Goal: Task Accomplishment & Management: Use online tool/utility

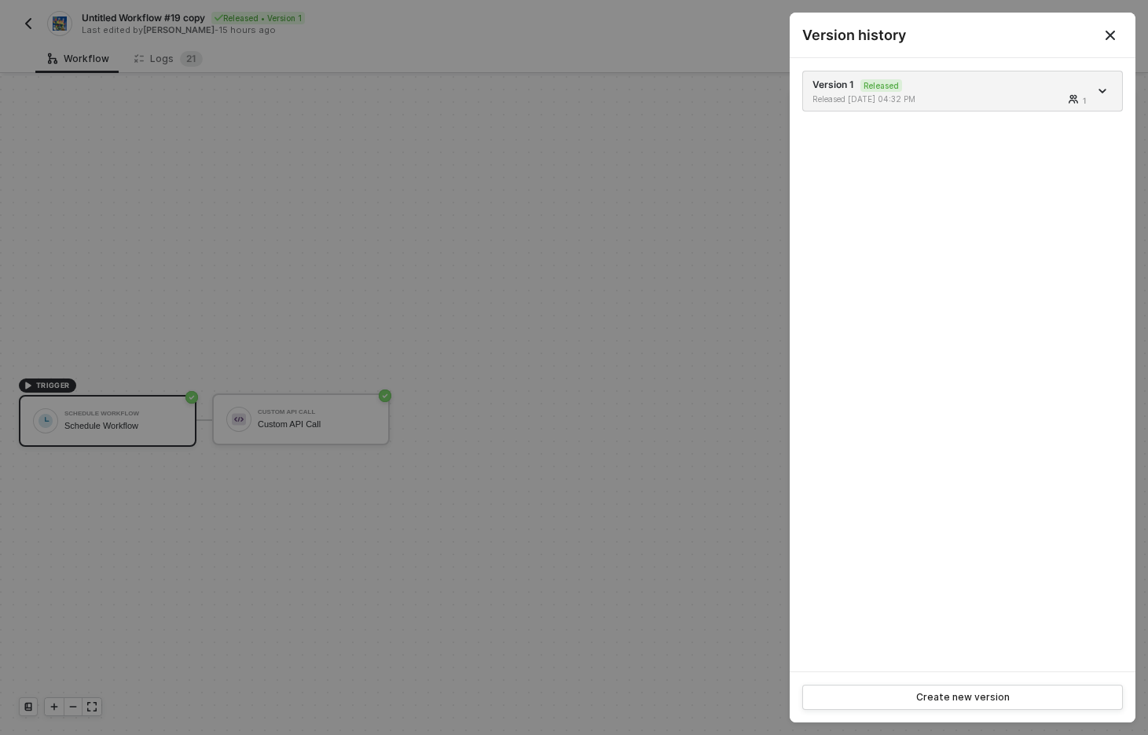
scroll to position [29, 0]
click at [380, 312] on div at bounding box center [574, 367] width 1148 height 735
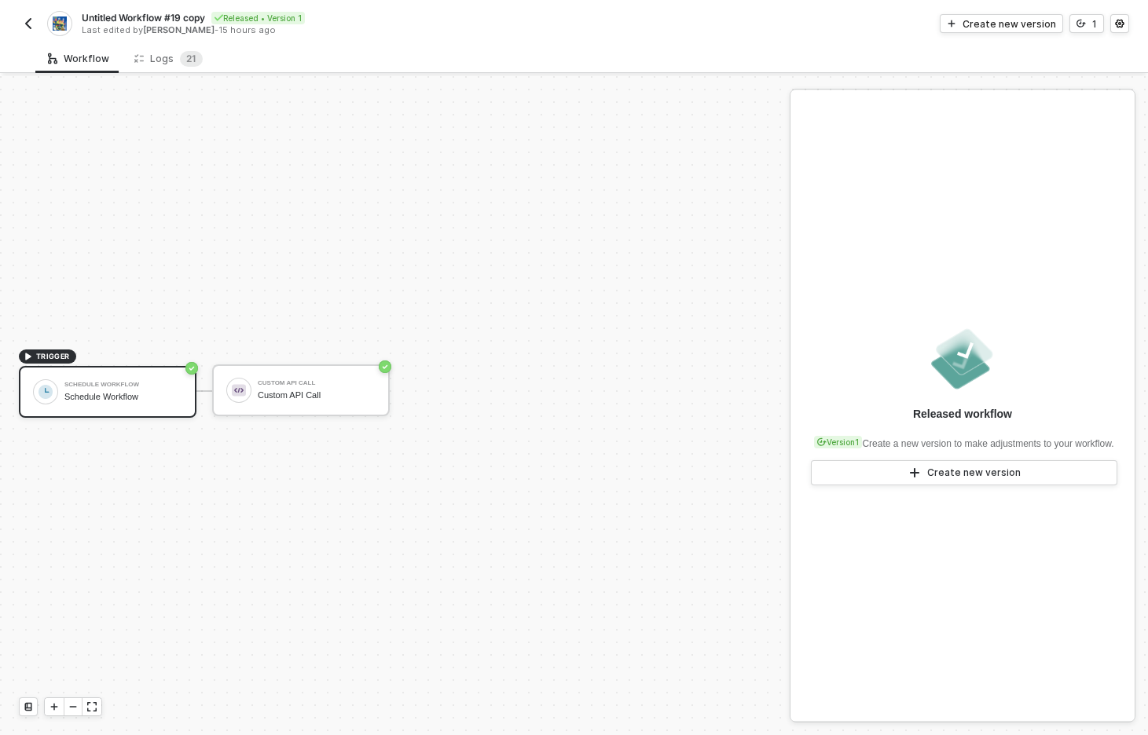
click at [31, 20] on img "button" at bounding box center [28, 23] width 13 height 13
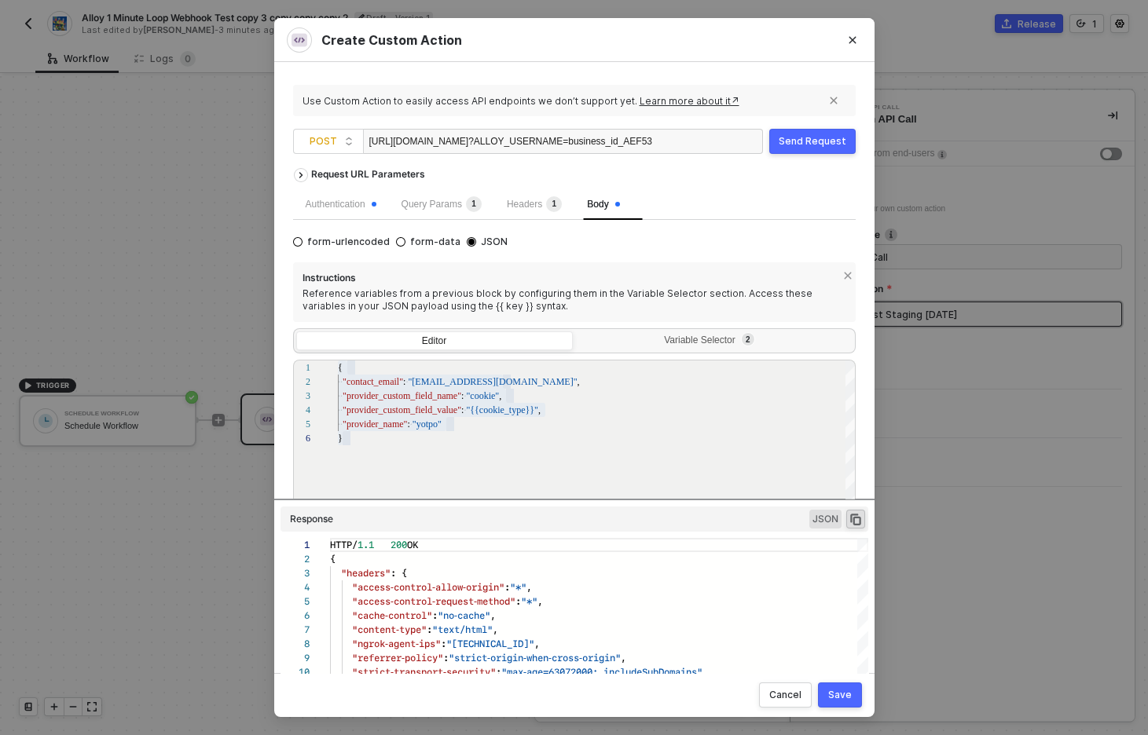
scroll to position [141, 0]
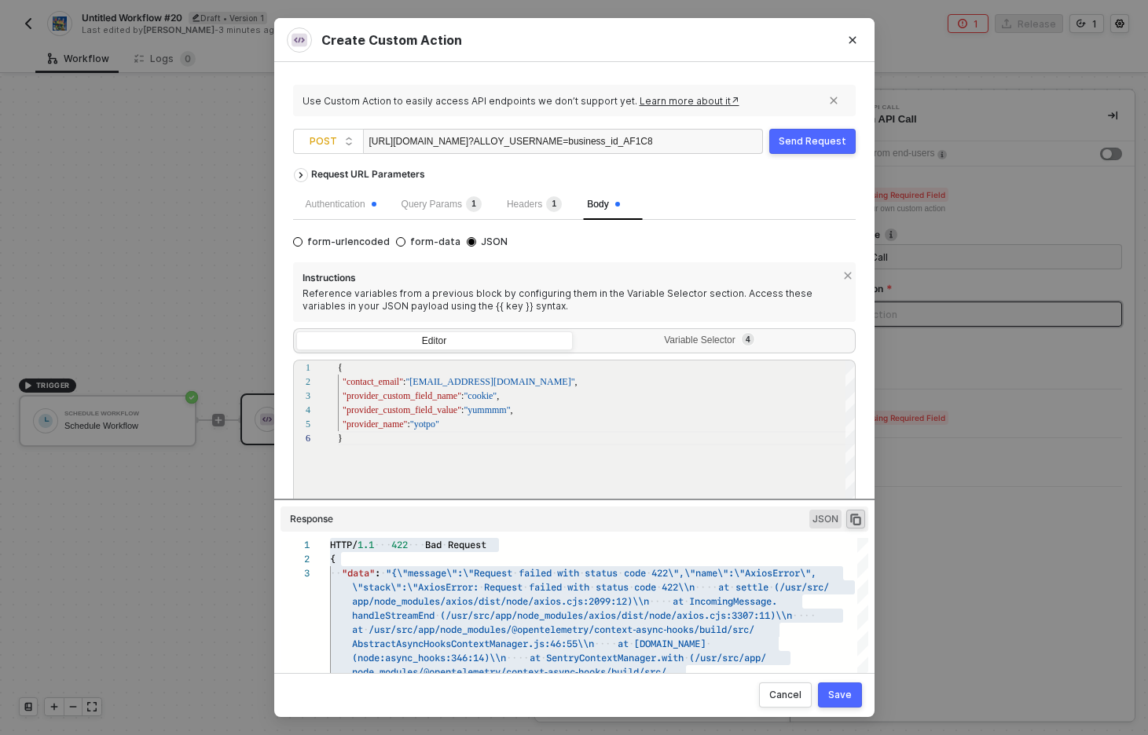
scroll to position [28, 198]
click at [549, 204] on span "Headers 1" at bounding box center [534, 204] width 55 height 11
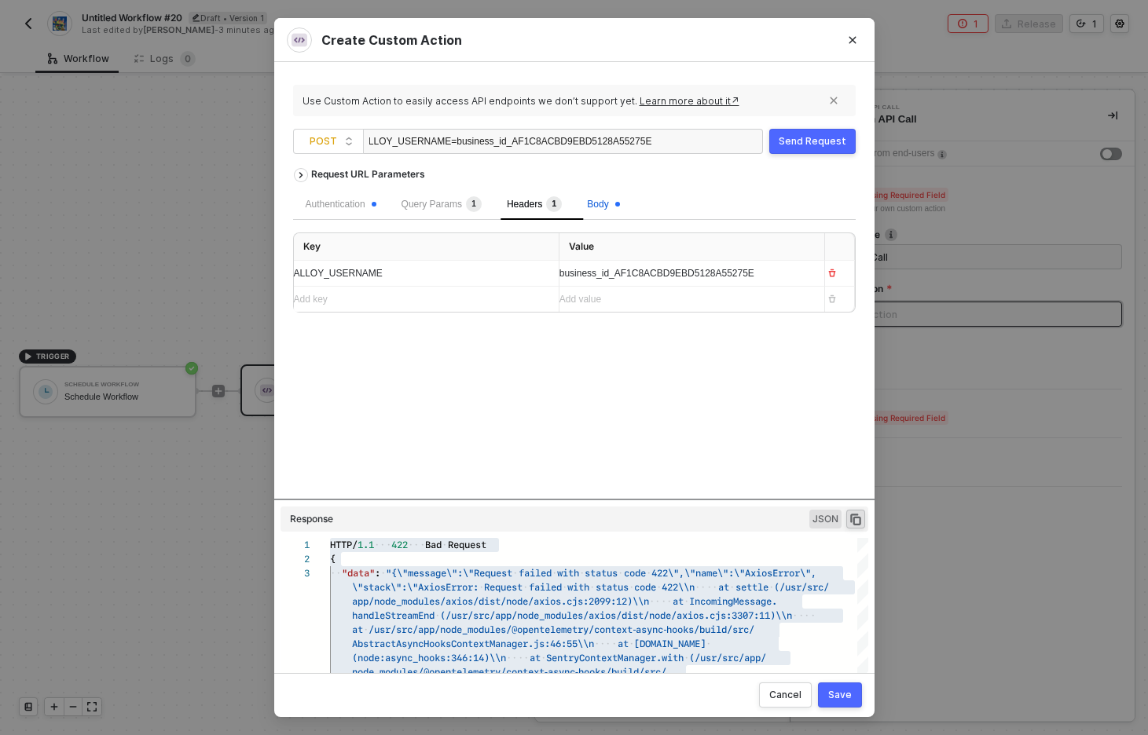
click at [614, 206] on span "Body" at bounding box center [603, 204] width 32 height 11
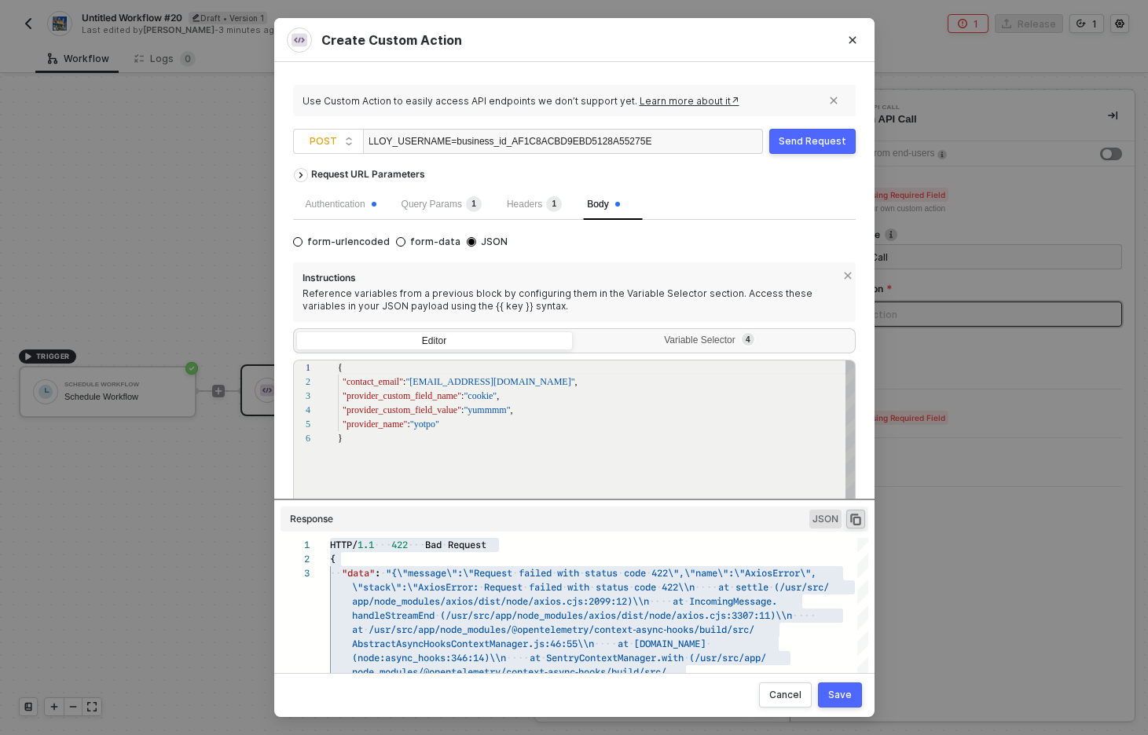
scroll to position [71, 0]
click at [549, 211] on div "Headers 1" at bounding box center [534, 204] width 55 height 16
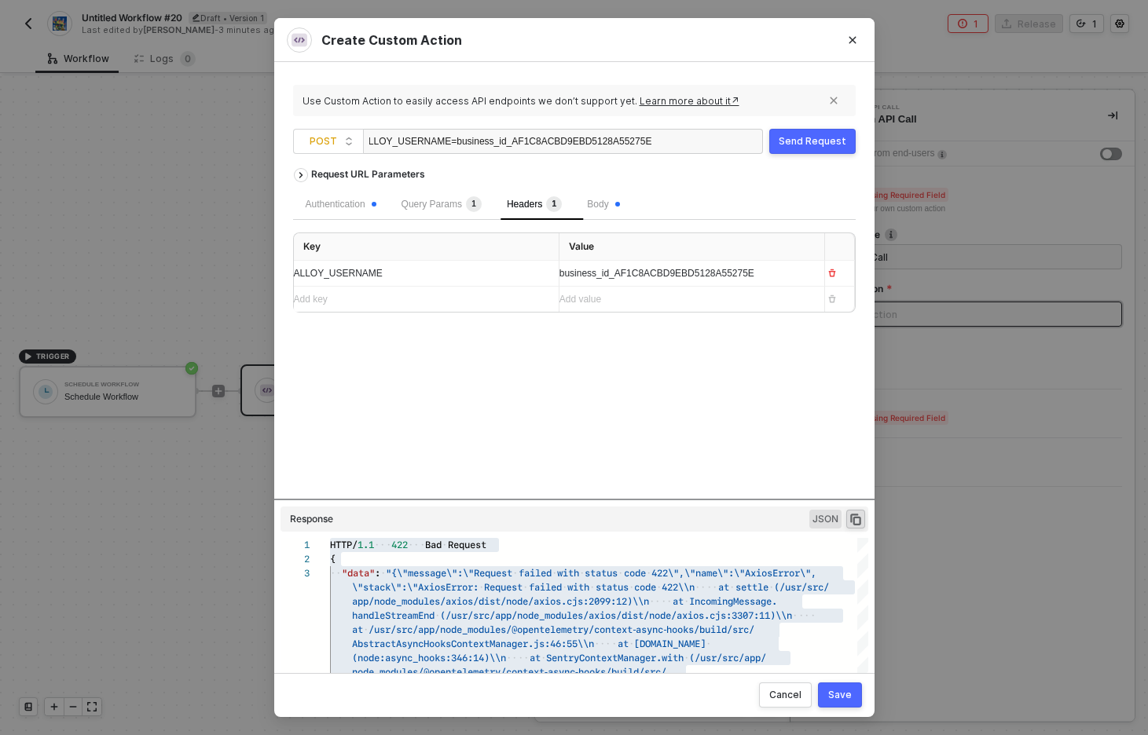
click at [592, 209] on div "Body" at bounding box center [602, 204] width 57 height 31
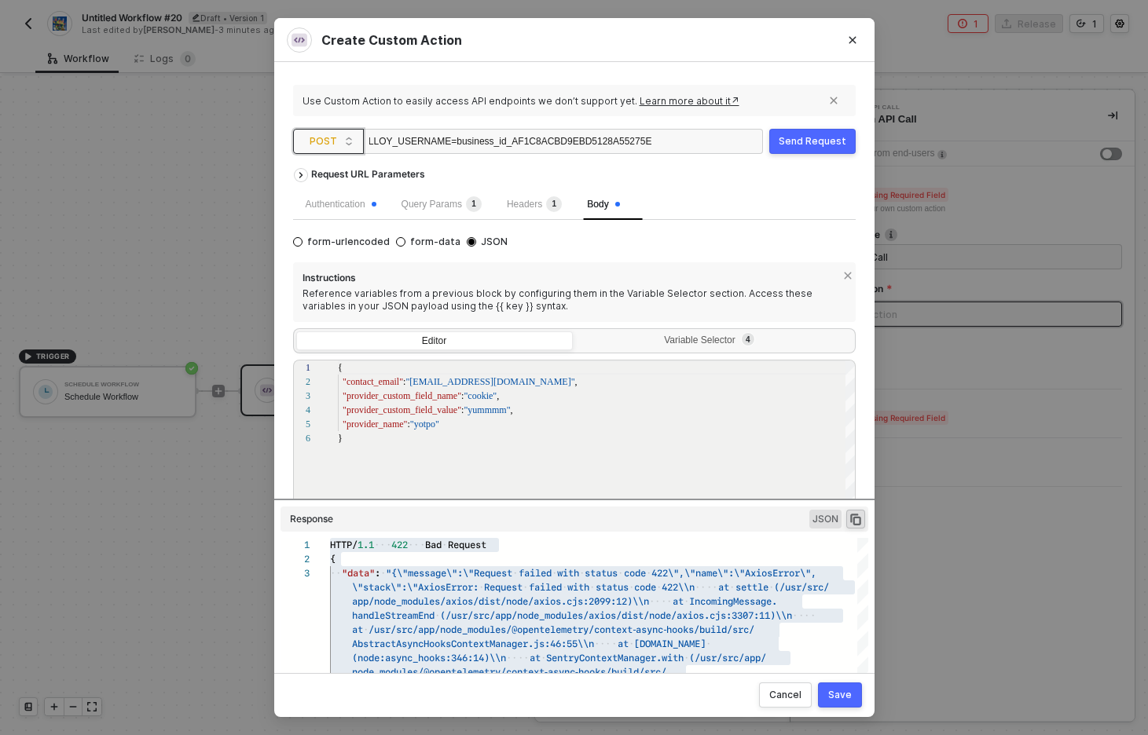
scroll to position [0, 0]
drag, startPoint x: 387, startPoint y: 137, endPoint x: 322, endPoint y: 137, distance: 65.2
click at [322, 137] on span "POST https://notify.privy-staging.com/alloy/generic_contact_sync ?ALLOY_USERNAM…" at bounding box center [531, 141] width 476 height 25
click at [716, 178] on div "Request URL Parameters" at bounding box center [574, 174] width 562 height 28
click at [828, 133] on button "Send Request" at bounding box center [812, 141] width 86 height 25
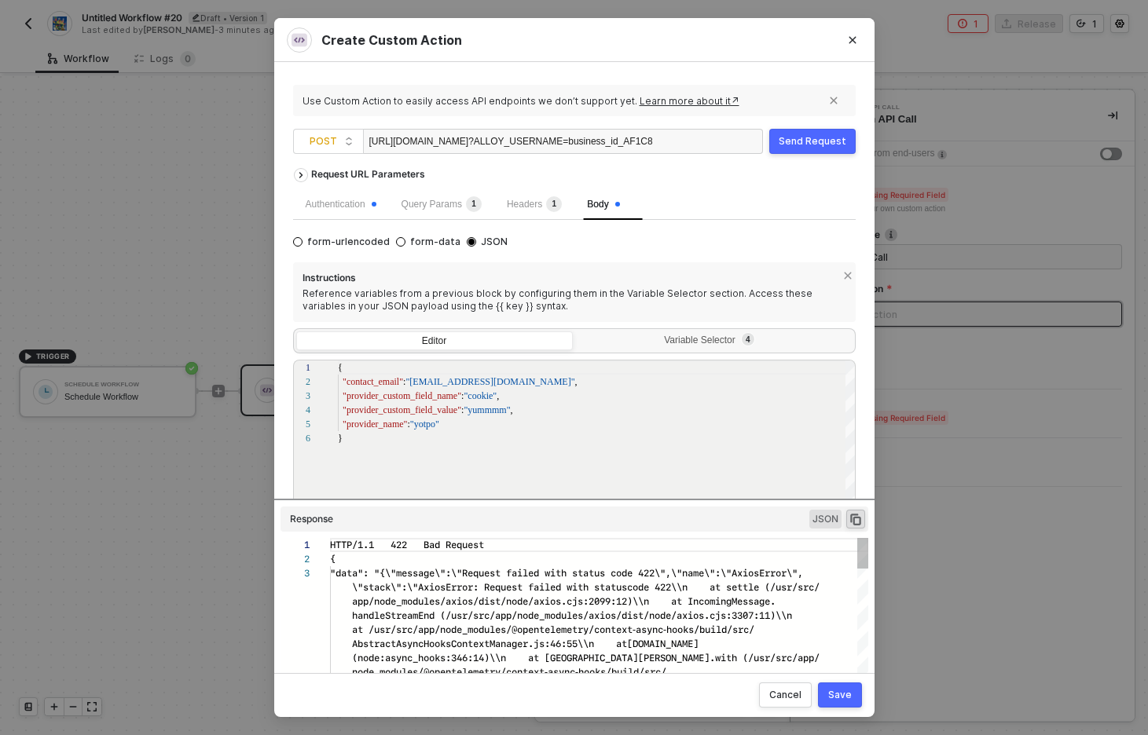
scroll to position [28, 0]
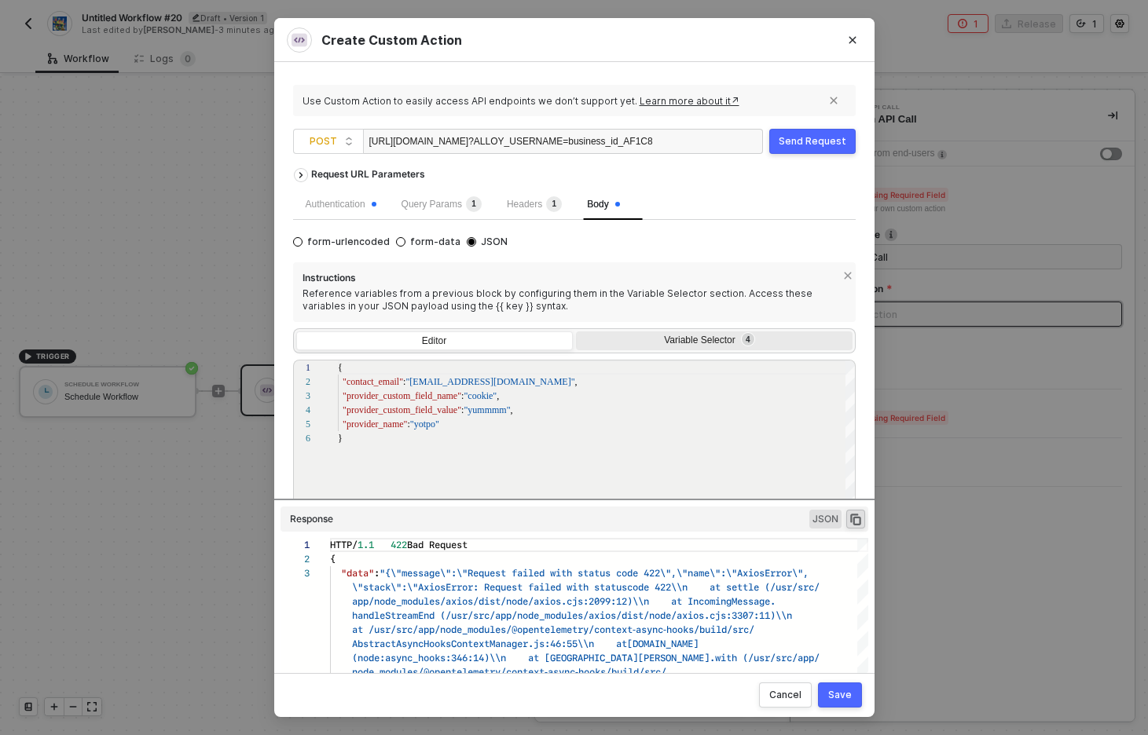
click at [666, 342] on div "Variable Selector 4" at bounding box center [712, 341] width 256 height 13
click at [576, 331] on input "Variable Selector 4" at bounding box center [576, 331] width 0 height 0
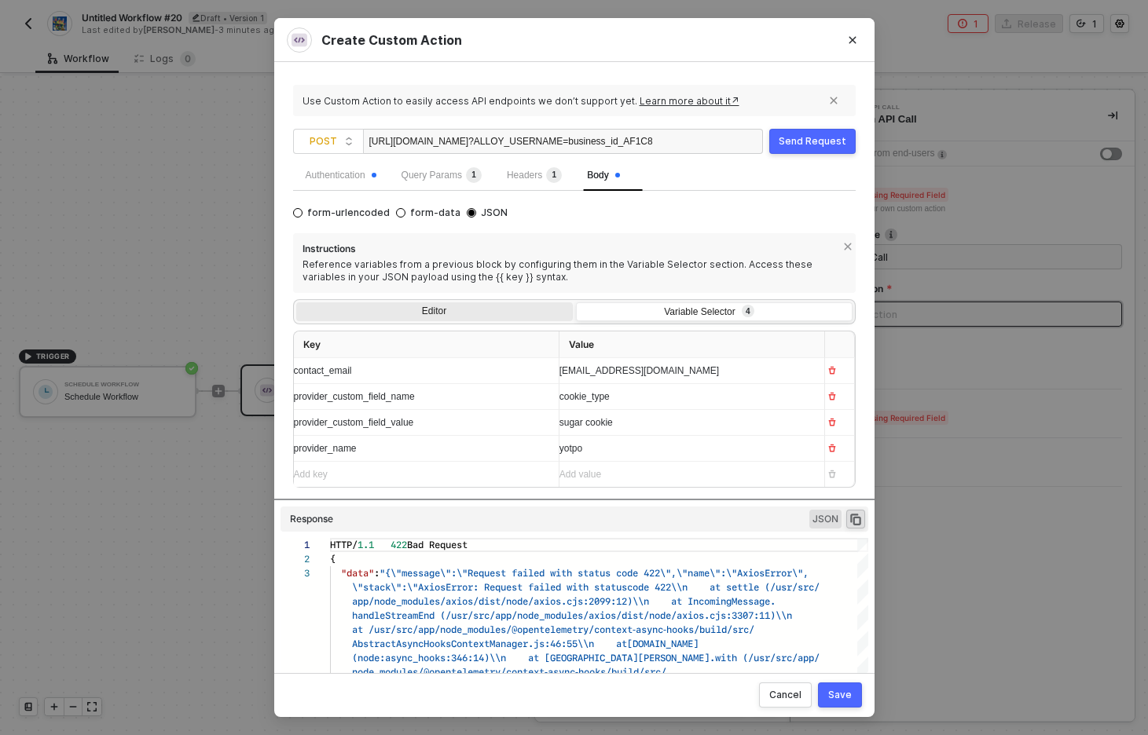
scroll to position [45, 0]
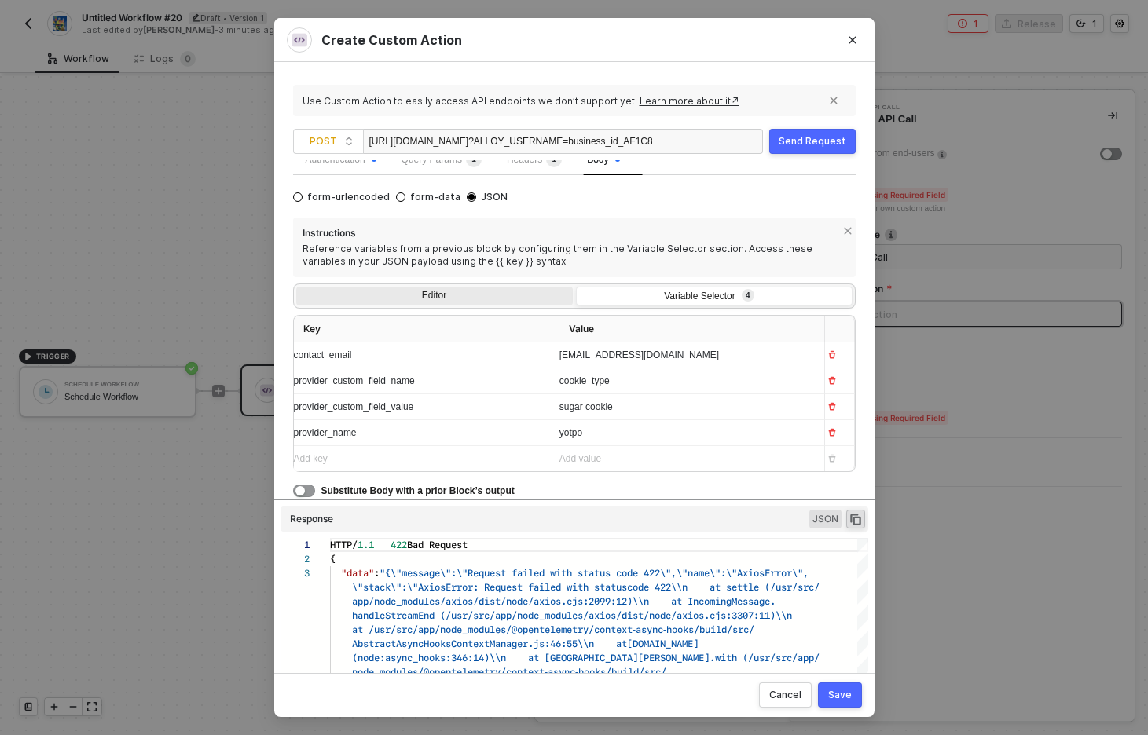
click at [455, 297] on div "Editor" at bounding box center [434, 298] width 276 height 22
click at [296, 287] on input "Editor" at bounding box center [296, 287] width 0 height 0
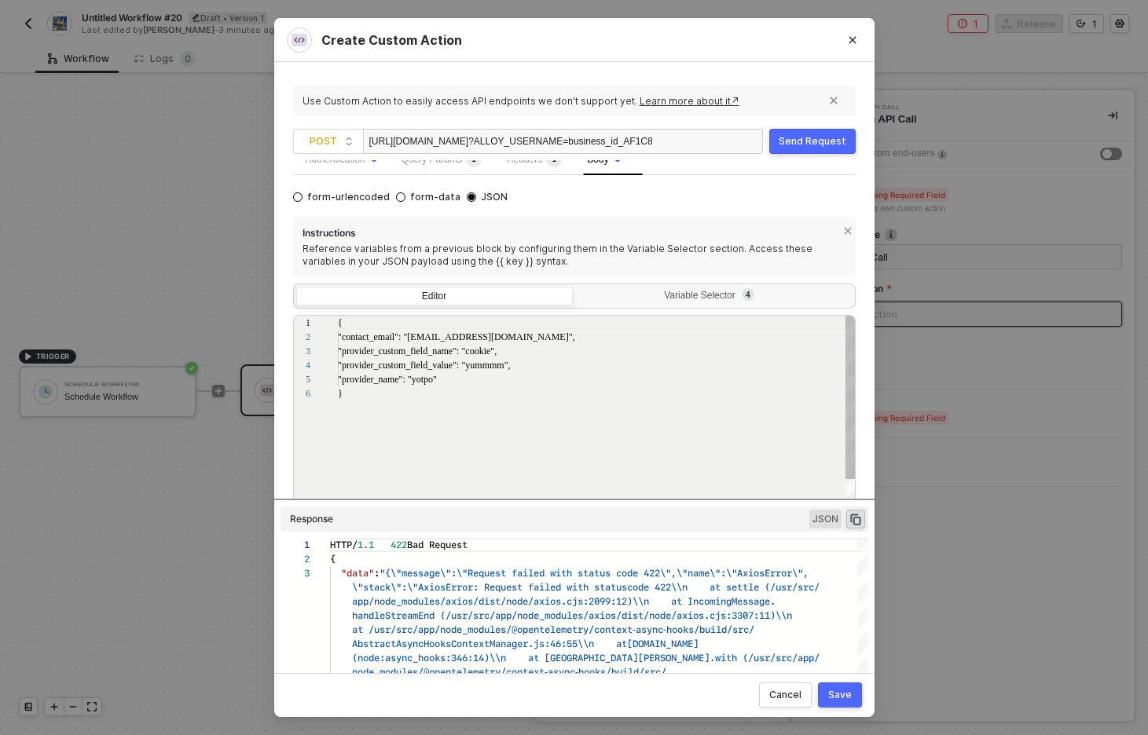
scroll to position [0, 0]
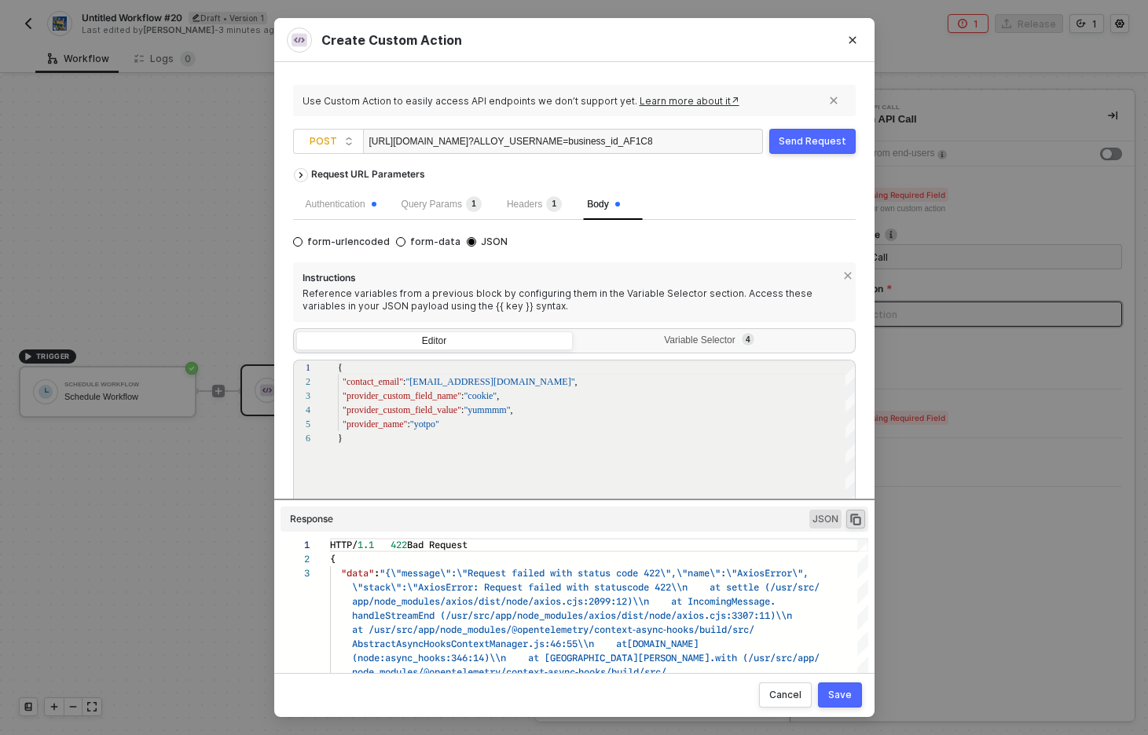
click at [567, 139] on div "https://notify.privy-staging.com/alloy/generic_contact_sync ?ALLOY_USERNAME=bus…" at bounding box center [510, 142] width 283 height 25
copy div "generic_contact_sync"
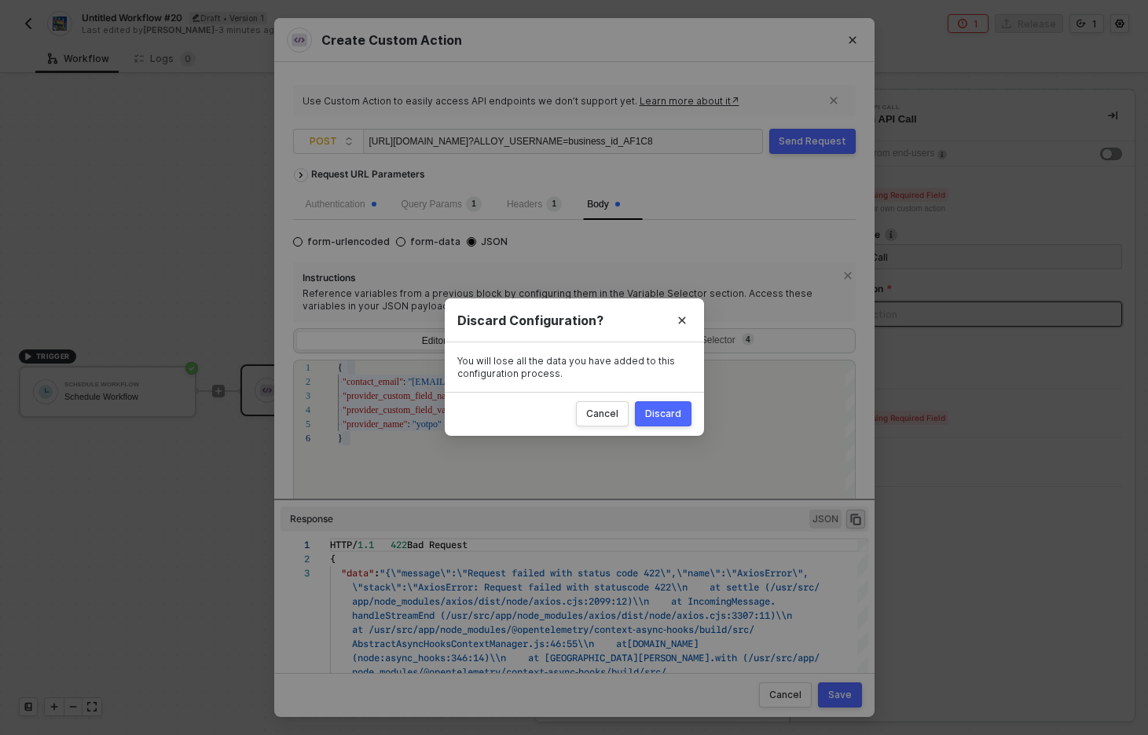
click at [174, 318] on div "Create Custom Action Use Custom Action to easily access API endpoints we don’t …" at bounding box center [574, 367] width 1148 height 735
click at [685, 322] on icon "Close" at bounding box center [681, 320] width 9 height 9
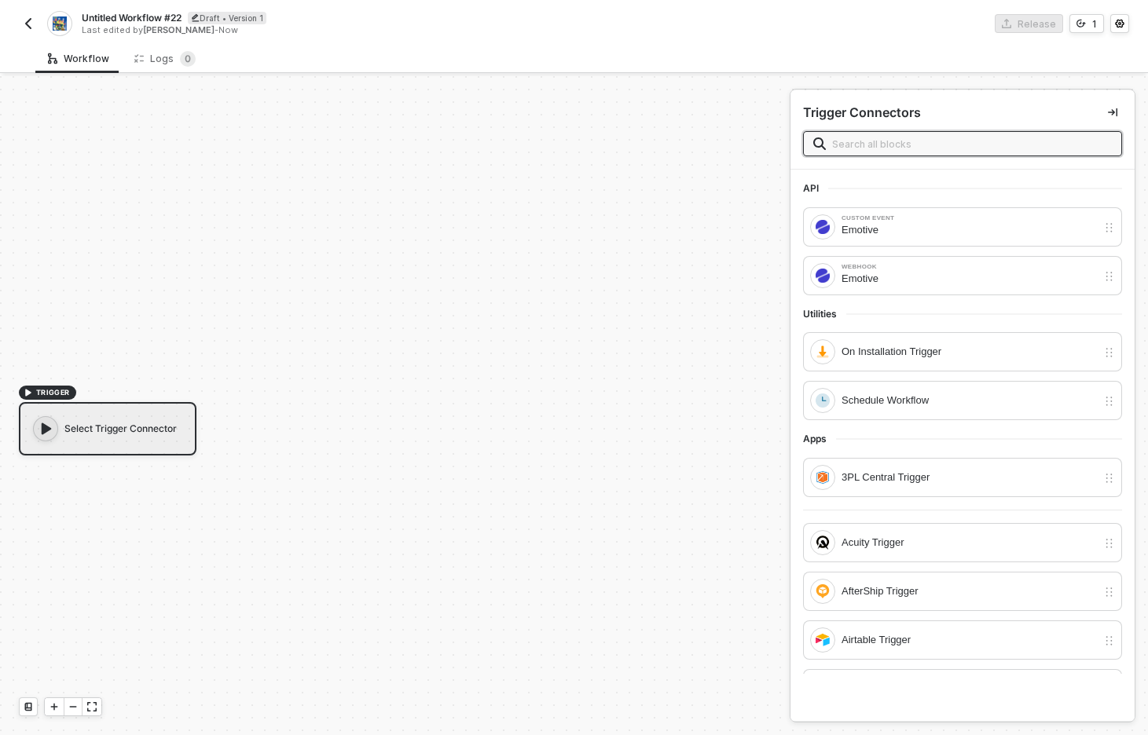
scroll to position [29, 0]
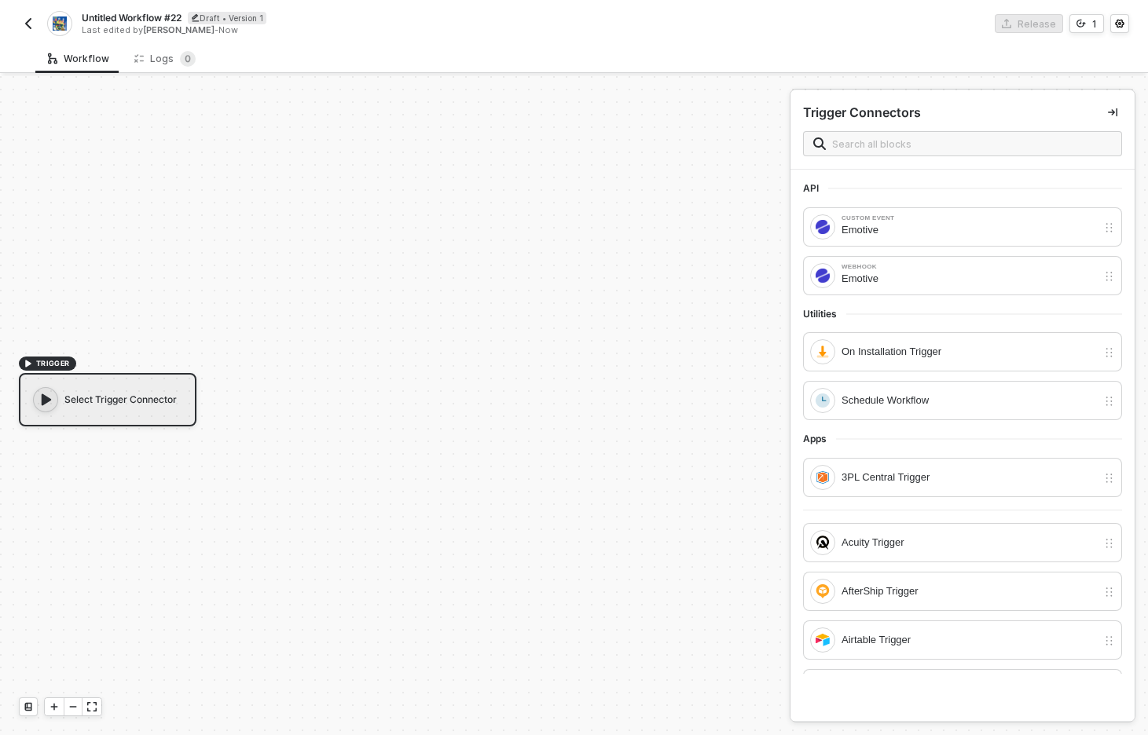
click at [26, 22] on img "button" at bounding box center [28, 23] width 13 height 13
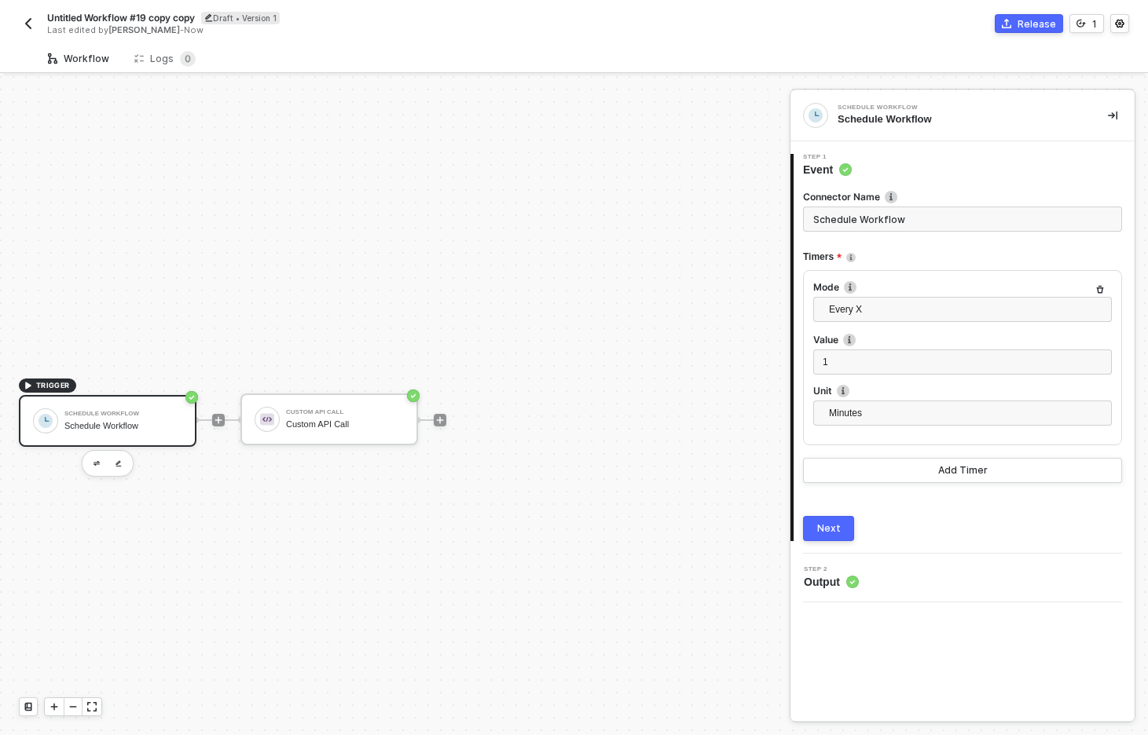
scroll to position [29, 0]
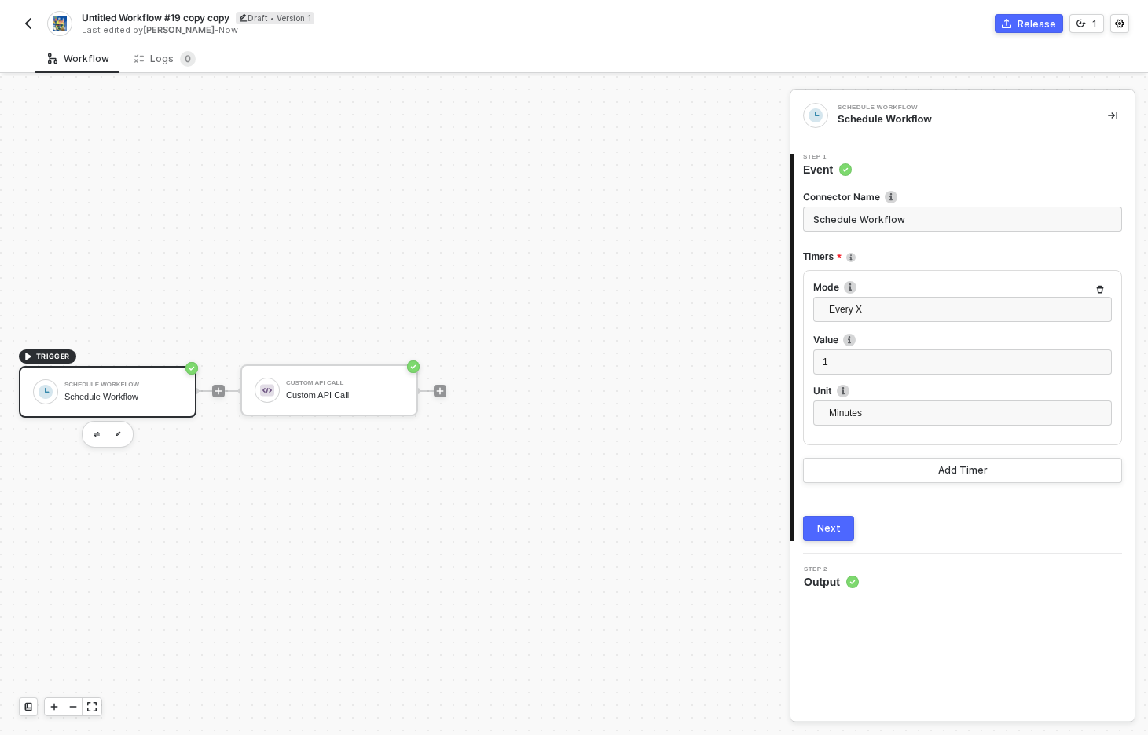
click at [162, 15] on span "Untitled Workflow #19 copy copy" at bounding box center [156, 17] width 148 height 13
click at [148, 20] on input "Untitled Workflow #19 copy copy" at bounding box center [215, 18] width 267 height 19
type input "Yotpo > Privy"
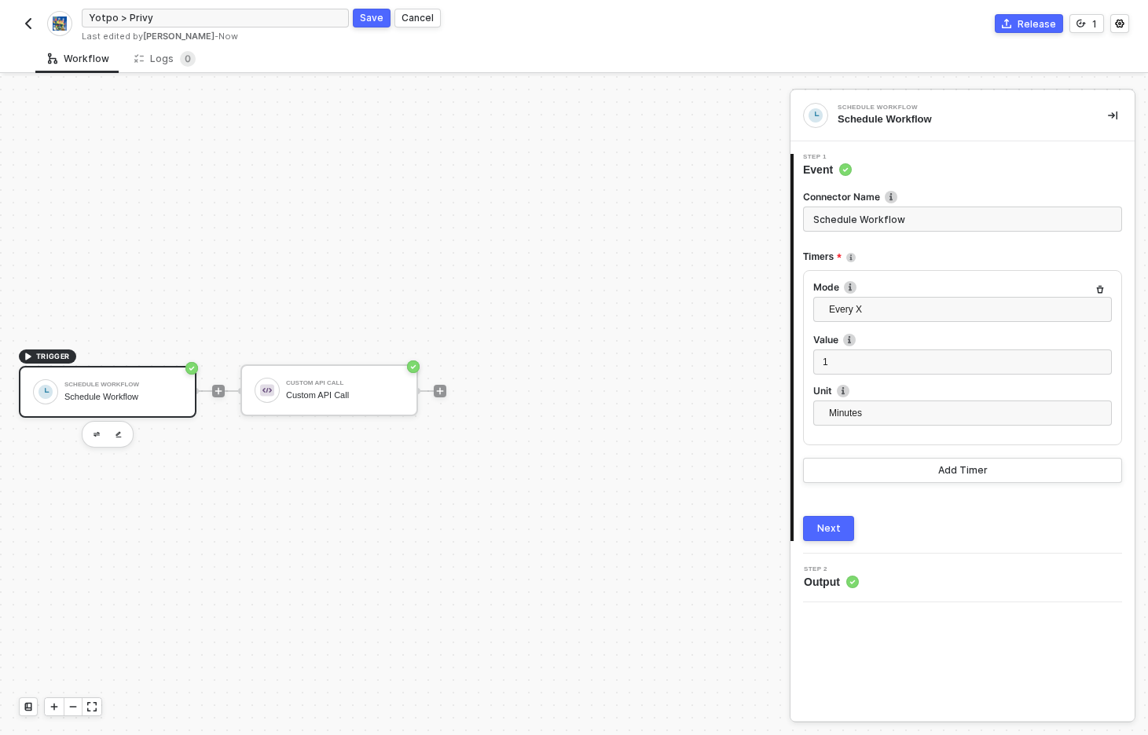
click at [368, 15] on div "Save" at bounding box center [372, 17] width 24 height 13
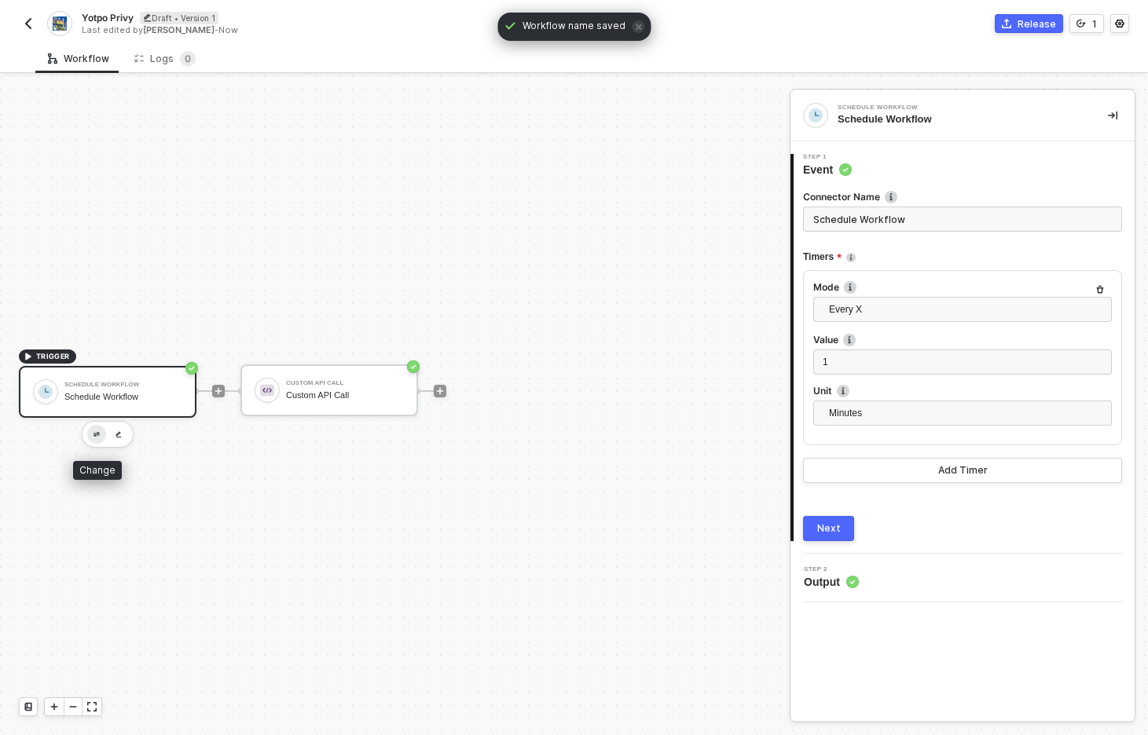
click at [95, 434] on img "button" at bounding box center [96, 434] width 6 height 5
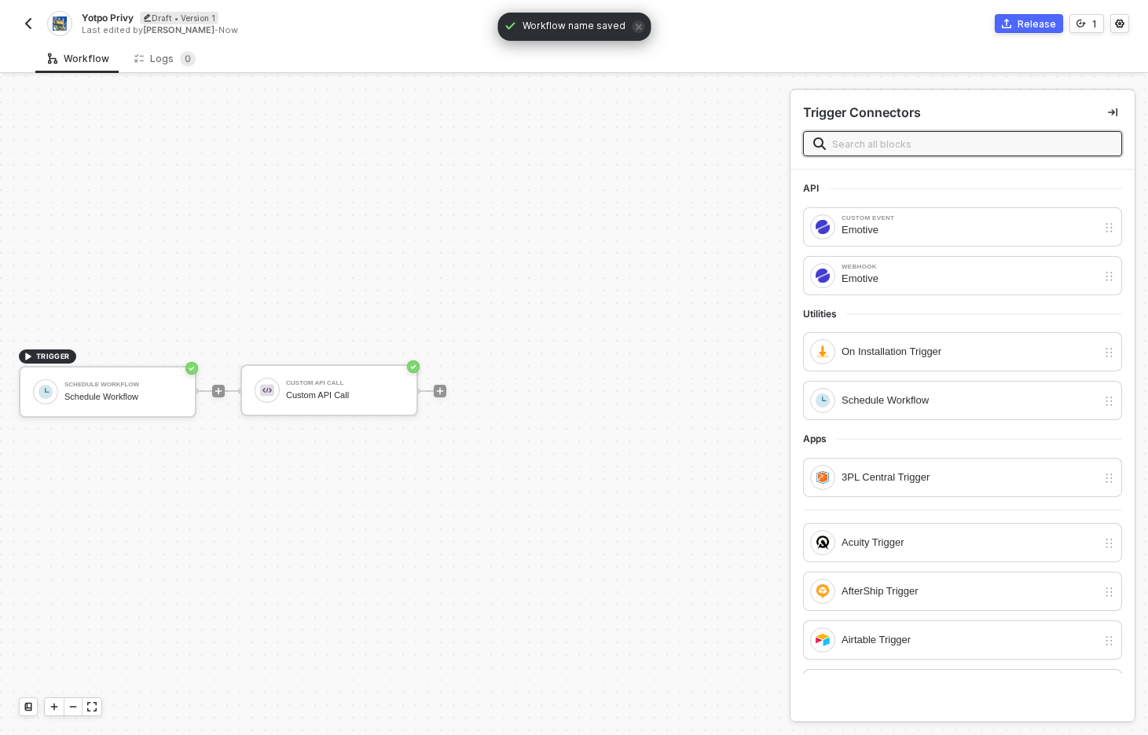
click at [958, 140] on input "text" at bounding box center [972, 143] width 280 height 17
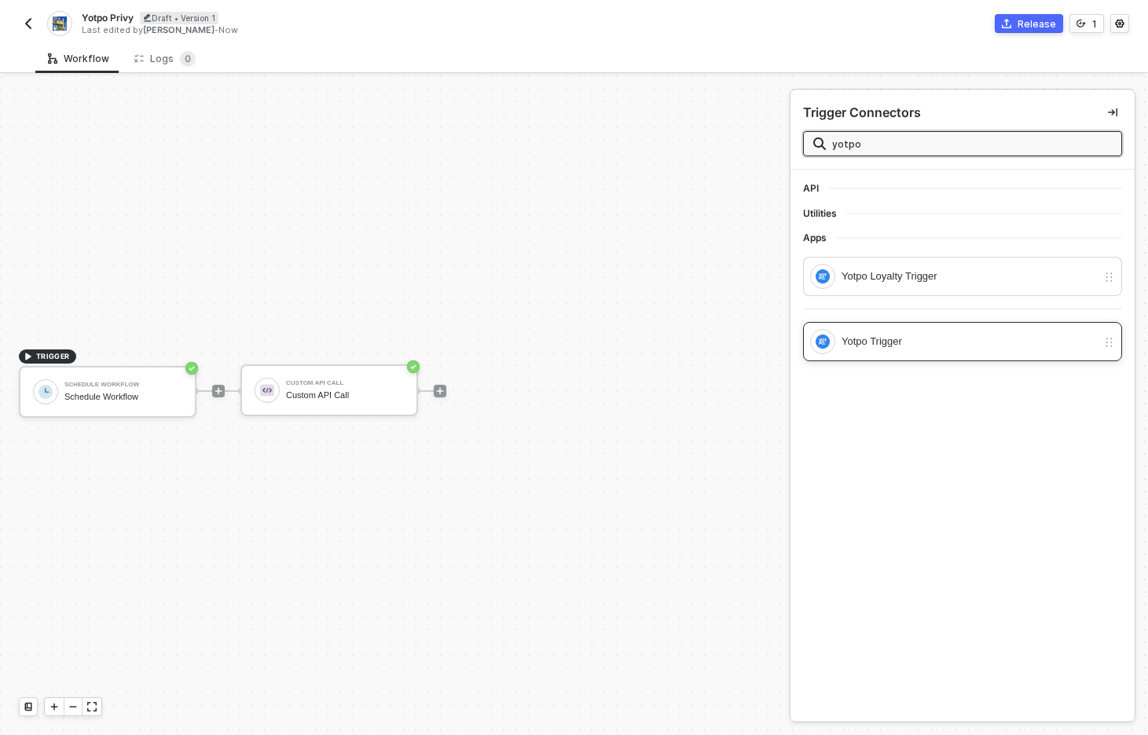
type input "yotpo"
click at [921, 350] on div "Yotpo Trigger" at bounding box center [953, 341] width 287 height 25
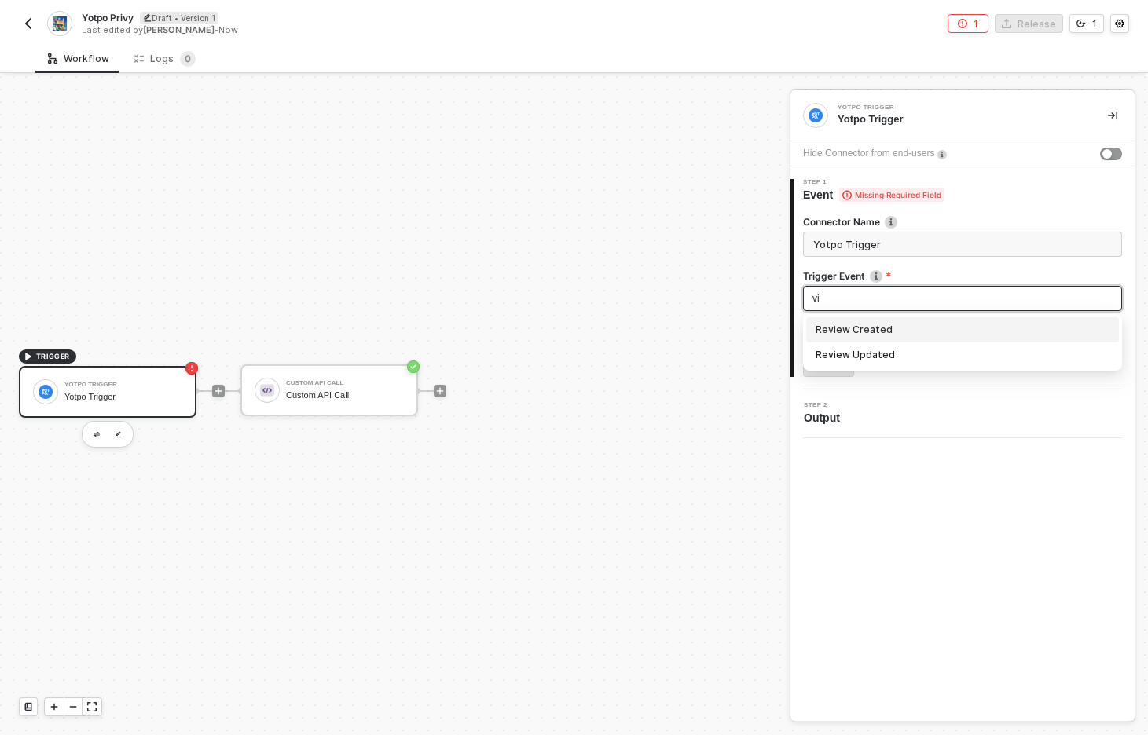
type input "vip"
click at [891, 234] on input "Yotpo Trigger" at bounding box center [962, 244] width 319 height 25
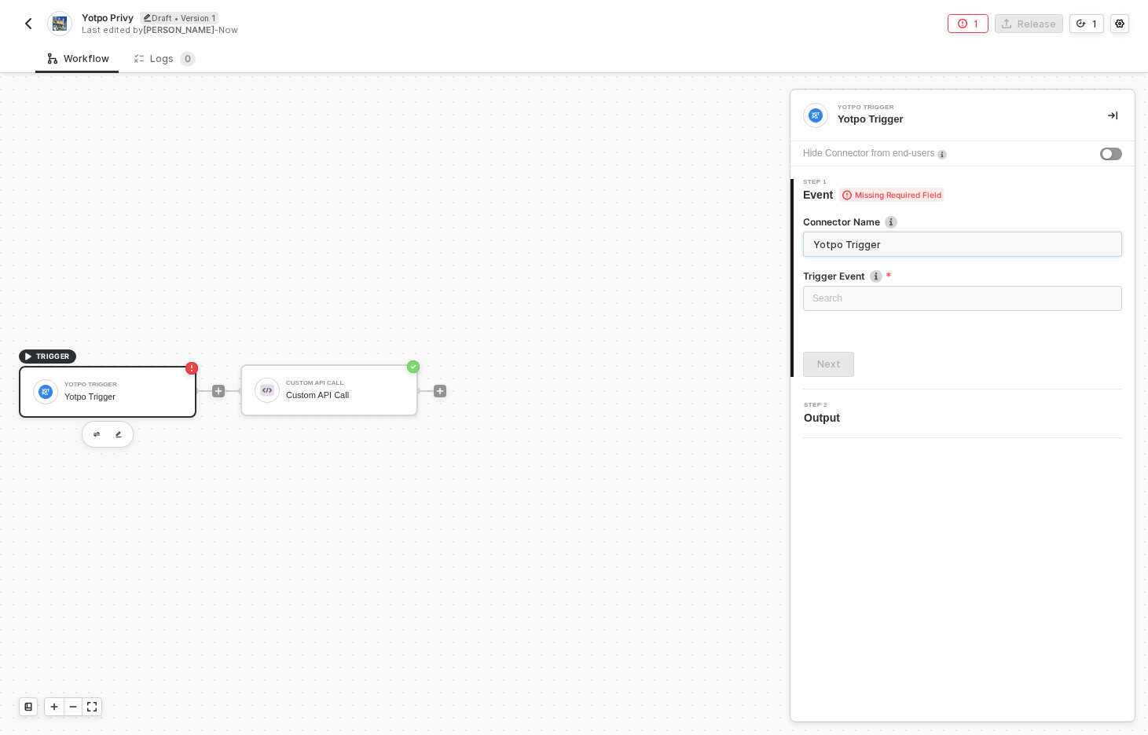
click at [890, 243] on input "Yotpo Trigger" at bounding box center [962, 244] width 319 height 25
click at [848, 152] on div "Hide Connector from end-users" at bounding box center [868, 153] width 131 height 15
click at [115, 434] on img "button" at bounding box center [118, 434] width 6 height 7
click at [909, 156] on div "Hide Connector from end-users" at bounding box center [868, 153] width 131 height 15
click at [846, 243] on input "Yotpo Trigger" at bounding box center [962, 244] width 319 height 25
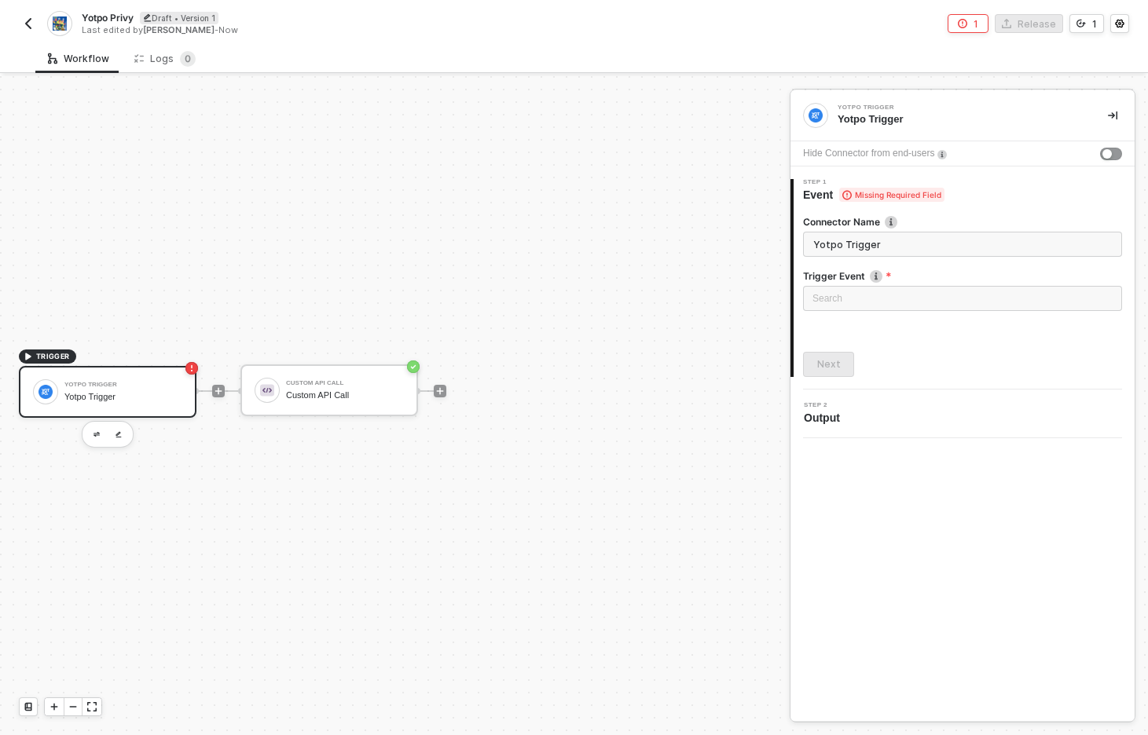
click at [964, 178] on div "1 Step 1 Event Missing Required Field Connector Name Yotpo Trigger Trigger Even…" at bounding box center [962, 278] width 344 height 223
click at [909, 187] on span "Event Missing Required Field" at bounding box center [873, 195] width 141 height 16
click at [884, 243] on input "Yotpo Trigger" at bounding box center [962, 244] width 319 height 25
click at [97, 432] on img "button" at bounding box center [96, 434] width 6 height 5
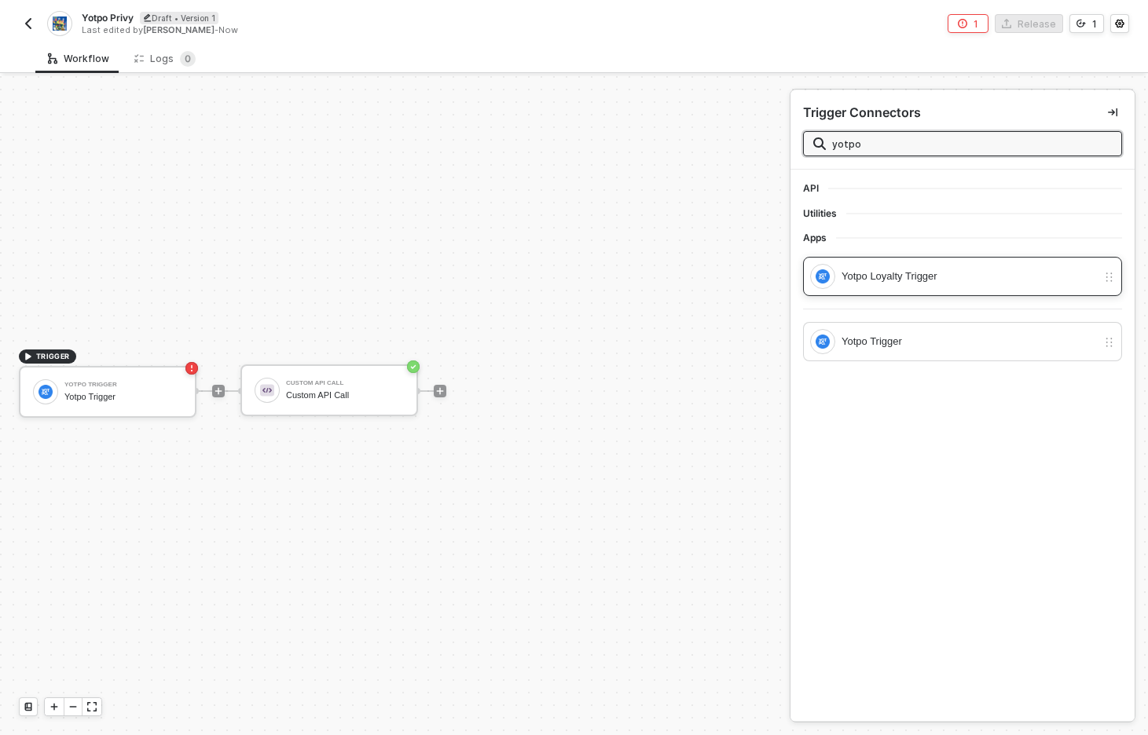
type input "yotpo"
click at [939, 274] on div "Yotpo Loyalty Trigger" at bounding box center [968, 276] width 255 height 17
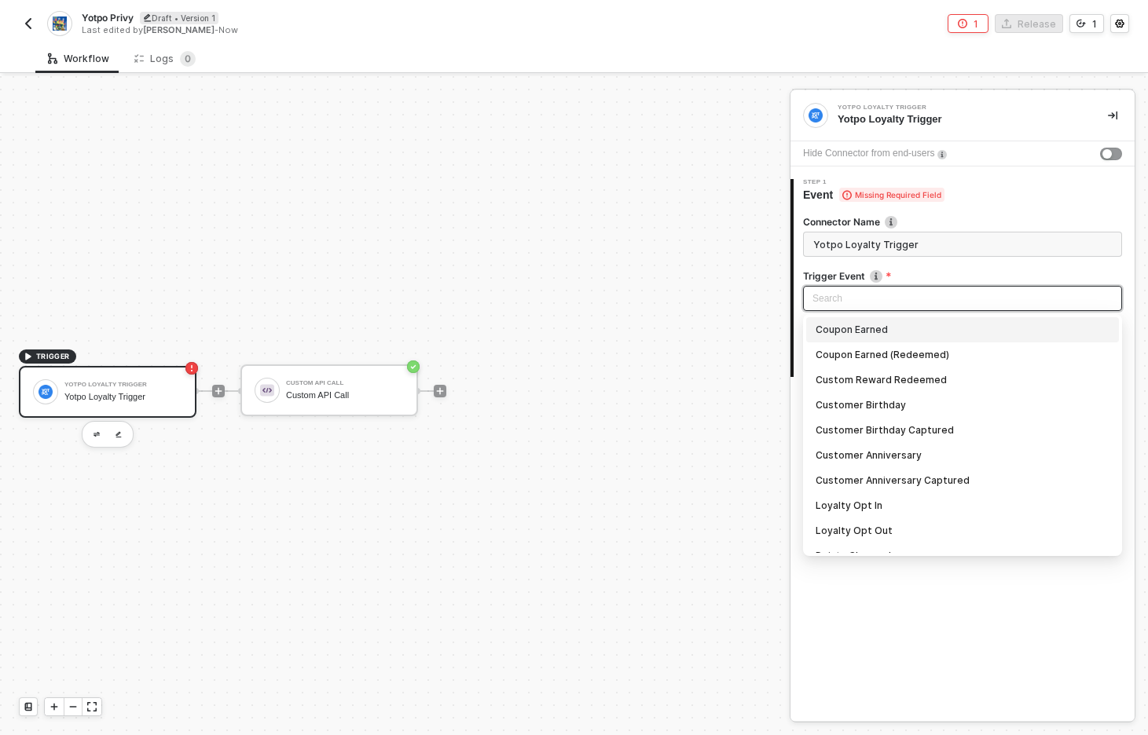
click at [855, 295] on input "search" at bounding box center [962, 299] width 300 height 24
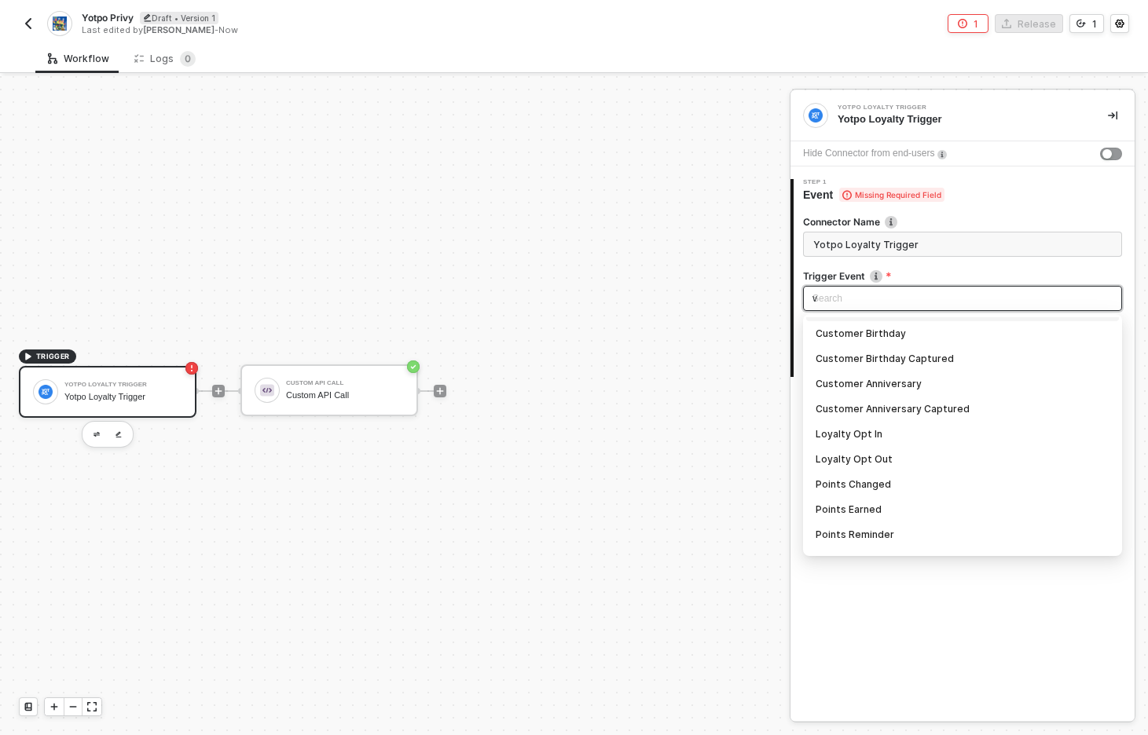
scroll to position [0, 0]
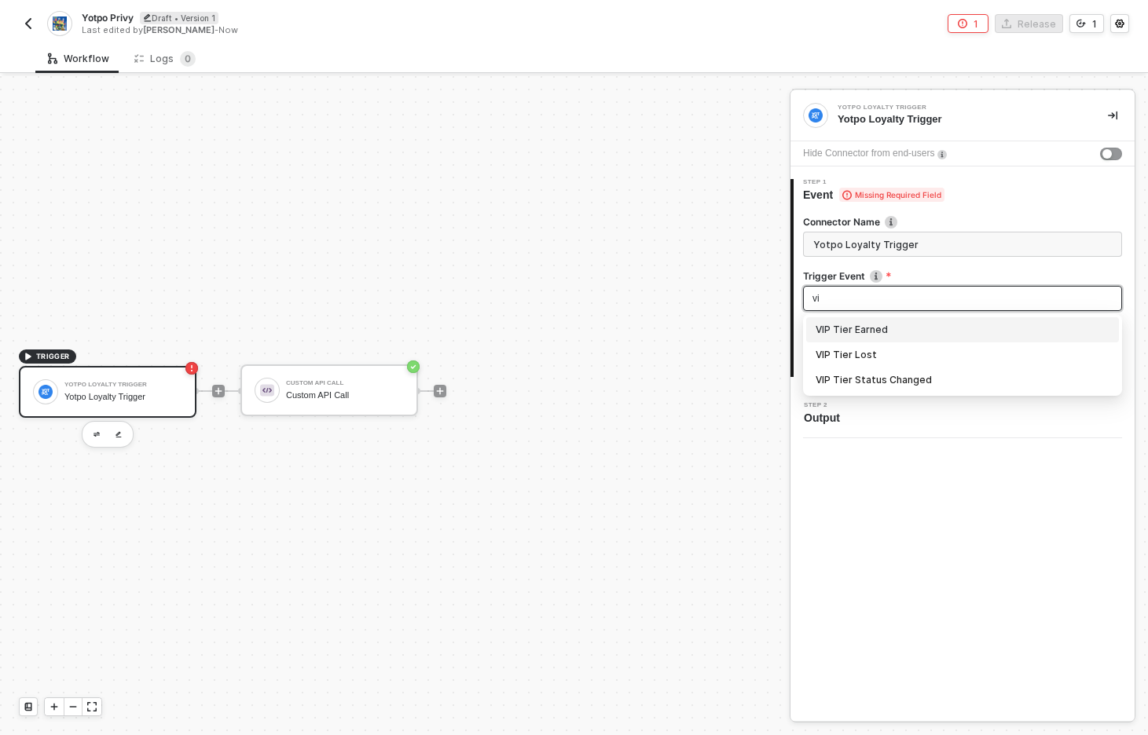
type input "vip"
click at [873, 377] on div "VIP Tier Status Changed" at bounding box center [962, 380] width 294 height 17
type input "Trigger workflow when vip tier status changed"
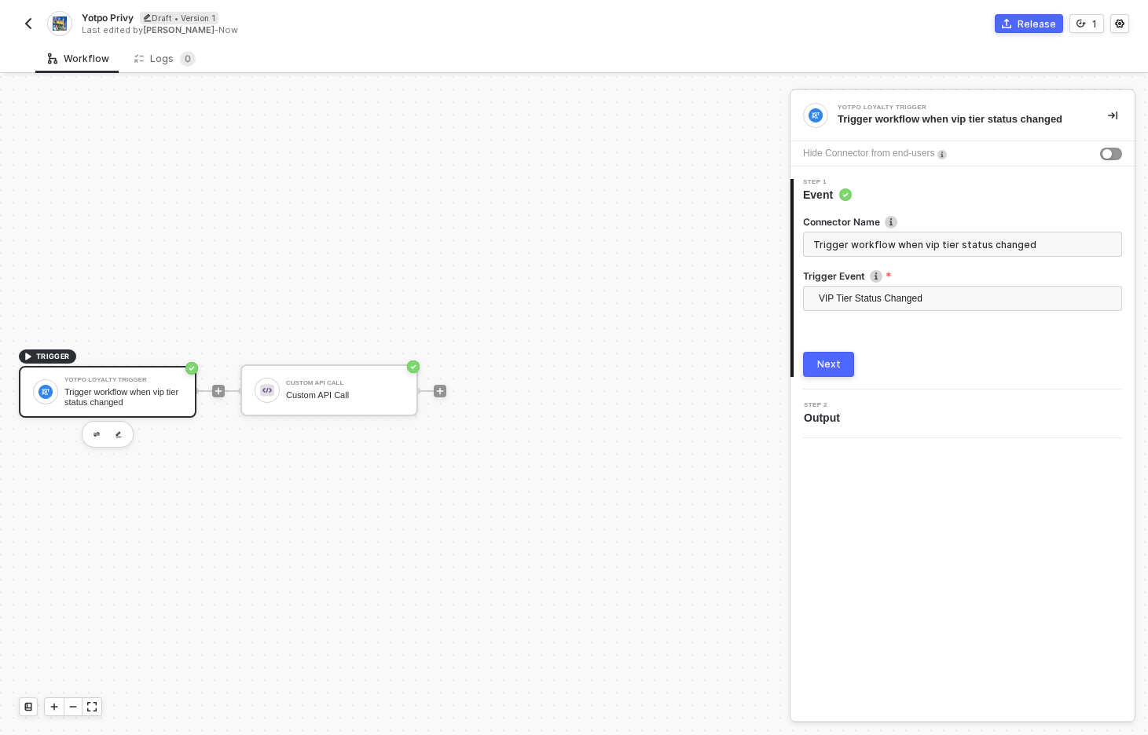
click at [903, 344] on div "Connector Name Trigger workflow when vip tier status changed Trigger Event VIP …" at bounding box center [962, 290] width 319 height 174
click at [833, 369] on div "Next" at bounding box center [829, 364] width 24 height 13
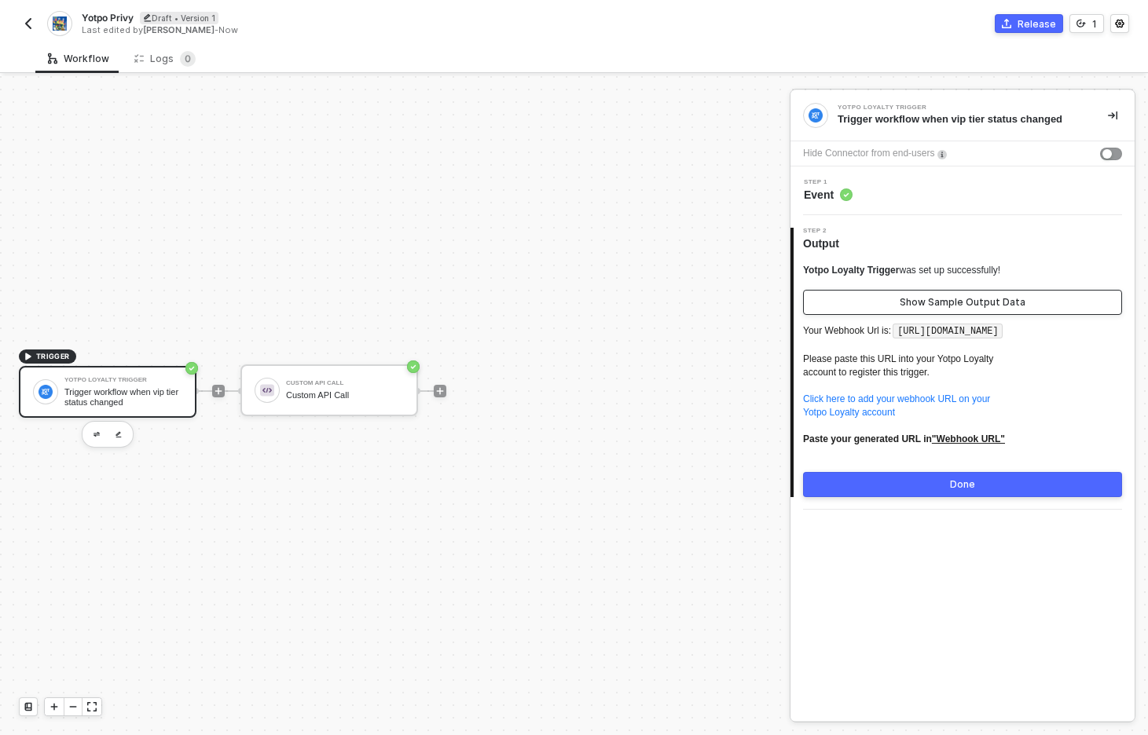
click at [1011, 292] on button "Show Sample Output Data" at bounding box center [962, 302] width 319 height 25
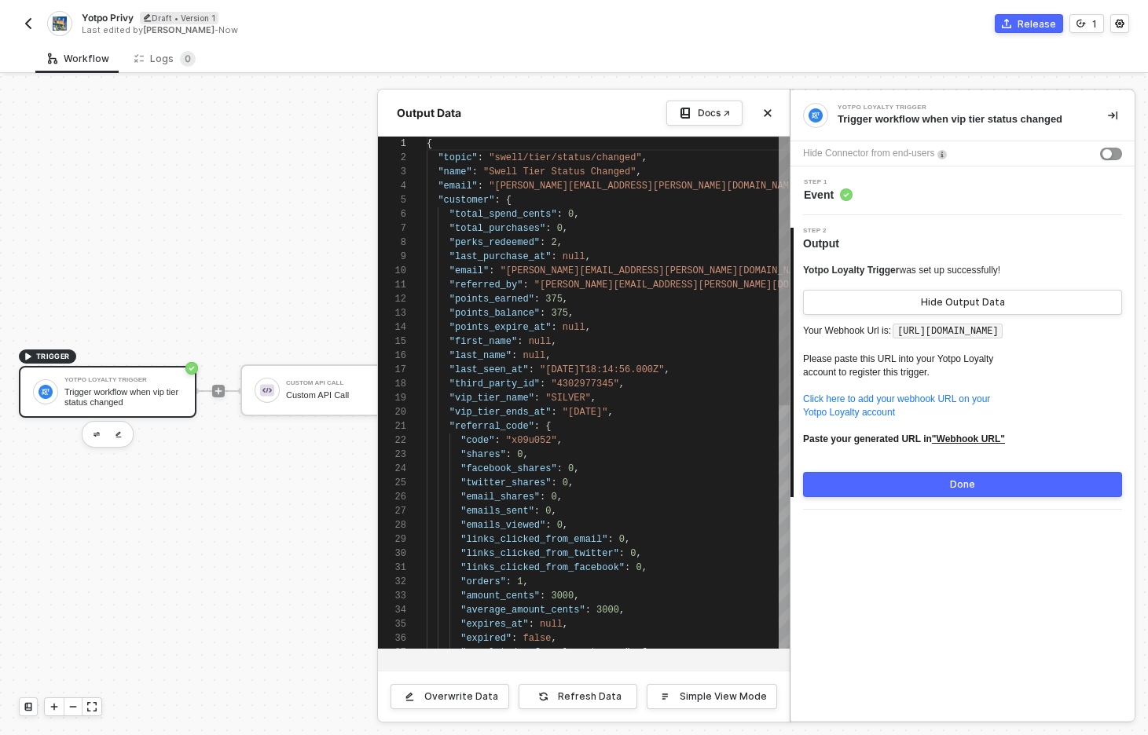
scroll to position [141, 0]
click at [911, 497] on button "Done" at bounding box center [962, 484] width 319 height 25
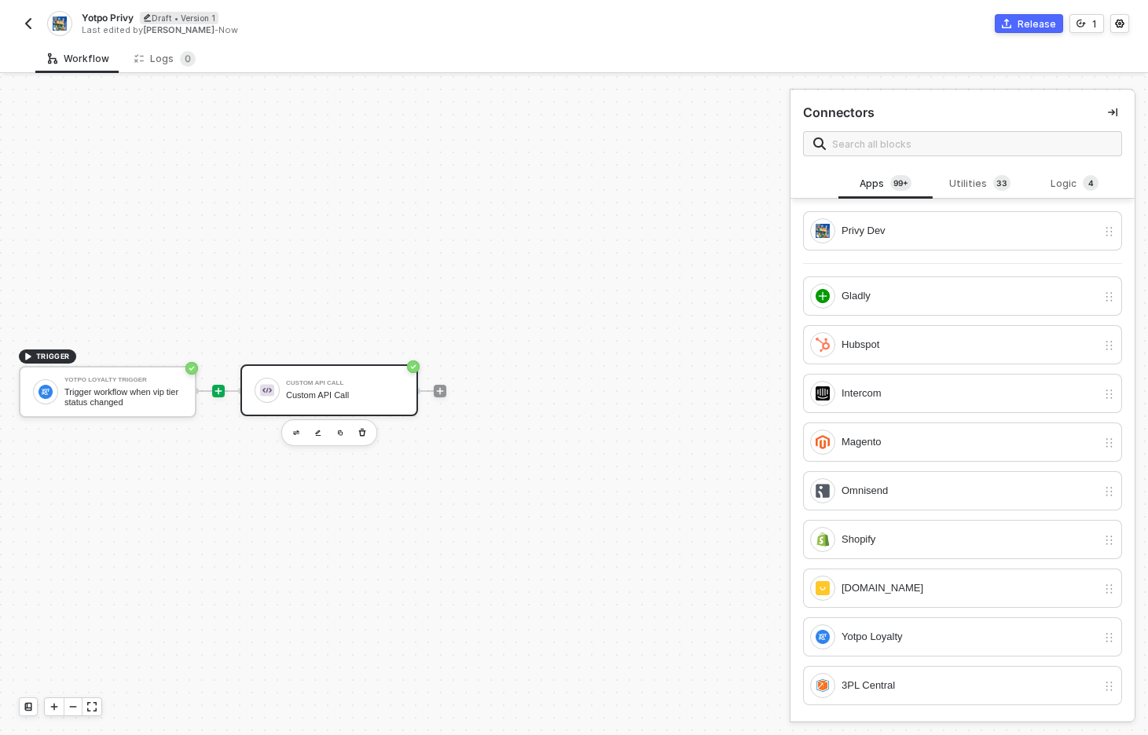
click at [318, 394] on div "Custom API Call" at bounding box center [345, 395] width 118 height 10
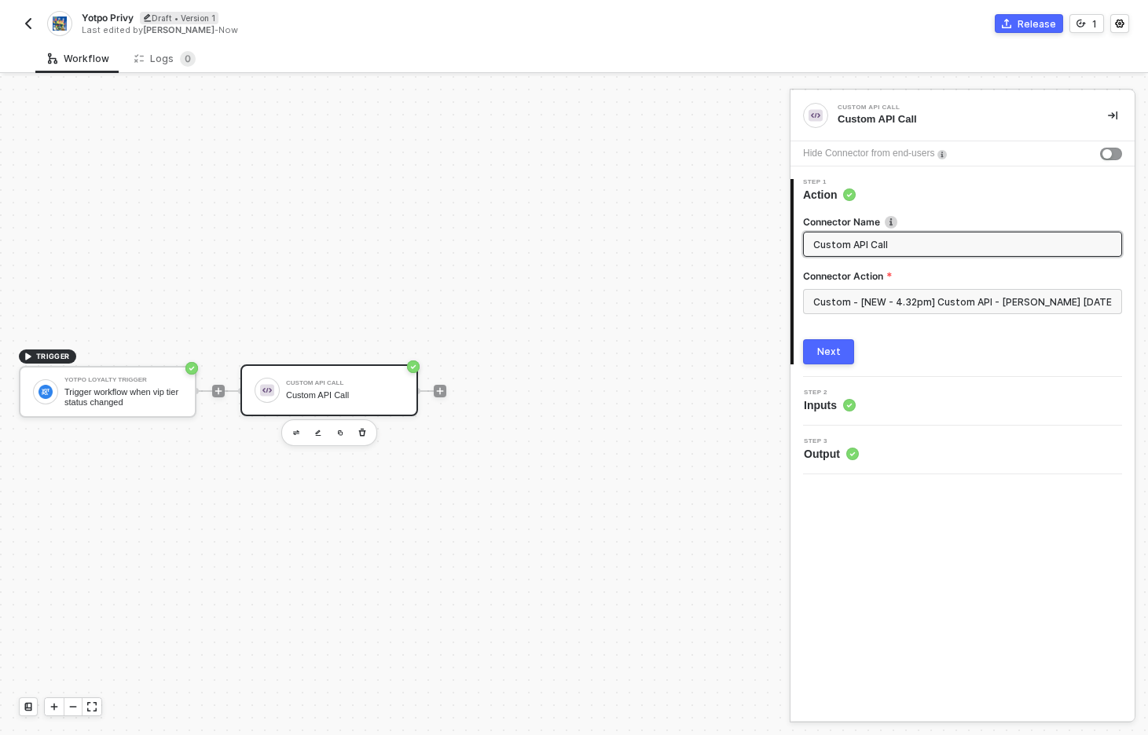
click at [837, 350] on div "Next" at bounding box center [829, 352] width 24 height 13
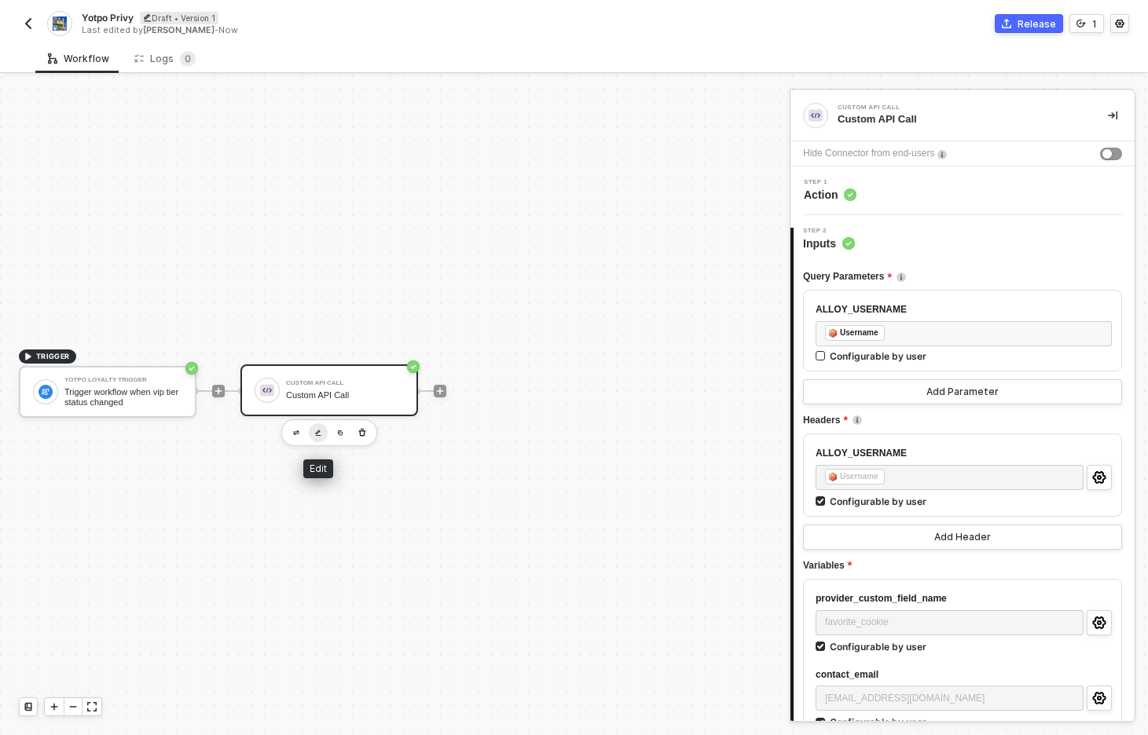
click at [318, 433] on img "button" at bounding box center [318, 433] width 6 height 7
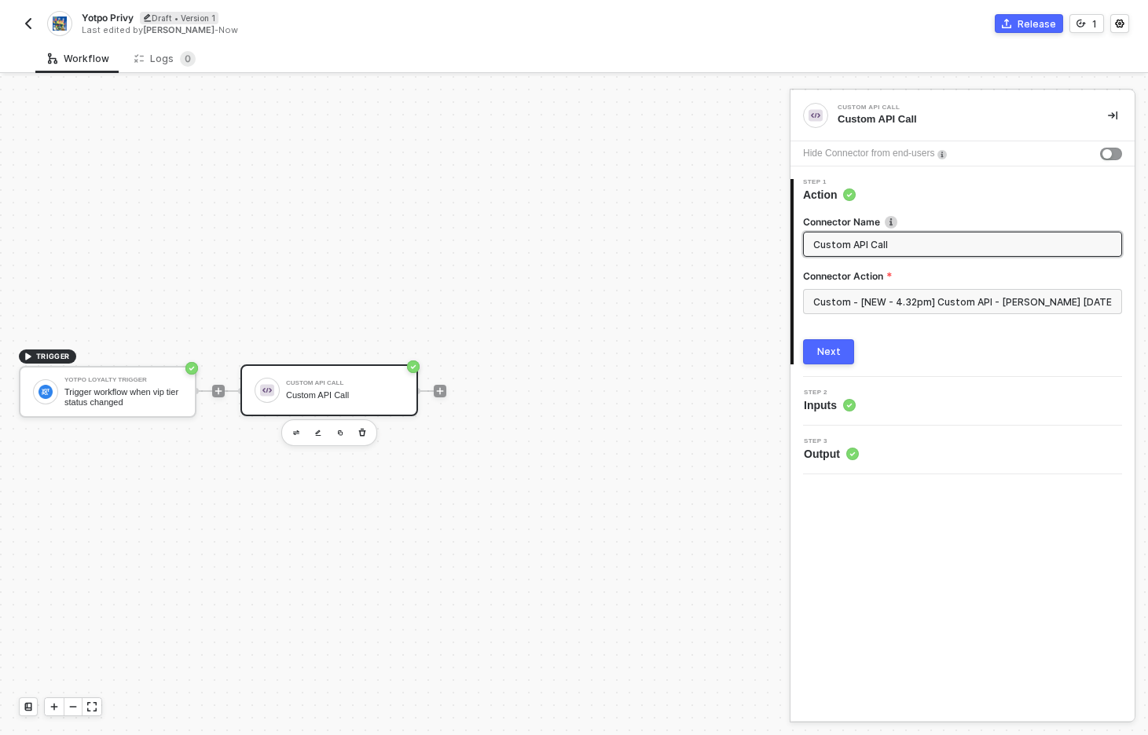
click at [935, 340] on div "Next" at bounding box center [962, 351] width 319 height 25
click at [914, 301] on input "Custom - [NEW - 4.32pm] Custom API - Mullins 09.16.25" at bounding box center [962, 301] width 319 height 25
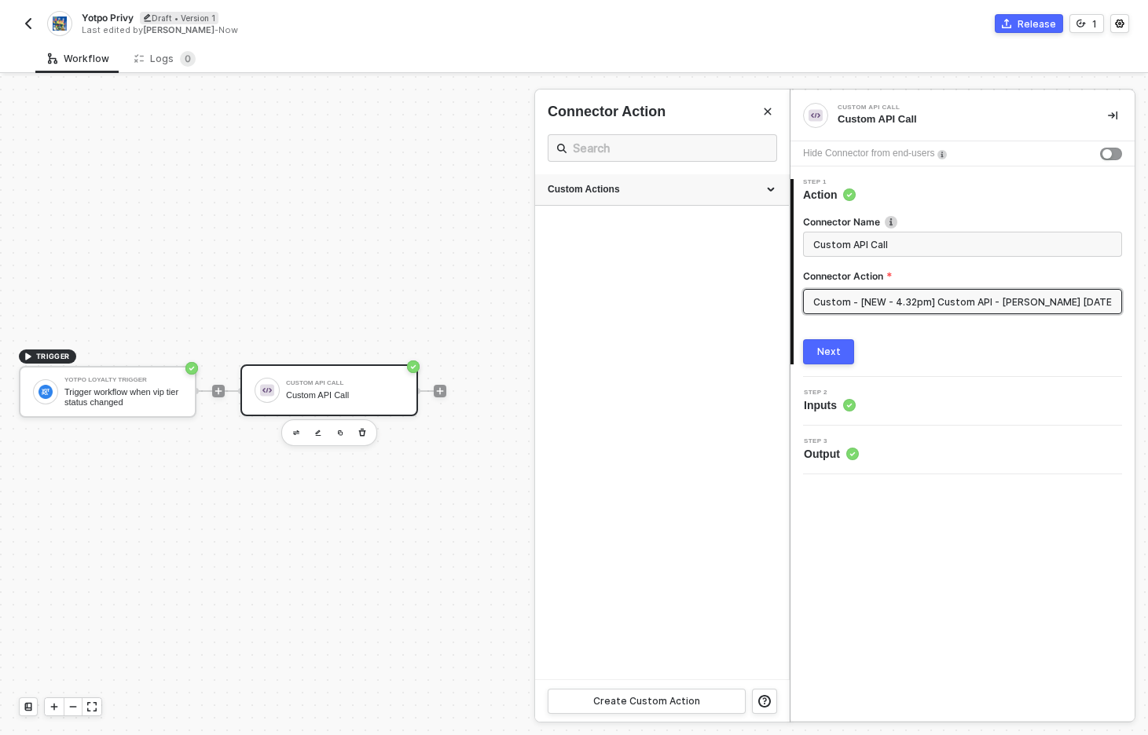
click at [666, 184] on div "Custom Actions" at bounding box center [661, 189] width 229 height 13
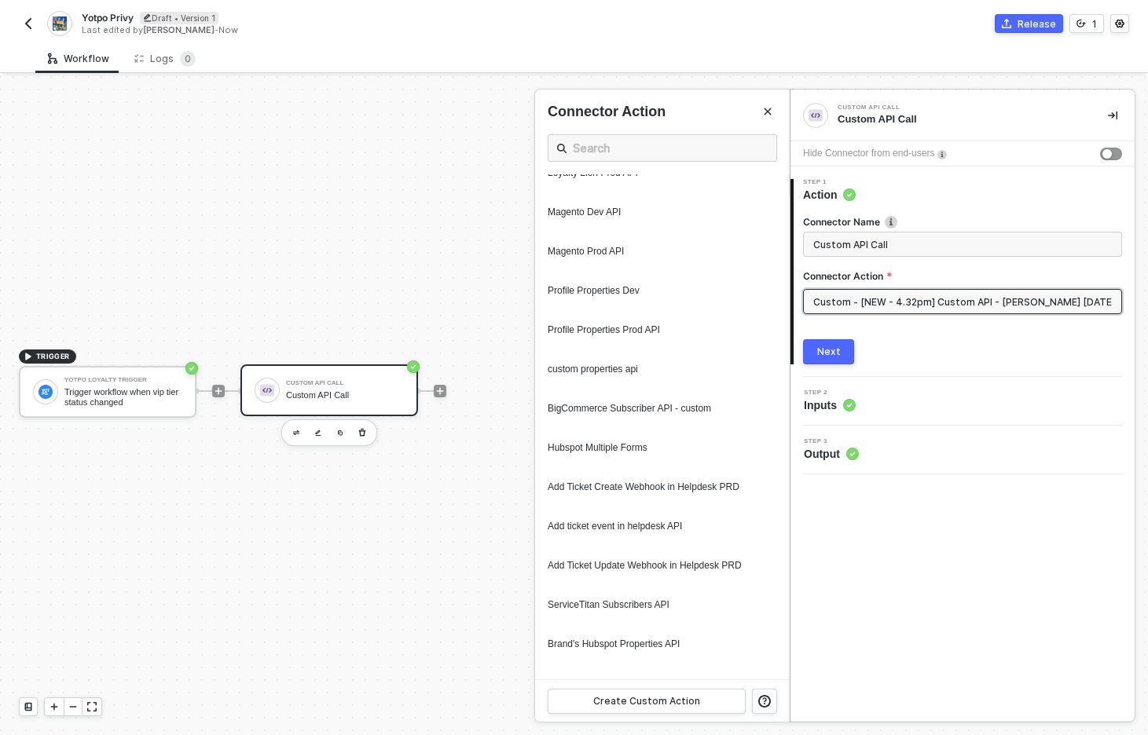
scroll to position [1569, 0]
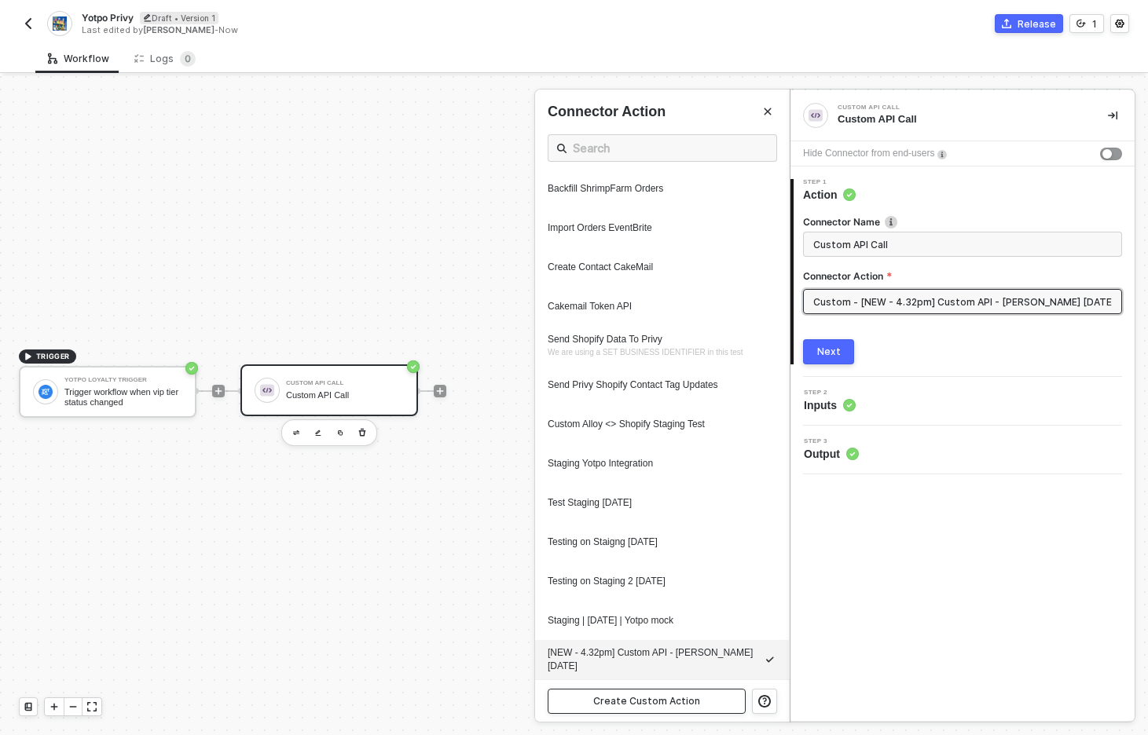
drag, startPoint x: 638, startPoint y: 701, endPoint x: 856, endPoint y: 667, distance: 221.0
click at [856, 667] on div "Custom API Call Custom API Call Hide Connector from end-users 1 Step 1 Action C…" at bounding box center [968, 405] width 358 height 659
click at [651, 468] on div "Staging Yotpo Integration" at bounding box center [631, 463] width 169 height 13
type input "Custom - Staging Yotpo Integration"
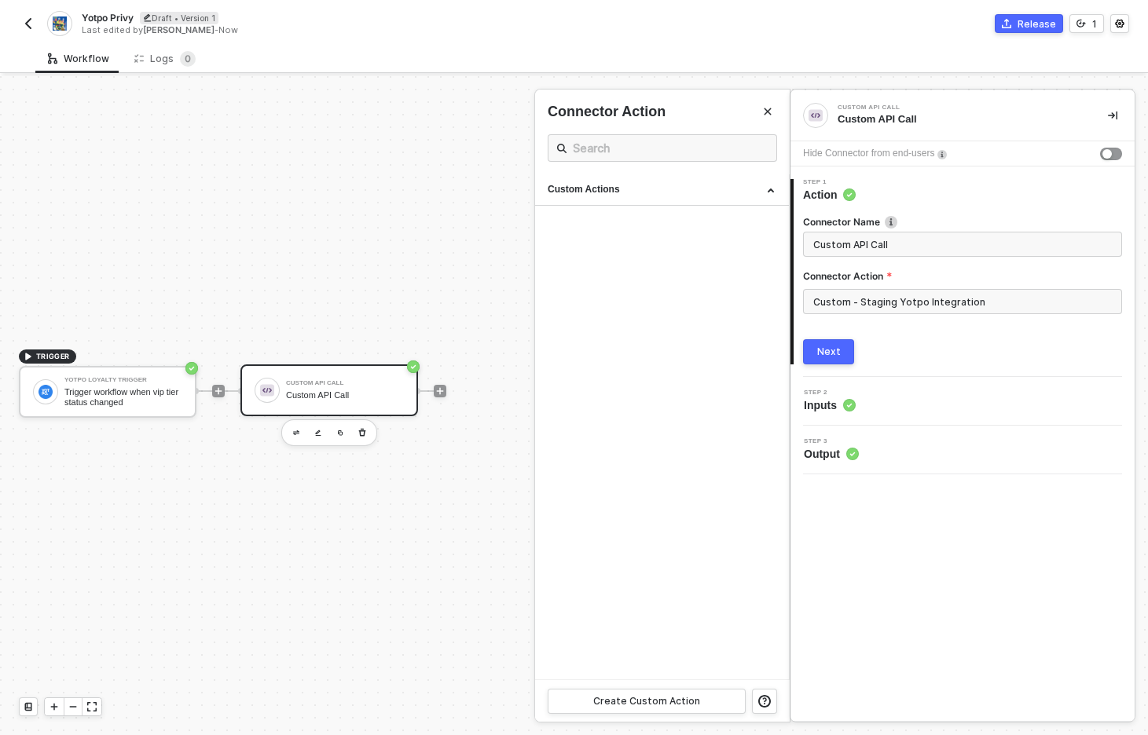
scroll to position [0, 0]
click at [910, 304] on input "Custom - Staging Yotpo Integration" at bounding box center [962, 301] width 319 height 25
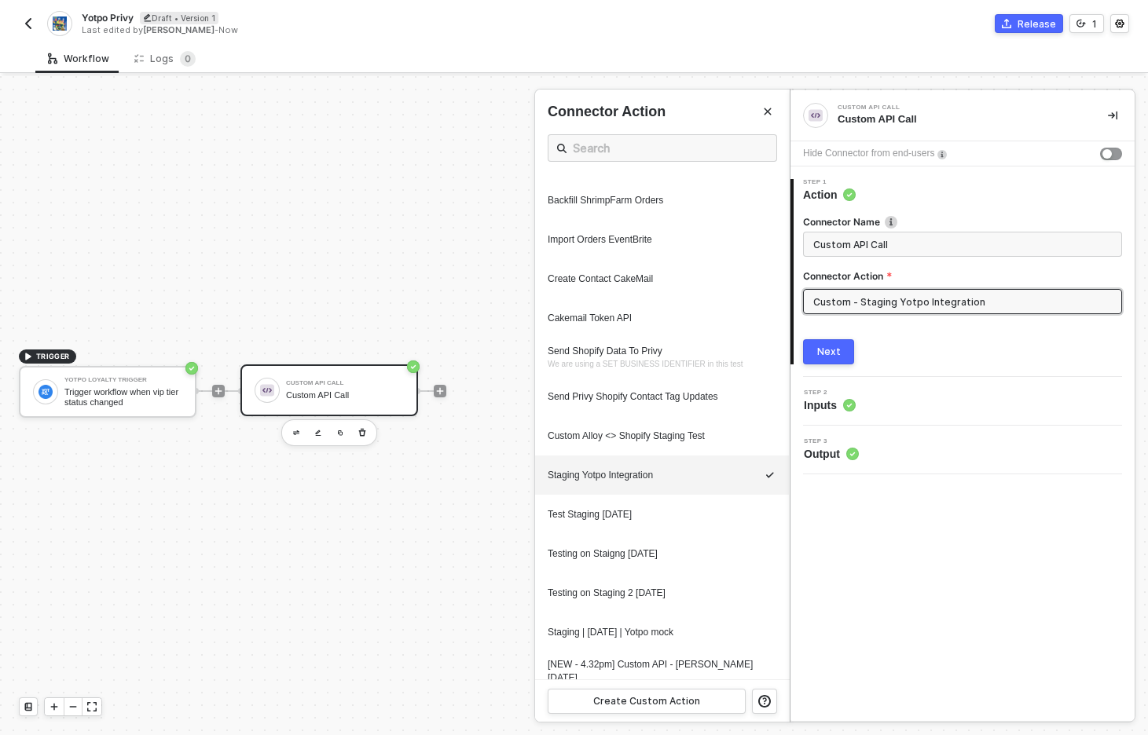
scroll to position [1569, 0]
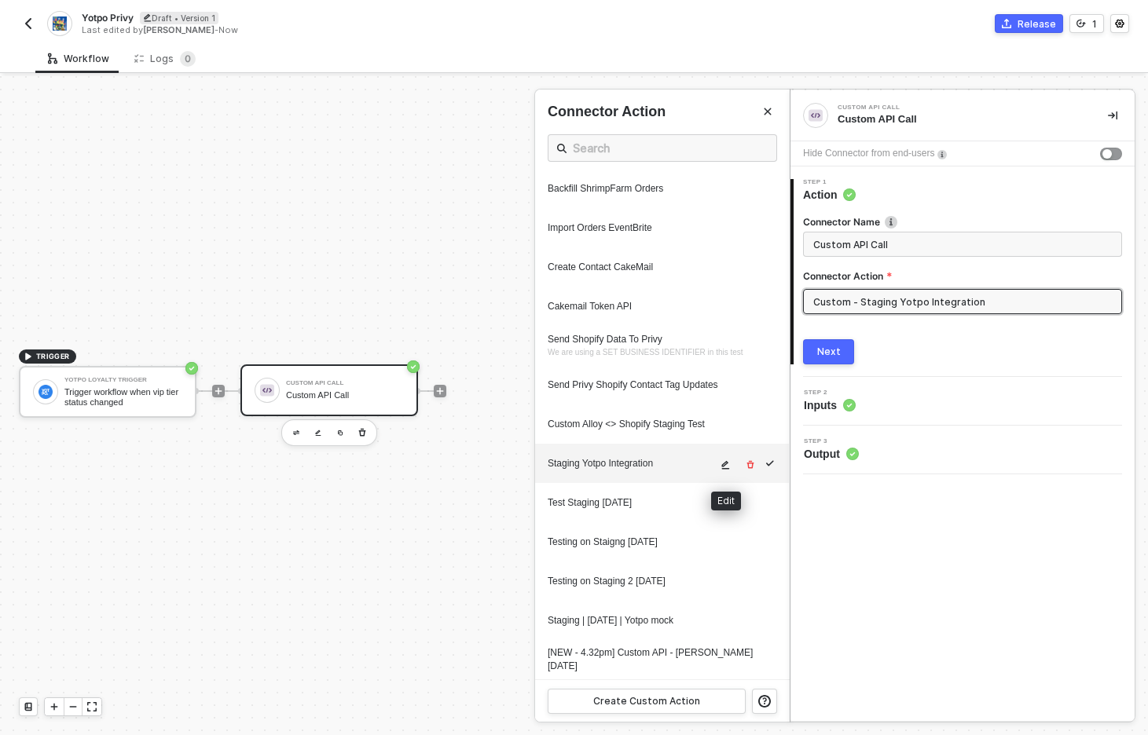
click at [727, 465] on icon "icon-edit" at bounding box center [724, 464] width 9 height 9
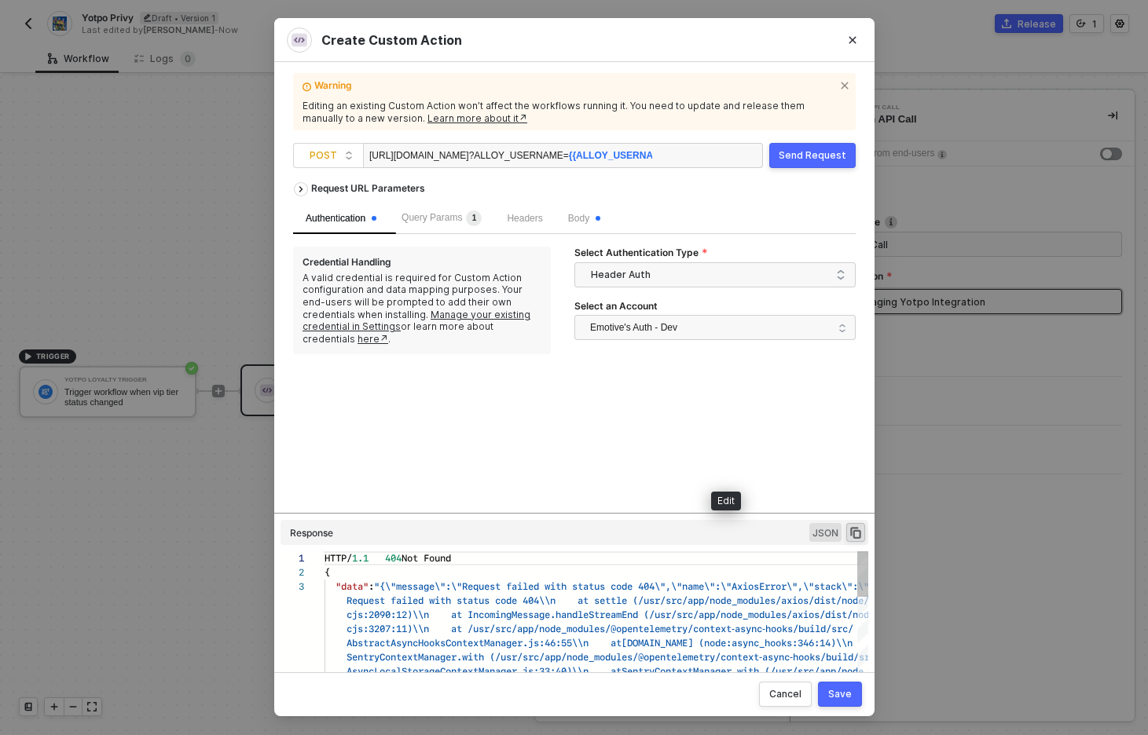
scroll to position [28, 0]
click at [547, 158] on div "https://notify.privy-staging.com/alloy/yotpo ?ALLOY_USERNAME= {{ALLOY_USERNAME}}" at bounding box center [510, 157] width 283 height 25
paste div
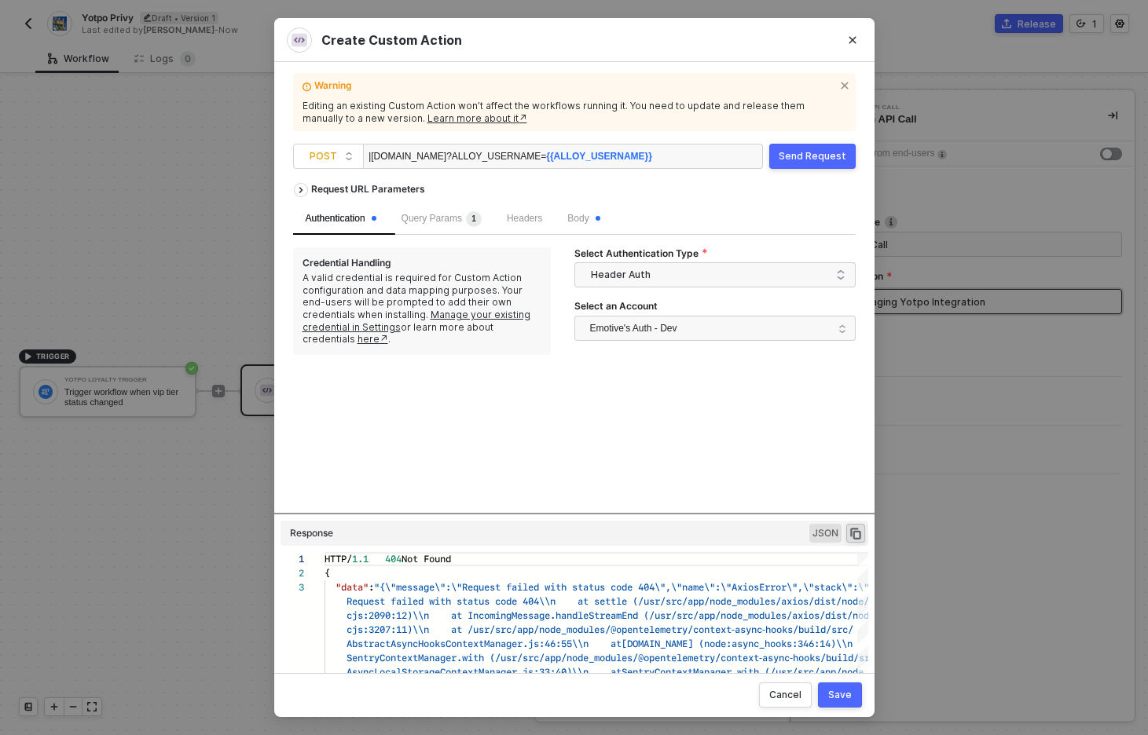
click at [690, 413] on div "Request URL Parameters Authentication Query Params 1 Headers Body Credential Ha…" at bounding box center [574, 344] width 562 height 338
click at [447, 215] on span "Query Params 1" at bounding box center [441, 218] width 80 height 11
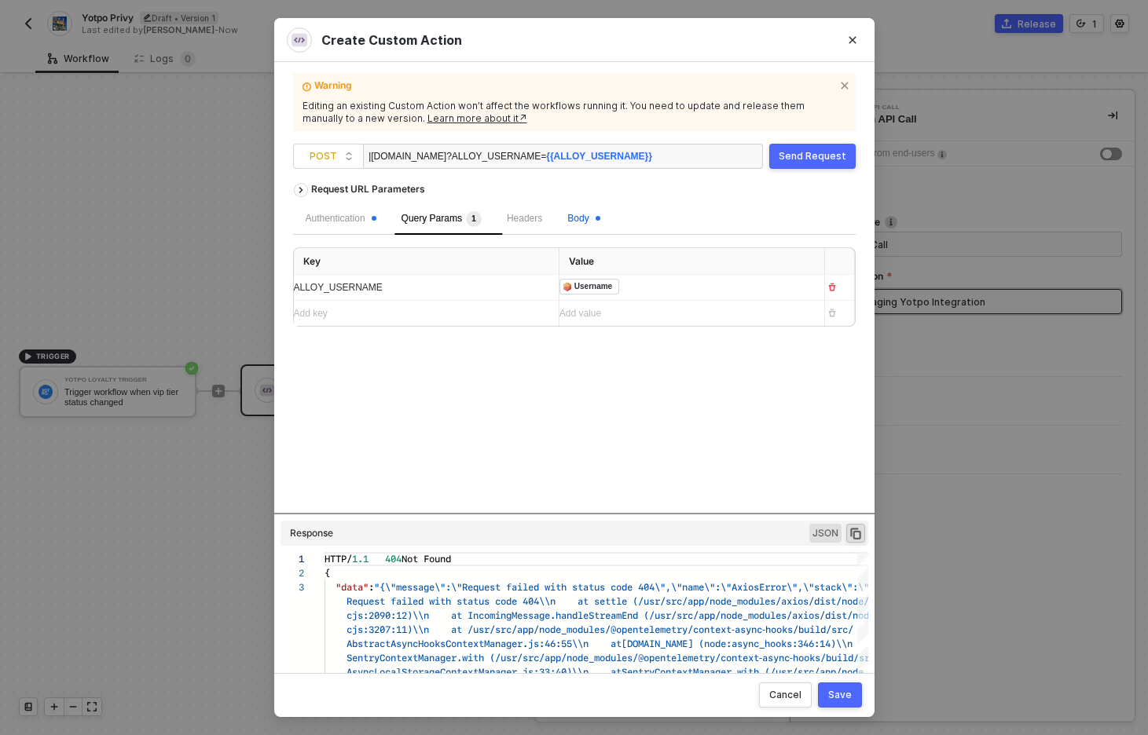
click at [599, 214] on span "Body" at bounding box center [583, 218] width 32 height 11
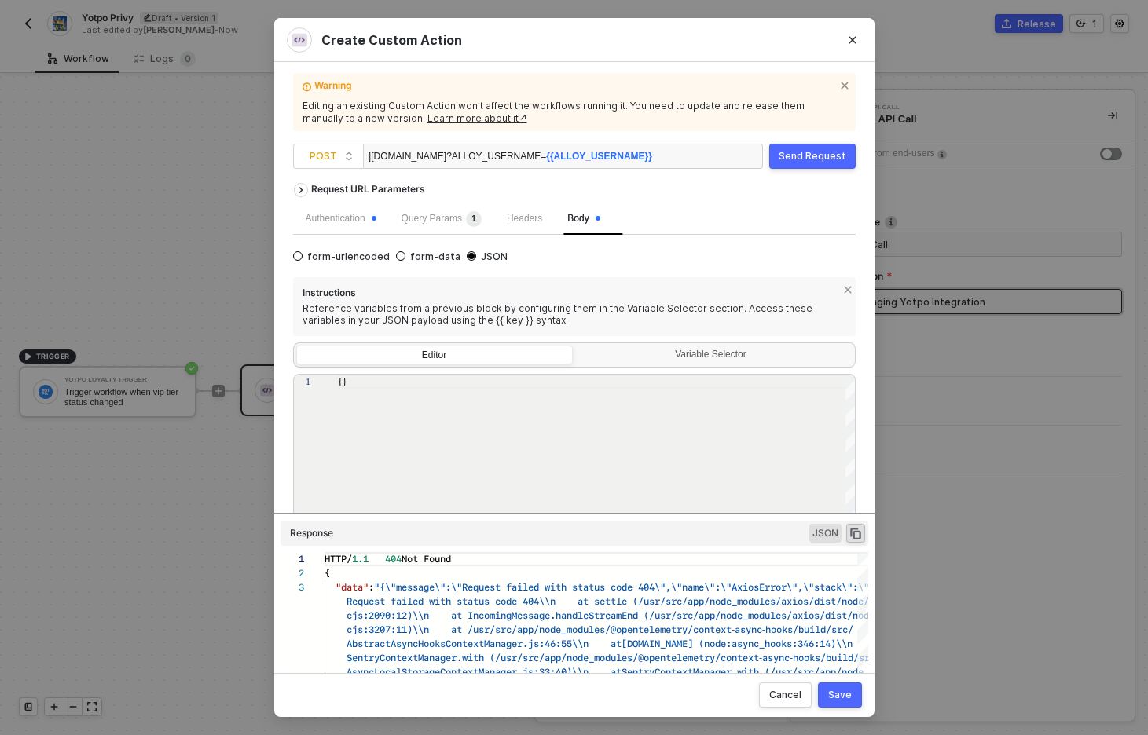
scroll to position [0, 8]
click at [378, 404] on div "{}" at bounding box center [597, 483] width 518 height 217
paste textarea ""contact_email": "bo@peep.com", "provider_custom_field_name": "cookie", "provid…"
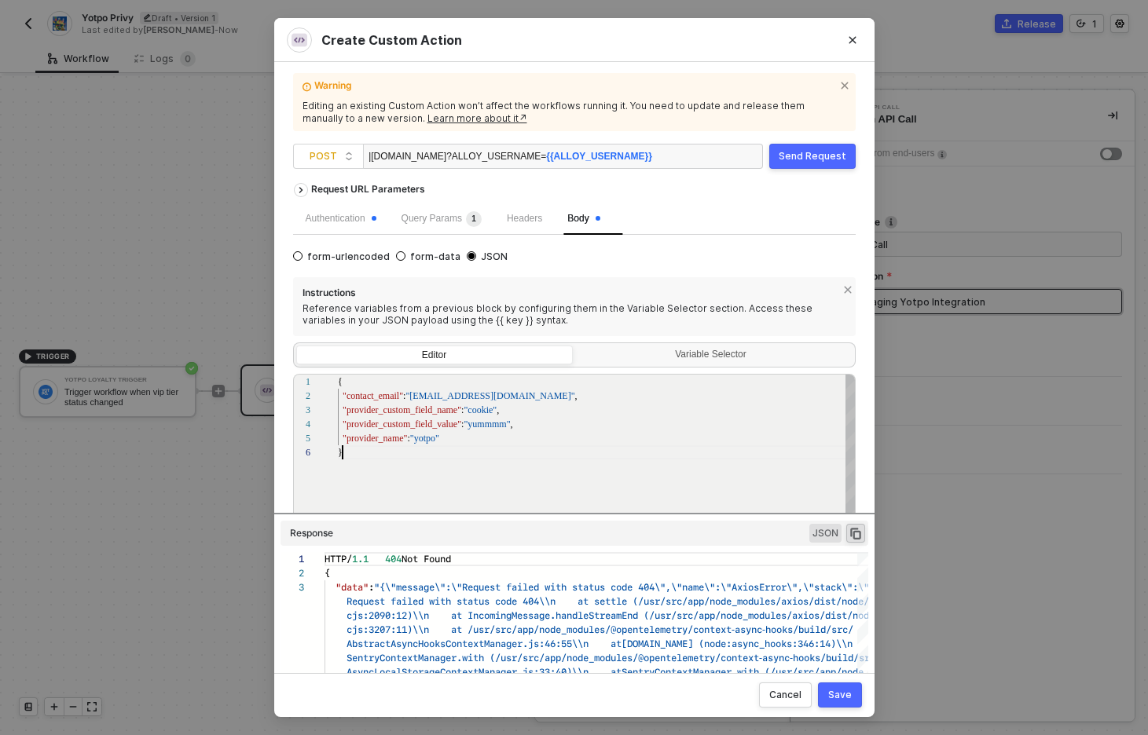
scroll to position [71, 5]
click at [459, 399] on span ""bo@peep.com"" at bounding box center [489, 395] width 169 height 11
drag, startPoint x: 459, startPoint y: 399, endPoint x: 411, endPoint y: 401, distance: 48.7
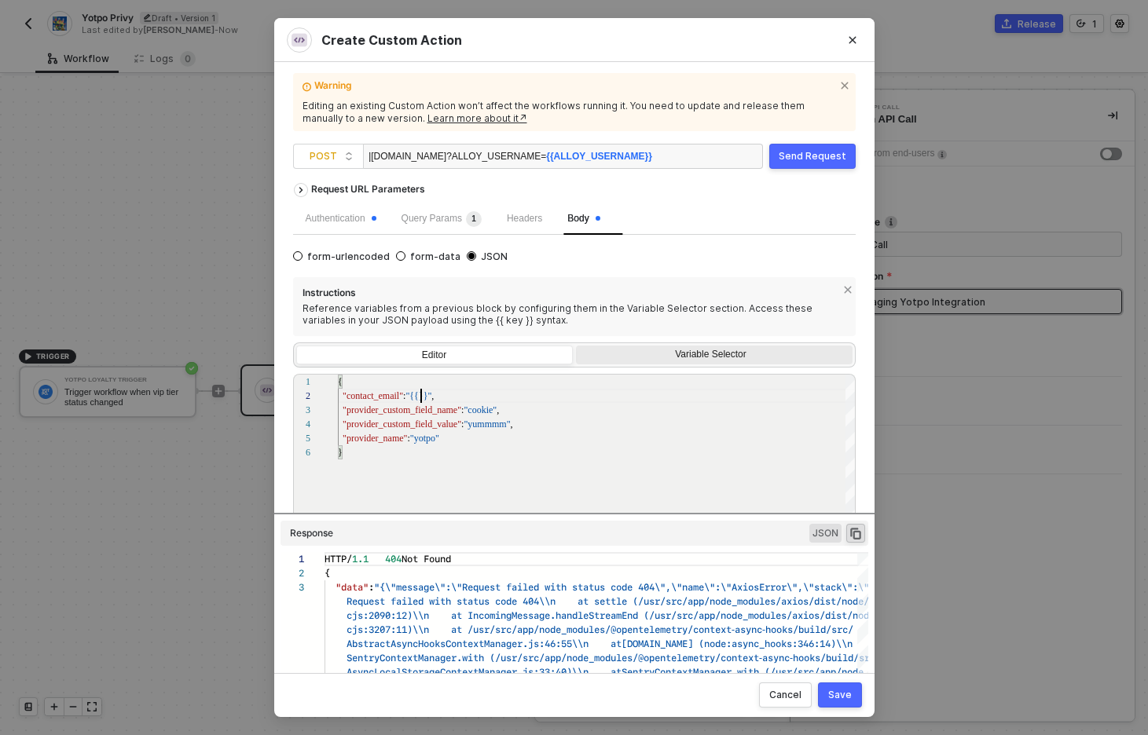
type textarea "{ "contact_email": "{{}}", "provider_custom_field_name": "cookie", "provider_cu…"
click at [674, 361] on div "Variable Selector" at bounding box center [712, 355] width 256 height 13
click at [576, 346] on input "Variable Selector" at bounding box center [576, 346] width 0 height 0
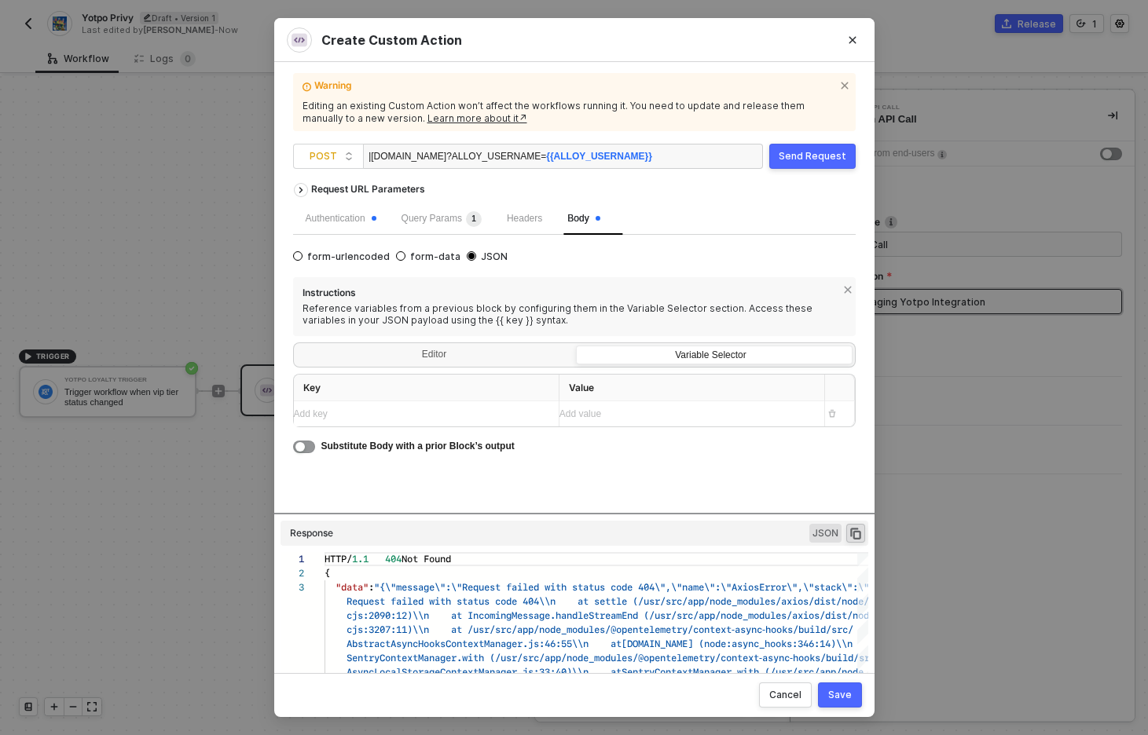
click at [510, 414] on div "Add key ﻿" at bounding box center [420, 414] width 252 height 15
copy span "contact_email"
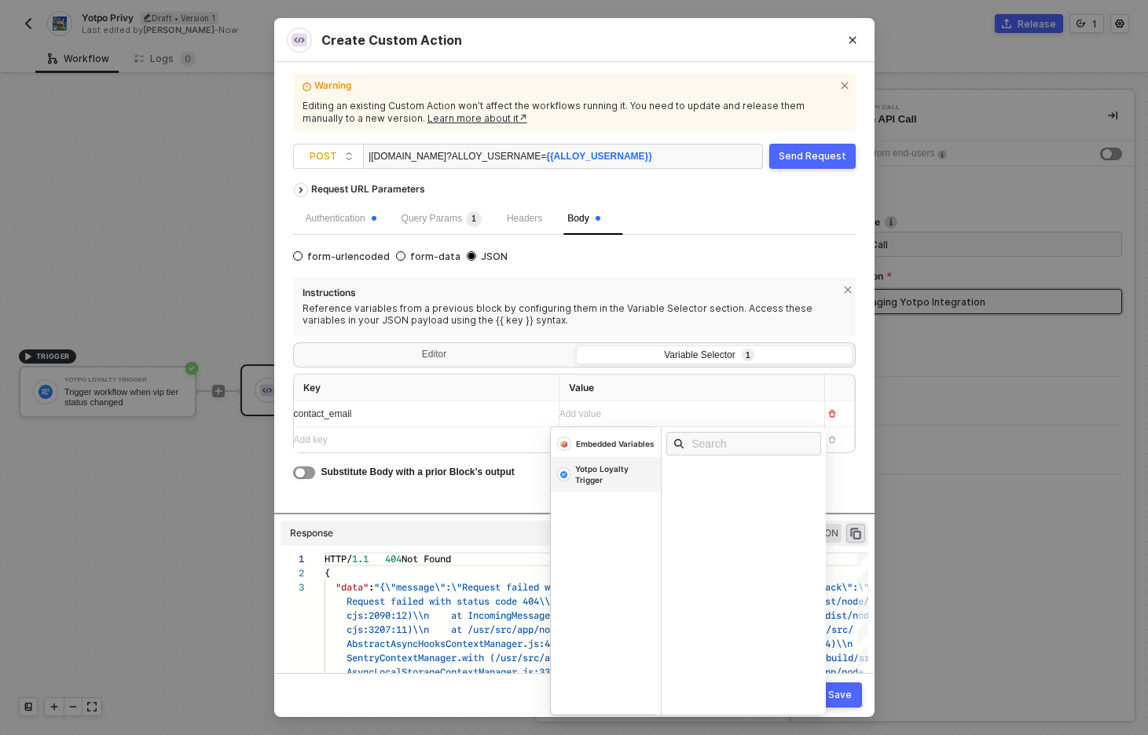
click at [614, 481] on div "Yotpo Loyalty Trigger" at bounding box center [614, 474] width 79 height 22
click at [715, 431] on div at bounding box center [743, 443] width 164 height 33
click at [715, 449] on input "text" at bounding box center [748, 443] width 114 height 17
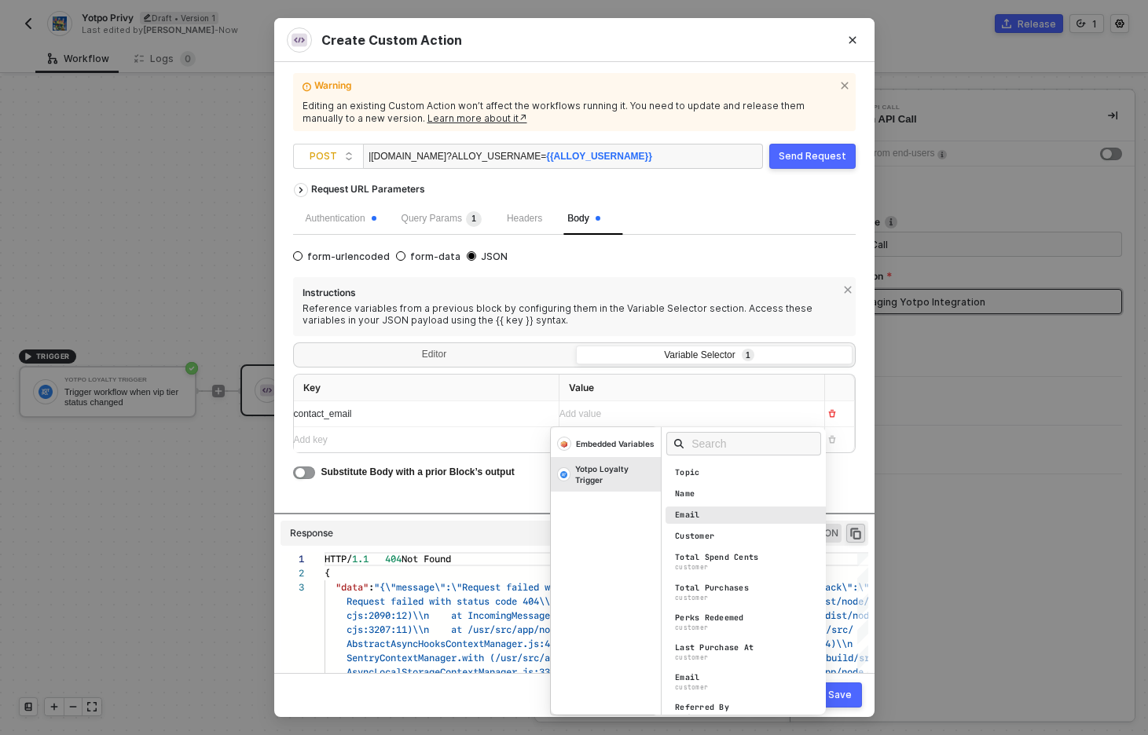
click at [695, 518] on div "Email" at bounding box center [687, 515] width 24 height 11
click at [440, 351] on div "Editor" at bounding box center [434, 357] width 276 height 22
click at [296, 346] on input "Editor" at bounding box center [296, 346] width 0 height 0
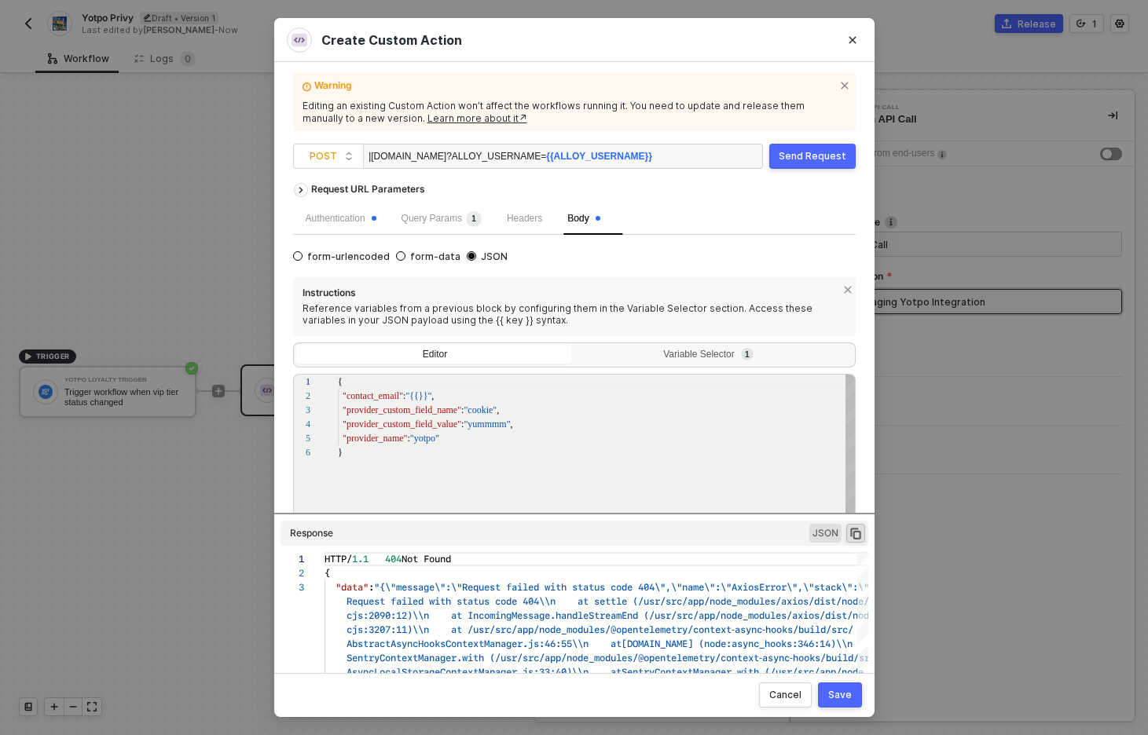
scroll to position [71, 0]
click at [420, 397] on div "1 2 3 4 5 6 { "contact_email" : "{{}}" , "provider_custom_field_name" : "cookie…" at bounding box center [574, 482] width 562 height 217
paste textarea "contact_email"
type textarea "{ "contact_email": "{{contact_email}}", "provider_custom_field_name": "cookie",…"
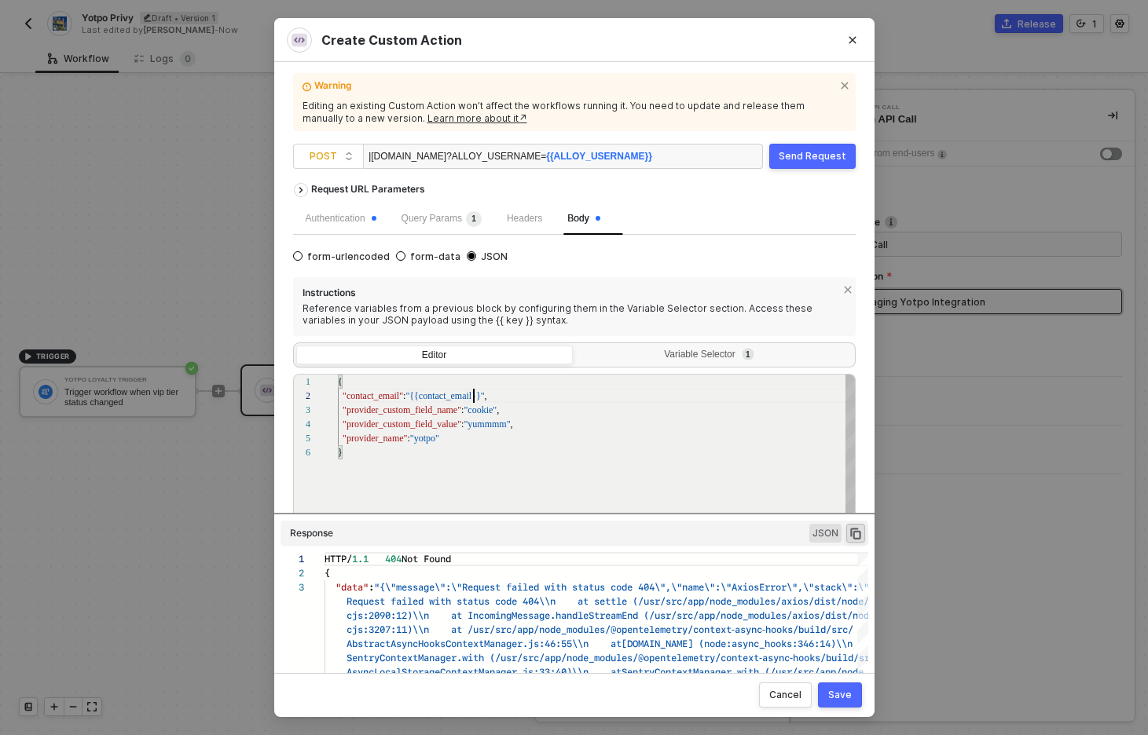
click at [425, 413] on span ""provider_custom_field_name"" at bounding box center [401, 410] width 119 height 11
click at [425, 411] on span ""provider_custom_field_name"" at bounding box center [401, 410] width 119 height 11
click at [442, 411] on span ""provider_custom_field_name"" at bounding box center [401, 410] width 119 height 11
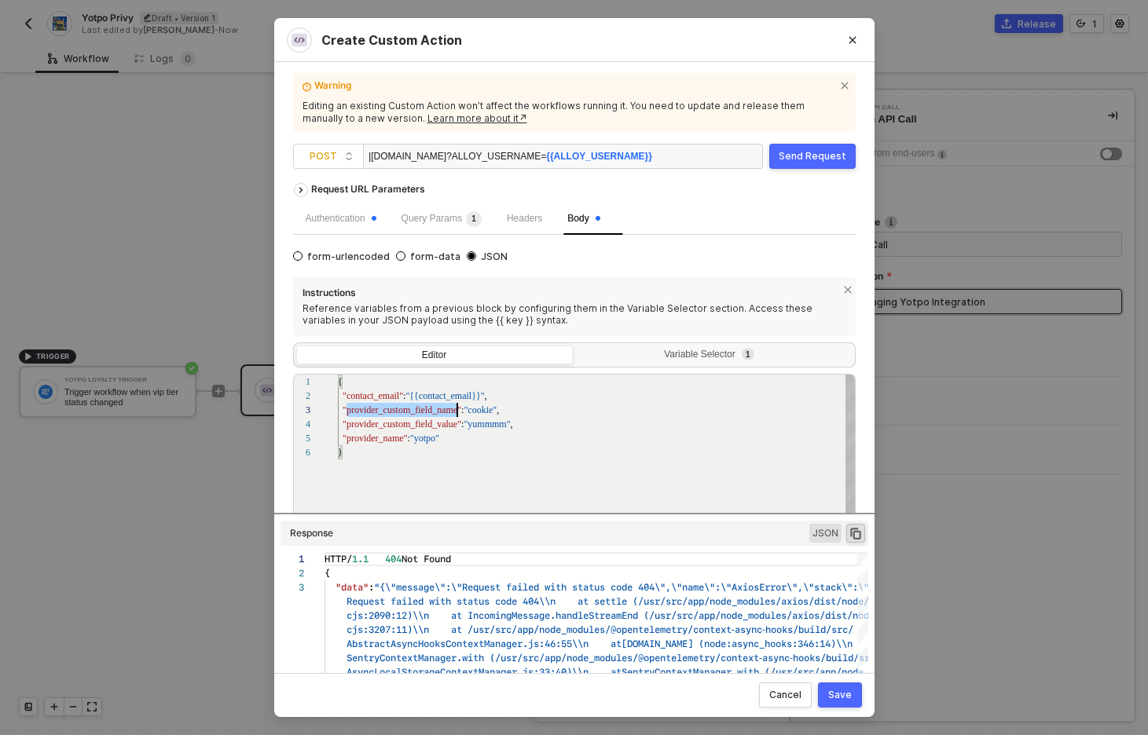
scroll to position [28, 119]
click at [659, 353] on div "Variable Selector 1" at bounding box center [712, 355] width 256 height 13
click at [576, 346] on input "Variable Selector 1" at bounding box center [576, 346] width 0 height 0
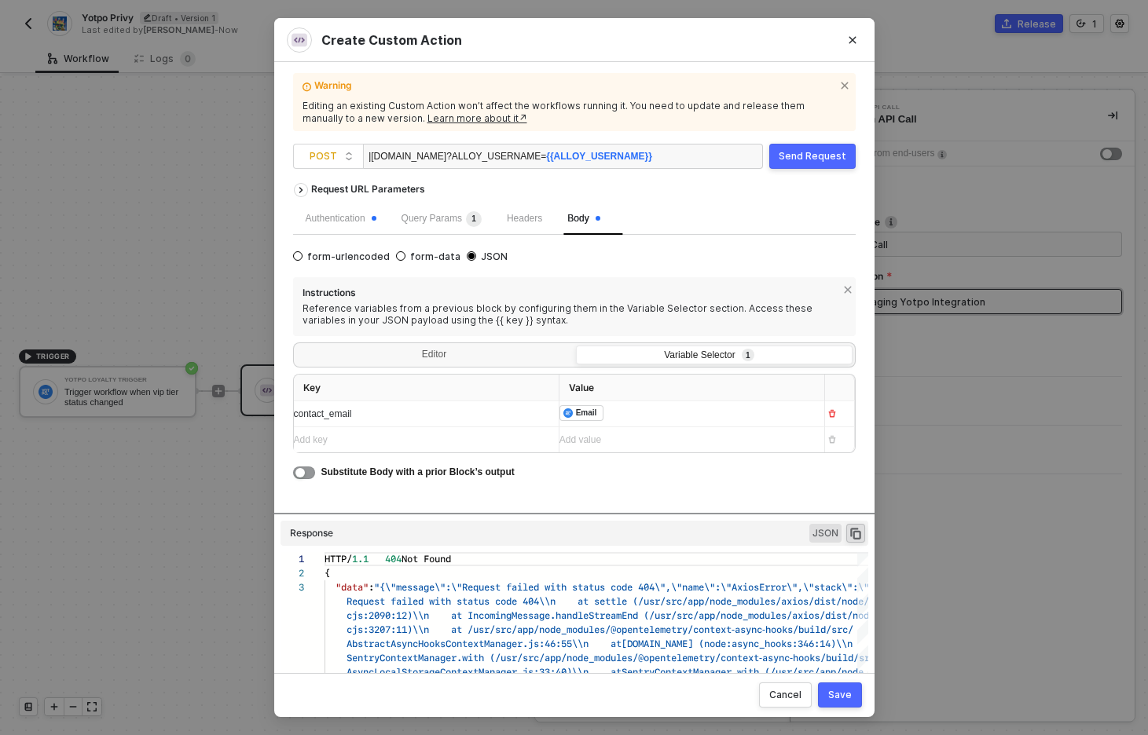
click at [467, 442] on div "Add key ﻿" at bounding box center [412, 440] width 236 height 15
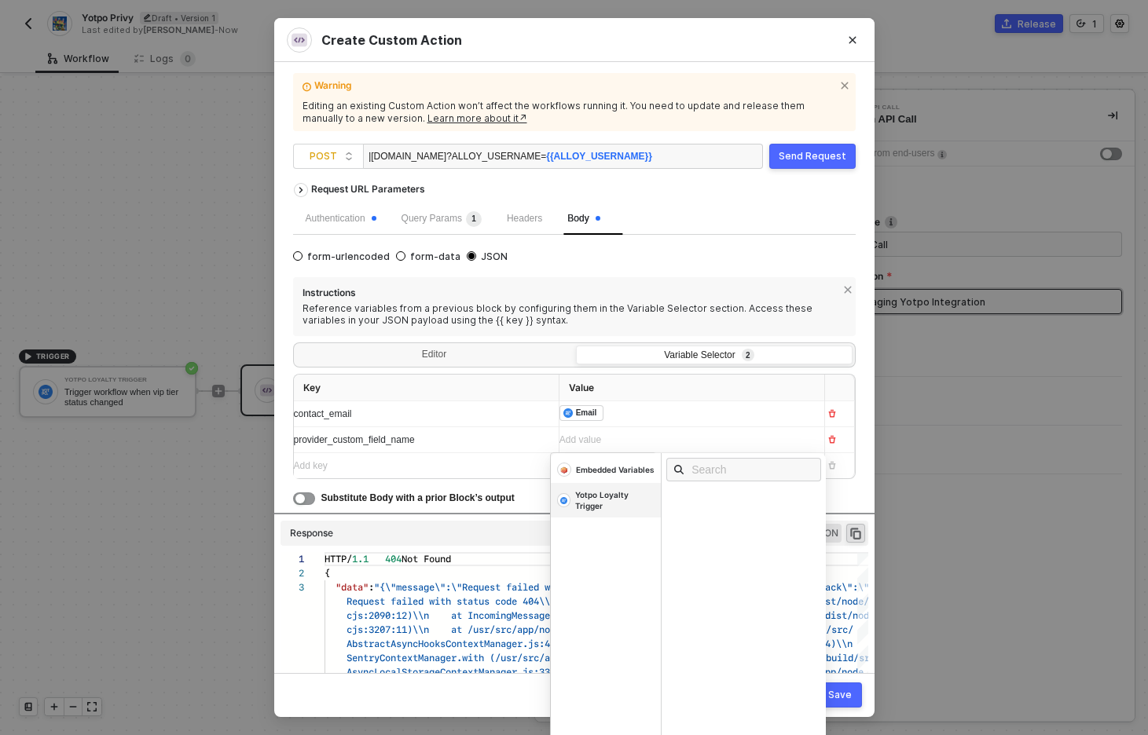
click at [604, 505] on div "Yotpo Loyalty Trigger" at bounding box center [614, 500] width 79 height 22
click at [721, 478] on input "text" at bounding box center [748, 469] width 114 height 17
type input "vip"
click at [715, 443] on div "Add value ﻿" at bounding box center [677, 440] width 236 height 15
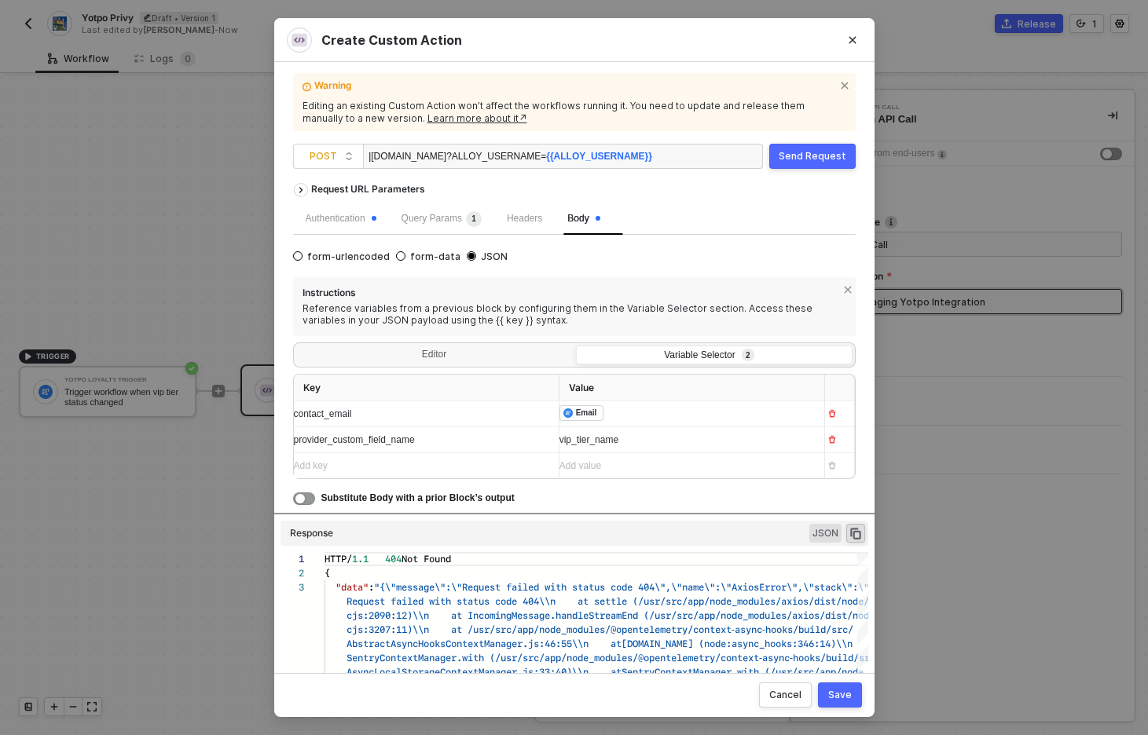
click at [449, 445] on div "provider_custom_field_name" at bounding box center [412, 440] width 236 height 15
copy span "provider_custom_field_name"
click at [465, 353] on div "Editor" at bounding box center [434, 357] width 276 height 22
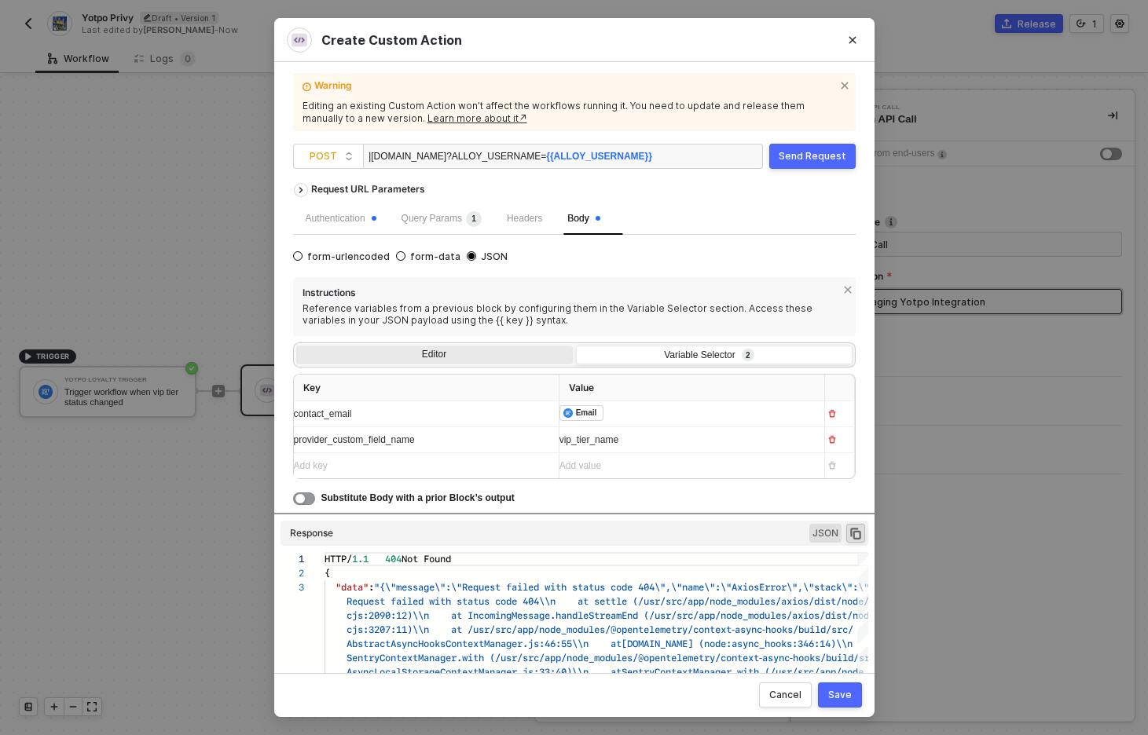
click at [296, 346] on input "Editor" at bounding box center [296, 346] width 0 height 0
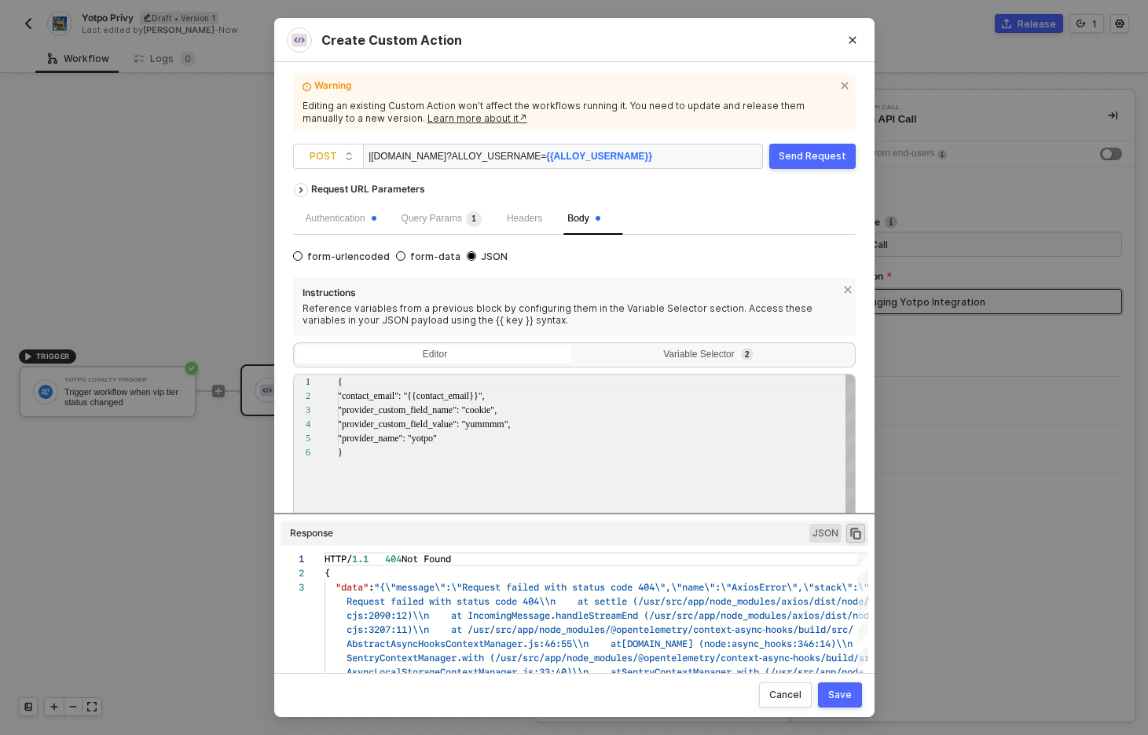
scroll to position [71, 0]
paste textarea "provider_custom_field_name"
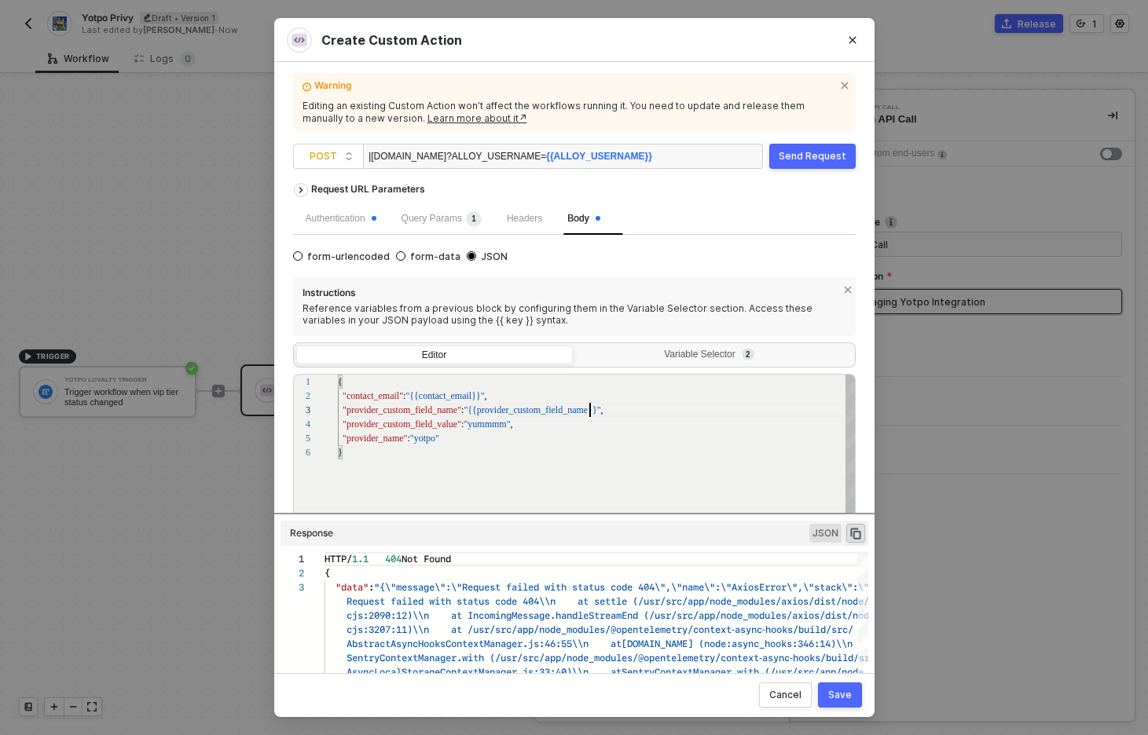
click at [392, 427] on span ""provider_custom_field_value"" at bounding box center [401, 424] width 119 height 11
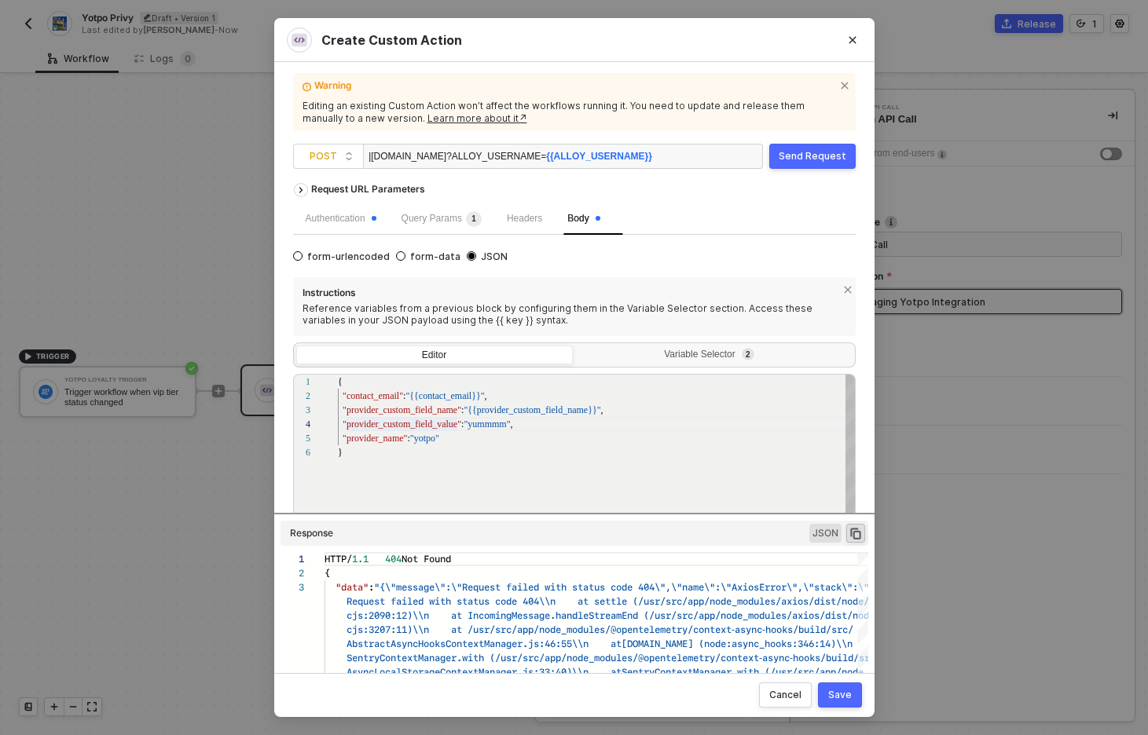
click at [392, 427] on span ""provider_custom_field_value"" at bounding box center [401, 424] width 119 height 11
click at [403, 408] on div "1 2 3 4 5 6 { "contact_email" : "{{contact_email}}" , "provider_custom_field_na…" at bounding box center [574, 482] width 562 height 217
click at [403, 425] on div "1 2 3 4 5 6 { "contact_email" : "{{contact_email}}" , "provider_custom_field_na…" at bounding box center [574, 482] width 562 height 217
paste textarea "provider_custom_field_value"
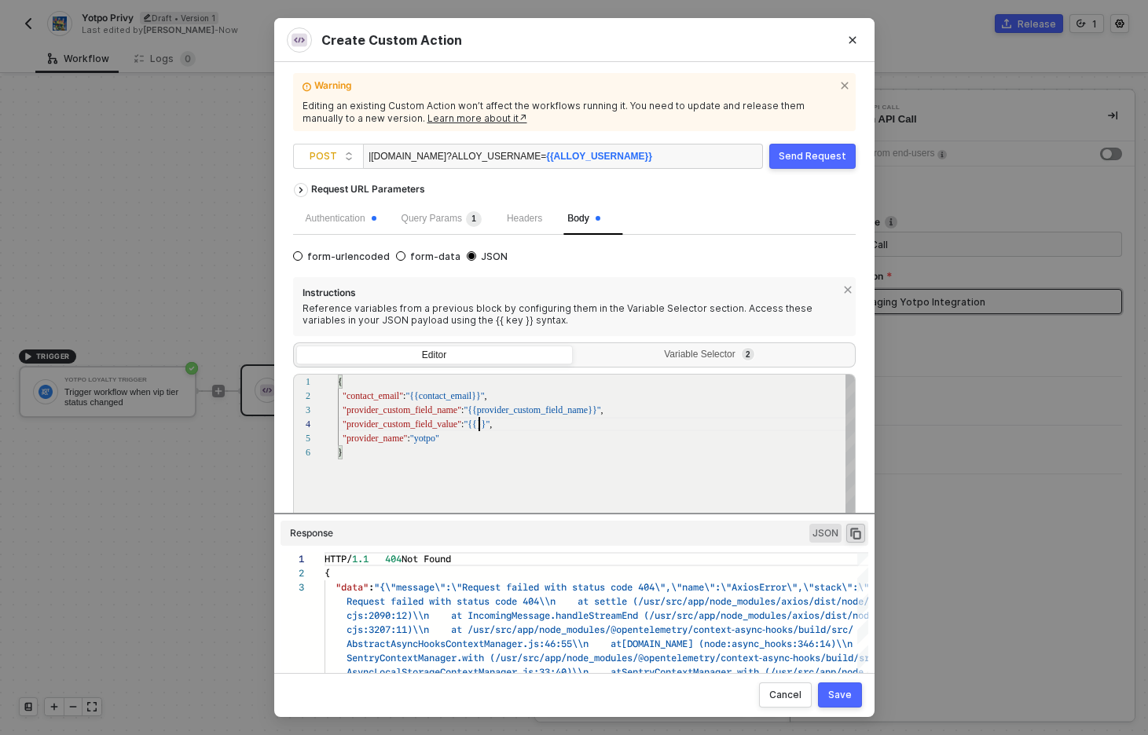
scroll to position [42, 252]
type textarea "{ "contact_email": "{{contact_email}}", "provider_custom_field_name": "{{provid…"
click at [661, 362] on div "Variable Selector 2" at bounding box center [714, 357] width 276 height 22
click at [576, 346] on input "Variable Selector 2" at bounding box center [576, 346] width 0 height 0
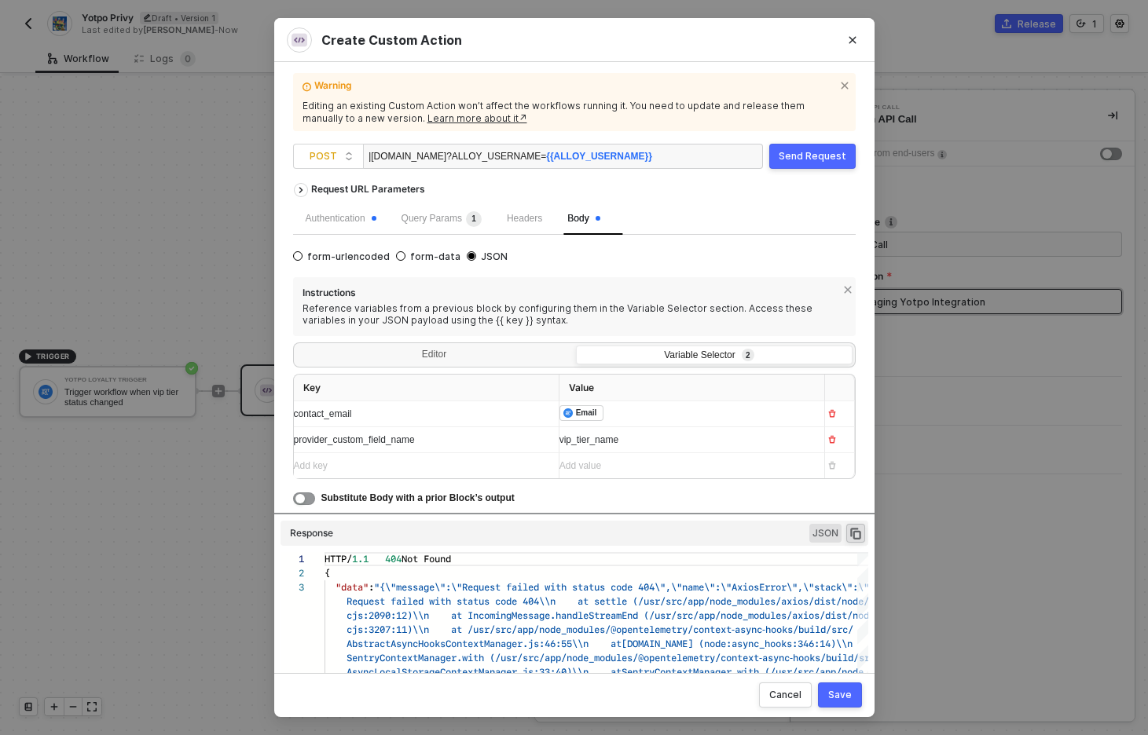
click at [461, 468] on div "Add key ﻿" at bounding box center [420, 466] width 252 height 15
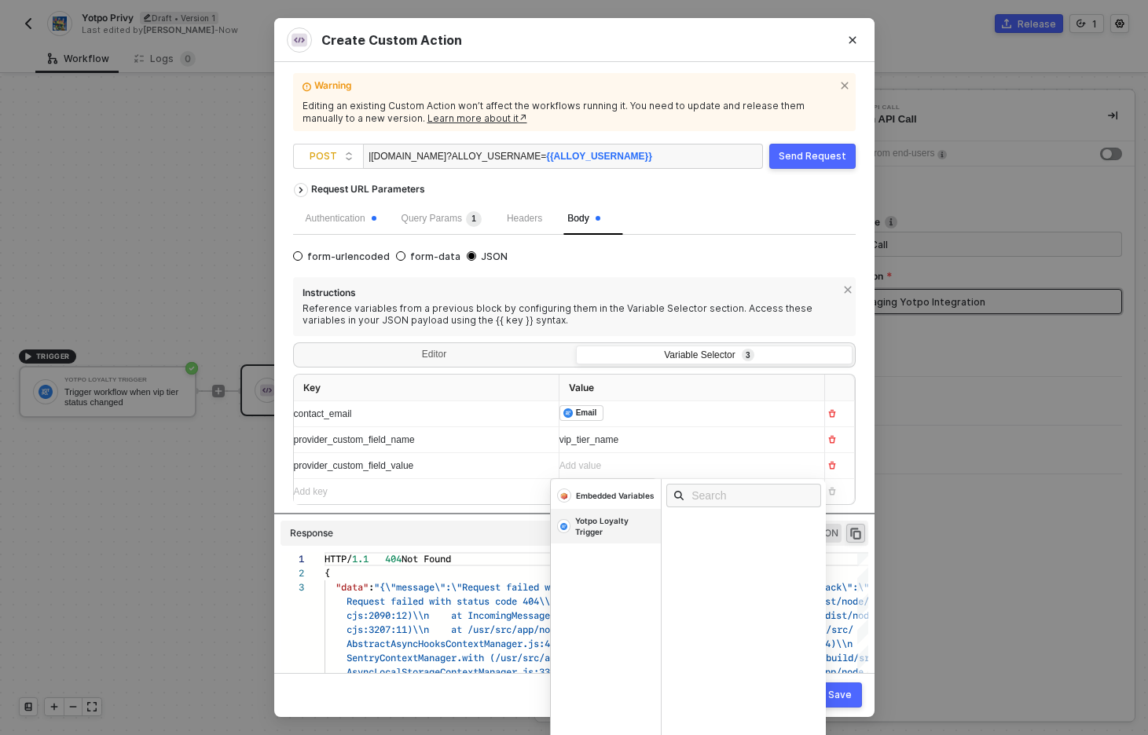
click at [614, 527] on div "Yotpo Loyalty Trigger" at bounding box center [614, 526] width 79 height 22
click at [704, 499] on input "text" at bounding box center [748, 495] width 114 height 17
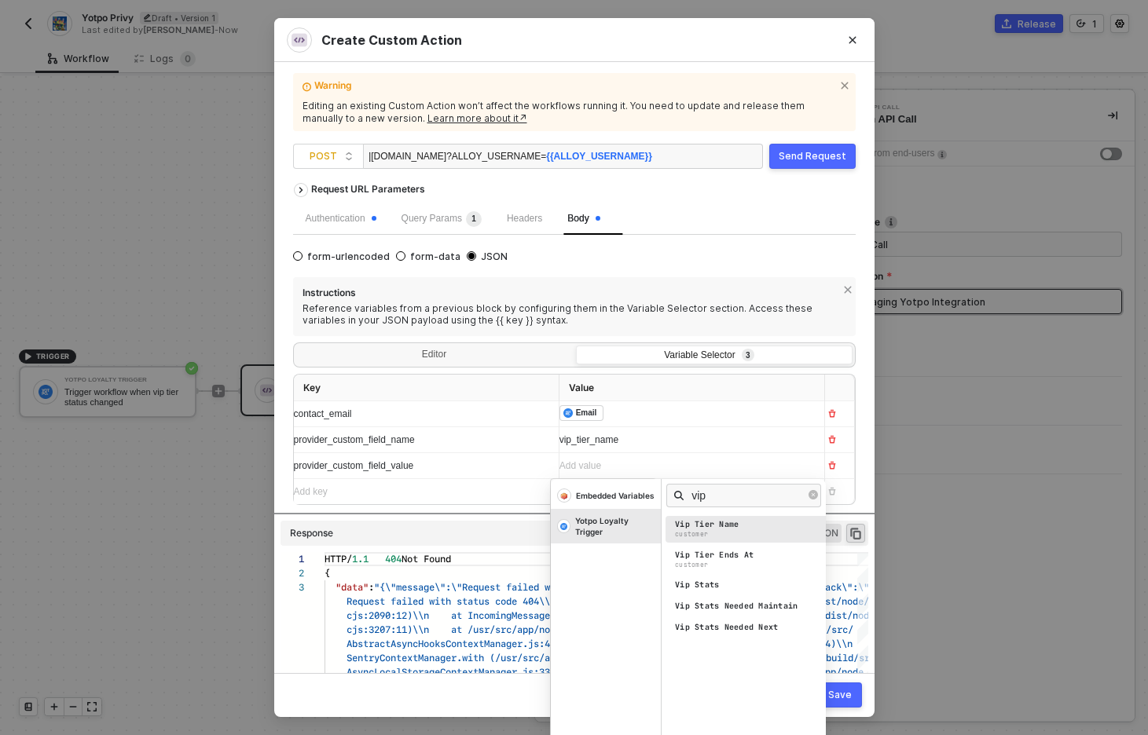
type input "vip"
click at [700, 528] on div "Vip Tier Name" at bounding box center [707, 524] width 64 height 11
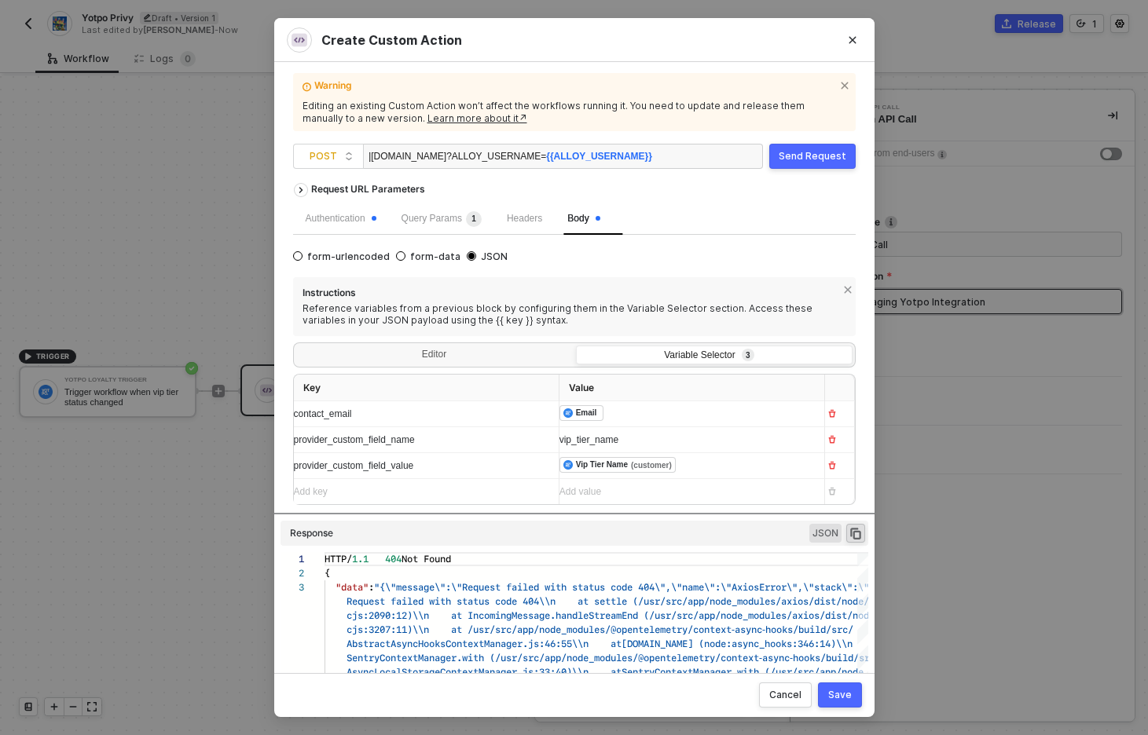
click at [435, 492] on div "Add key ﻿" at bounding box center [412, 492] width 236 height 15
click at [439, 354] on div "Editor" at bounding box center [434, 357] width 276 height 22
click at [296, 346] on input "Editor" at bounding box center [296, 346] width 0 height 0
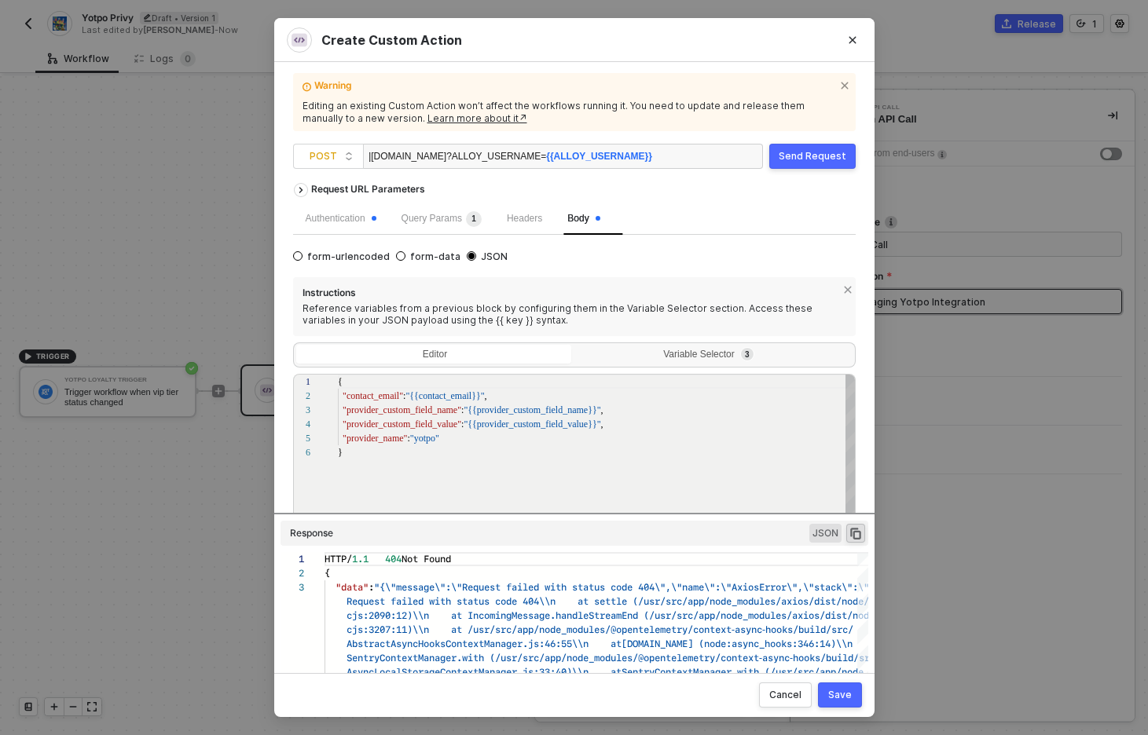
scroll to position [71, 0]
click at [701, 351] on div "Variable Selector 3" at bounding box center [712, 355] width 256 height 13
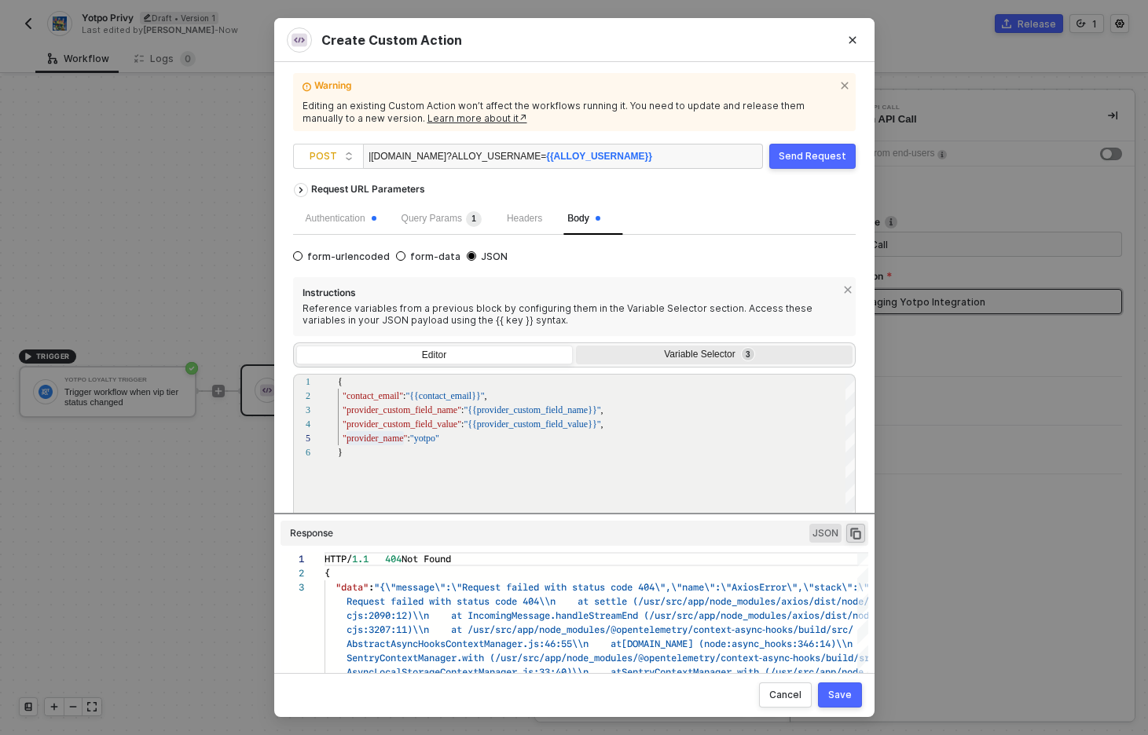
click at [576, 346] on input "Variable Selector 3" at bounding box center [576, 346] width 0 height 0
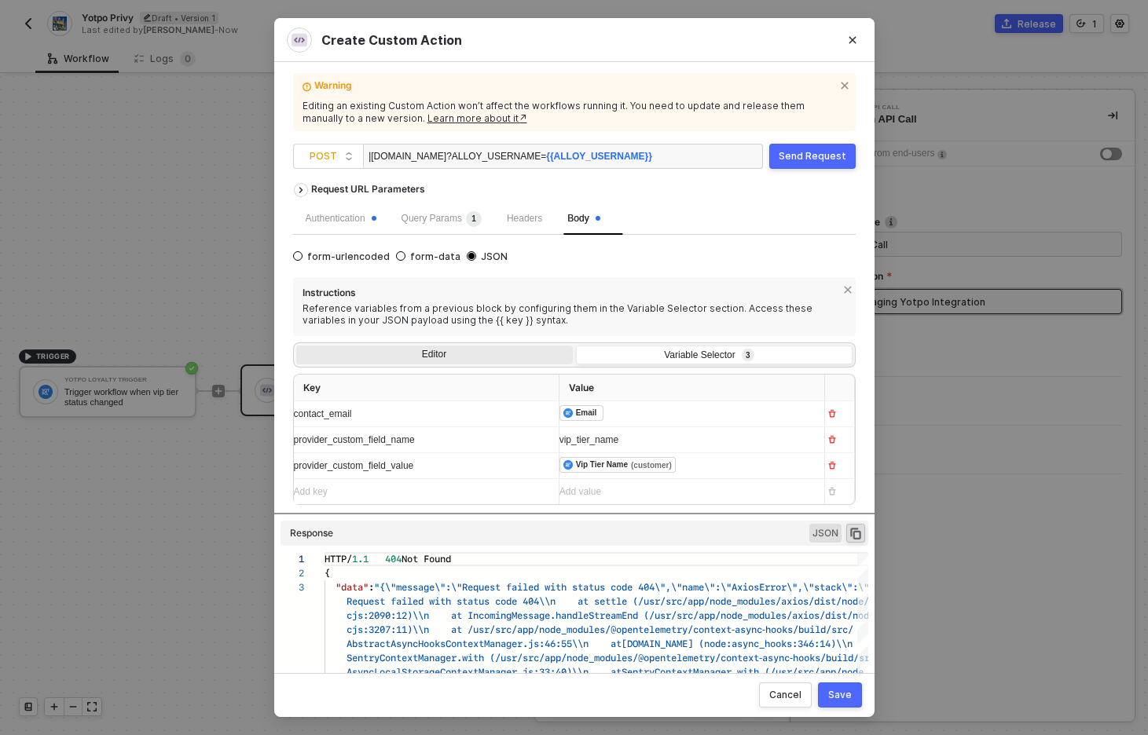
click at [484, 349] on div "Editor" at bounding box center [434, 357] width 276 height 22
click at [296, 346] on input "Editor" at bounding box center [296, 346] width 0 height 0
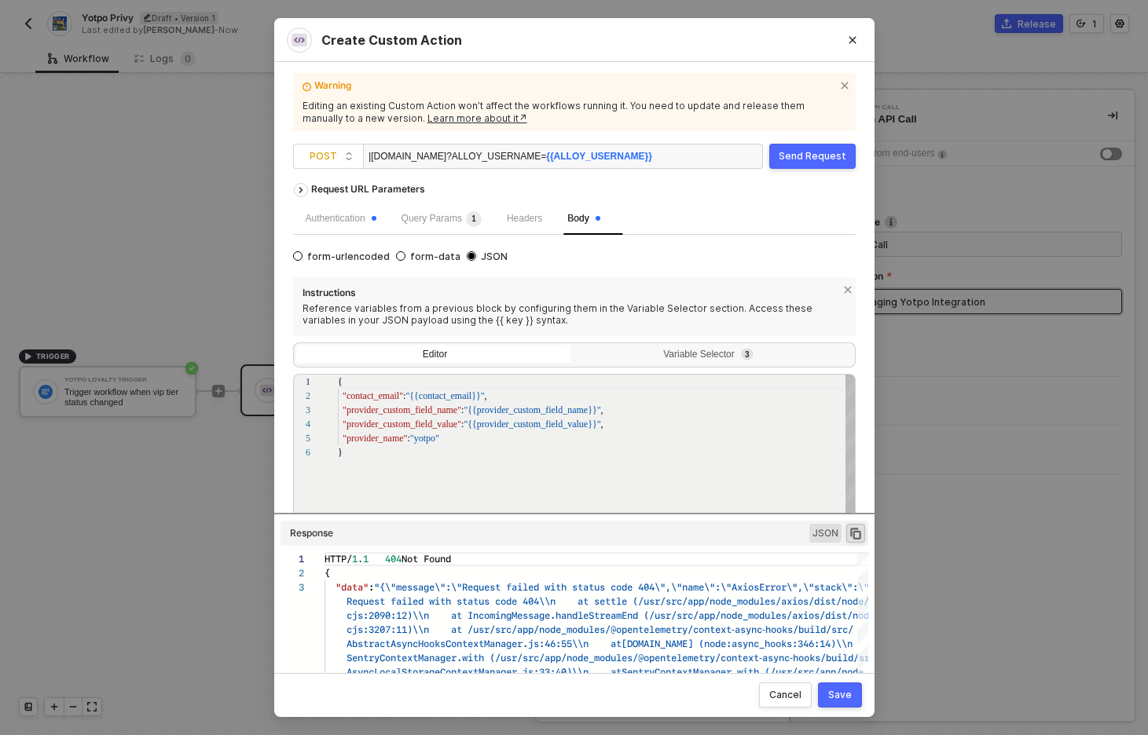
scroll to position [71, 0]
click at [379, 441] on div "1 2 3 4 5 6 { "contact_email" : "{{contact_email}}" , "provider_custom_field_na…" at bounding box center [574, 482] width 562 height 217
click at [426, 441] on div "1 2 3 4 5 6 { "contact_email" : "{{contact_email}}" , "provider_custom_field_na…" at bounding box center [574, 482] width 562 height 217
paste textarea "provider_name"
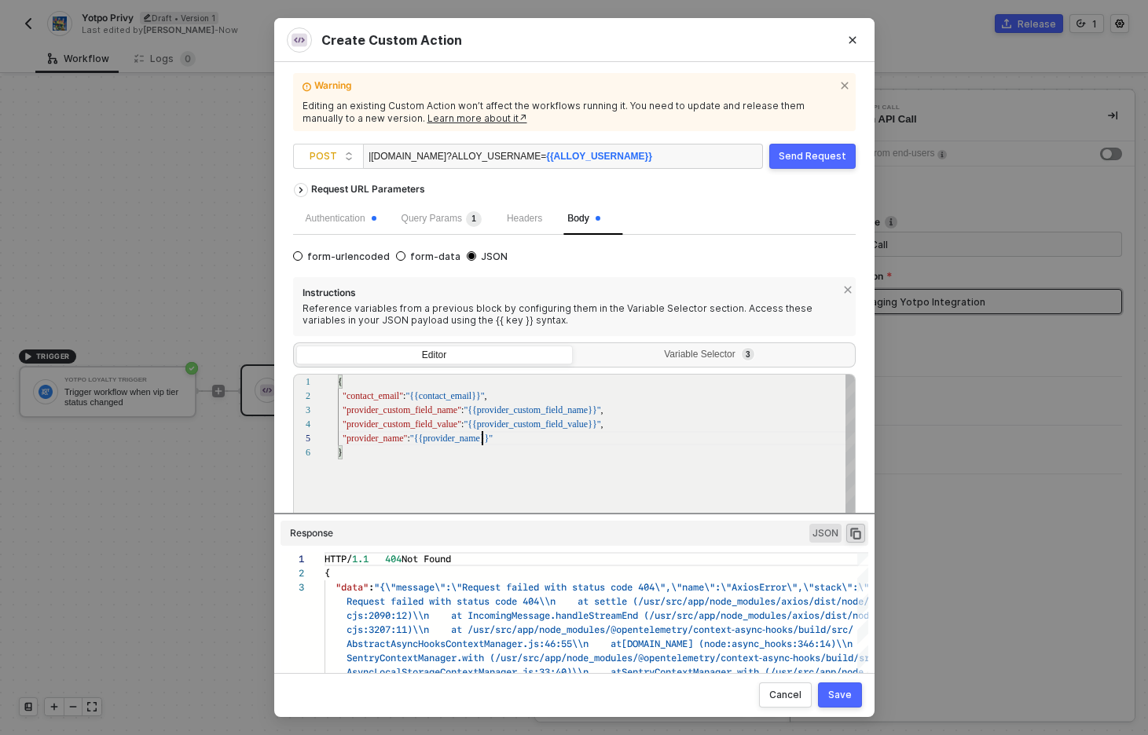
scroll to position [57, 145]
type textarea "{ "contact_email": "{{contact_email}}", "provider_custom_field_name": "{{provid…"
click at [684, 355] on div "Variable Selector 3" at bounding box center [712, 355] width 256 height 13
click at [576, 346] on input "Variable Selector 3" at bounding box center [576, 346] width 0 height 0
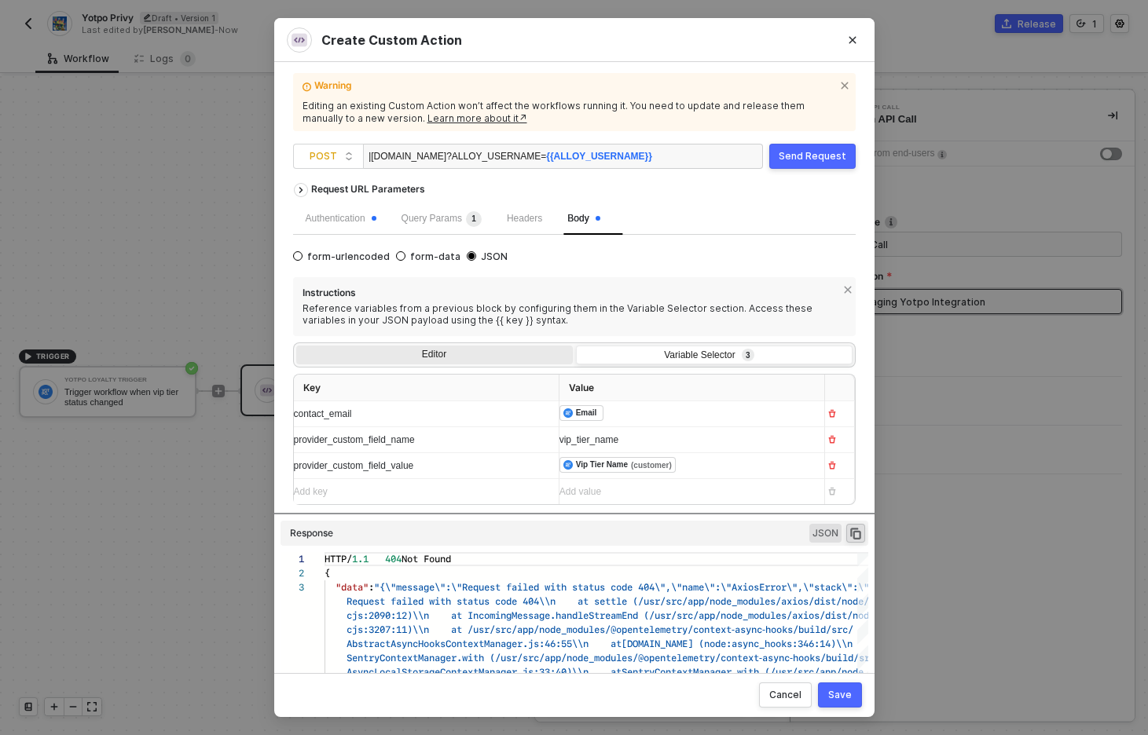
click at [483, 348] on div "Editor" at bounding box center [434, 357] width 276 height 22
click at [296, 346] on input "Editor" at bounding box center [296, 346] width 0 height 0
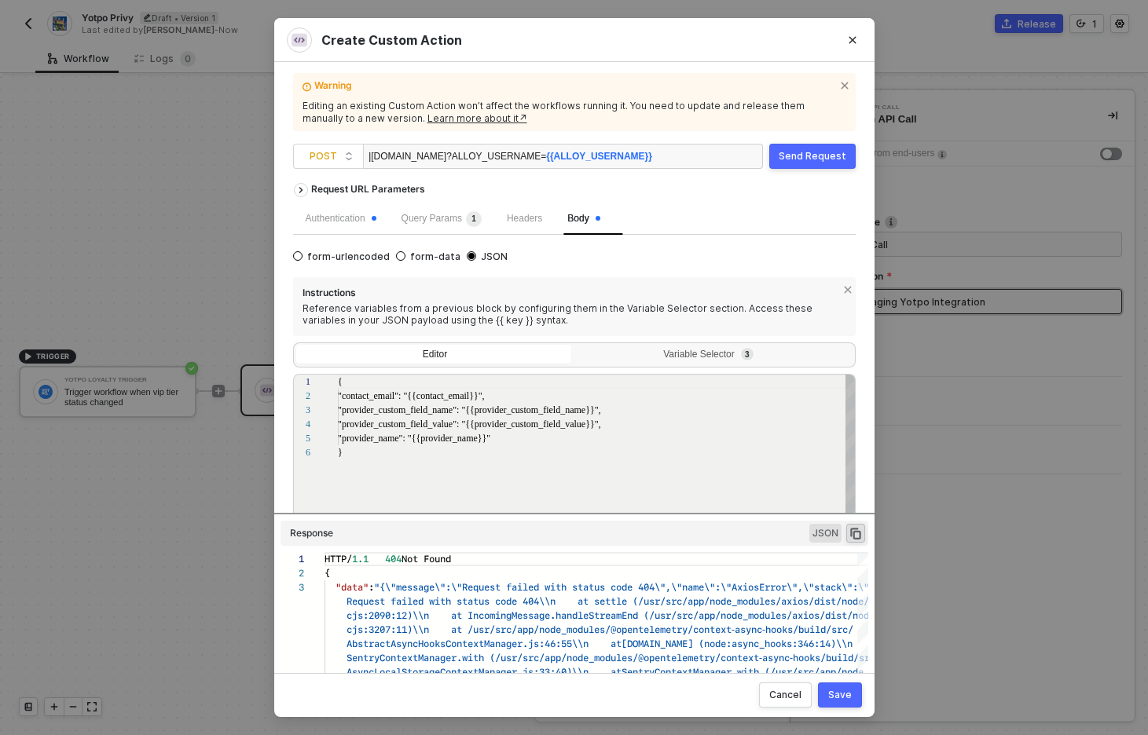
scroll to position [71, 0]
click at [447, 438] on span ""{{provider_name}}"" at bounding box center [450, 438] width 82 height 11
click at [623, 482] on div "{ "contact_email" : "{{contact_email}}" , "provider_custom_field_name" : "{{pro…" at bounding box center [597, 518] width 518 height 287
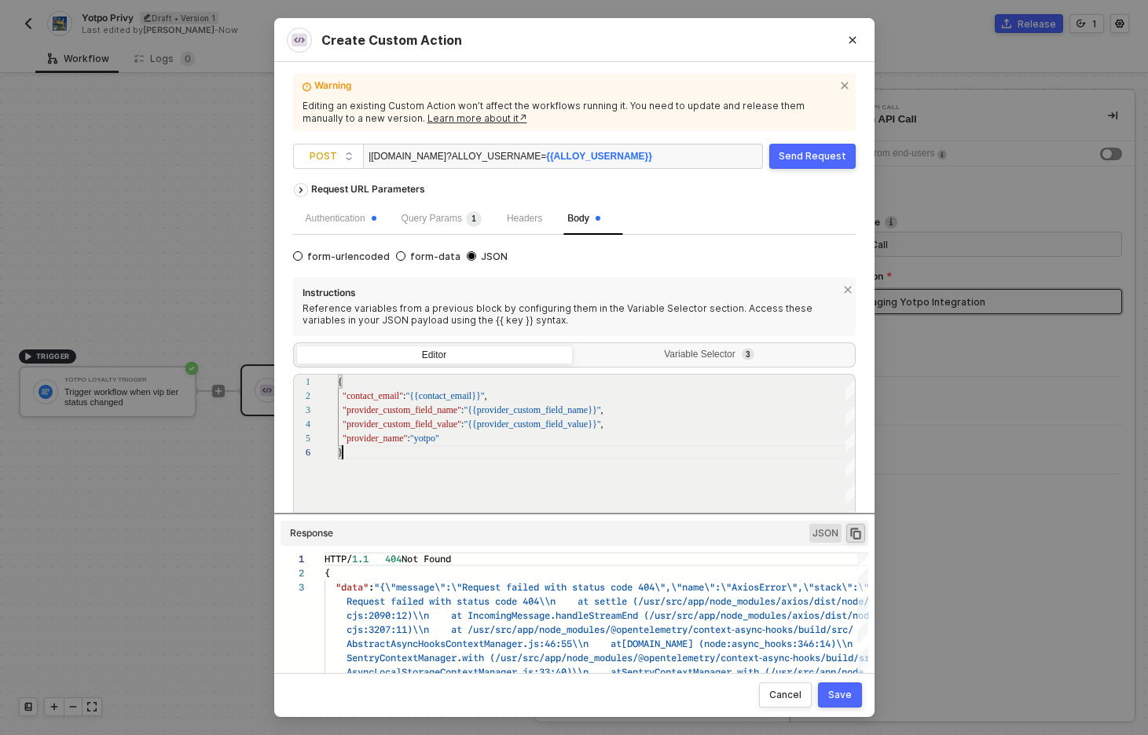
type textarea "{ "contact_email": "{{contact_email}}", "provider_custom_field_name": "{{provid…"
click at [548, 157] on span "{{ALLOY_USERNAME}}" at bounding box center [599, 156] width 106 height 11
click at [469, 156] on div "https://notify.privy-staging.com/alloy/generic_contact_sync ?ALLOY_USERNAME= {{…" at bounding box center [510, 157] width 283 height 25
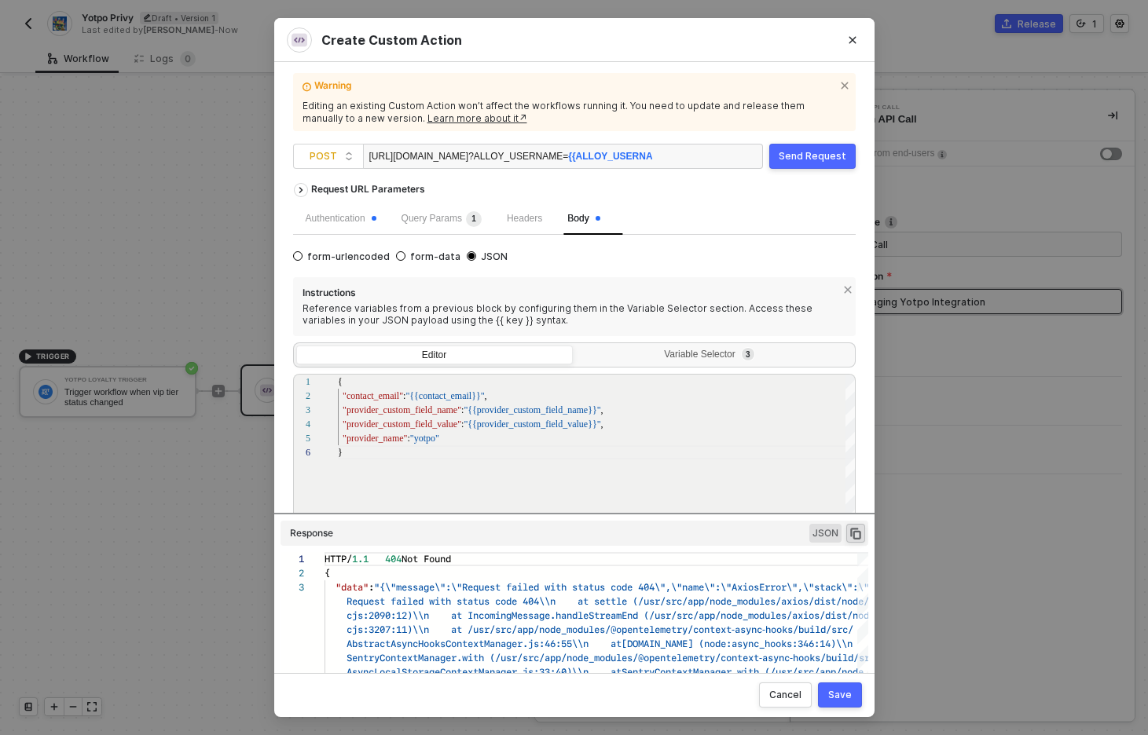
click at [569, 156] on div "https://notify.privy-staging.com/alloy/generic_contact_sync ?ALLOY_USERNAME= {{…" at bounding box center [510, 157] width 283 height 25
click at [592, 156] on div "https://notify.privy-staging.com/alloy/generic_contact_sync ?ALLOY_USERNAME= {{…" at bounding box center [510, 157] width 283 height 25
drag, startPoint x: 616, startPoint y: 156, endPoint x: 705, endPoint y: 163, distance: 89.8
click at [705, 163] on div "https://notify.privy-staging.com/alloy/generic_contact_sync ?ALLOY_USERNAME= {{…" at bounding box center [563, 156] width 400 height 25
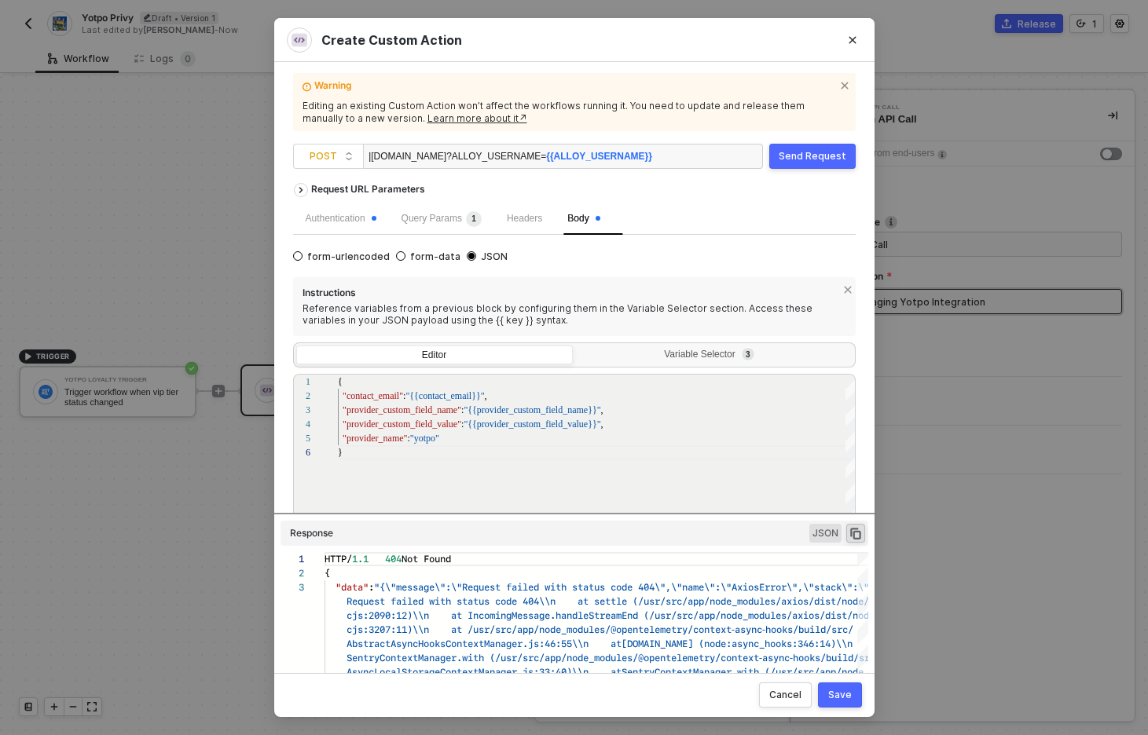
click at [707, 185] on div "Request URL Parameters" at bounding box center [574, 189] width 562 height 28
click at [833, 148] on button "Send Request" at bounding box center [812, 156] width 86 height 25
click at [847, 697] on div "Save" at bounding box center [840, 695] width 24 height 13
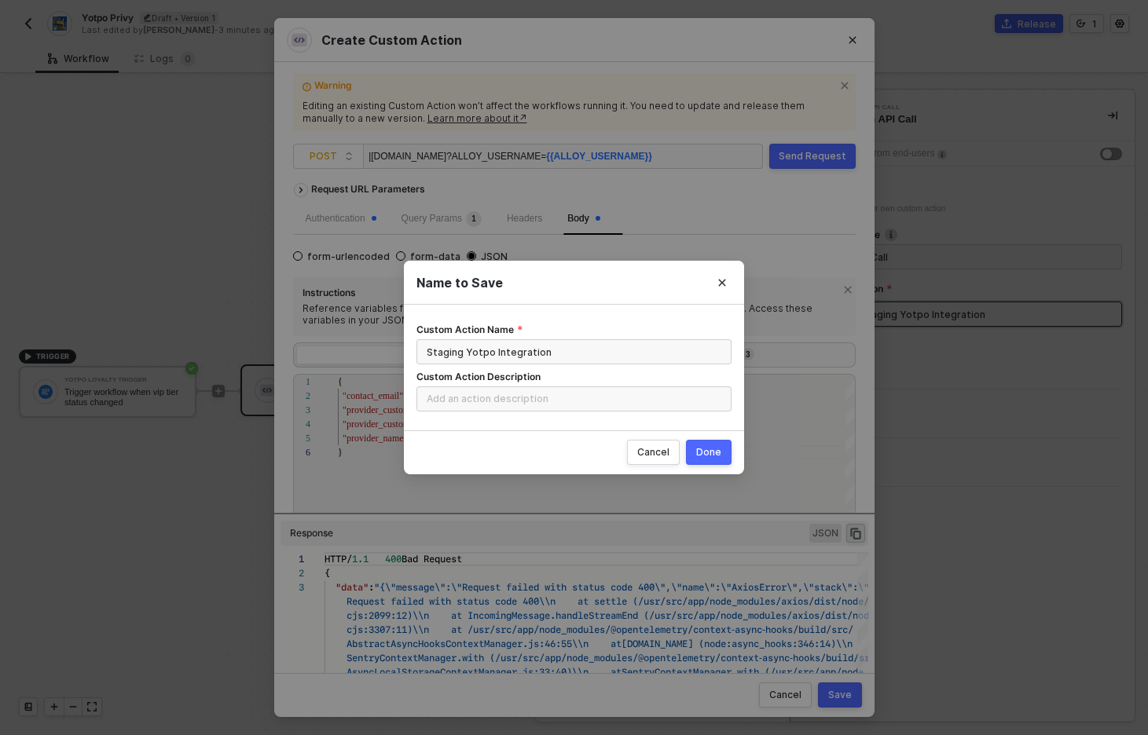
click at [706, 452] on div "Done" at bounding box center [708, 452] width 25 height 13
radio input "true"
radio input "false"
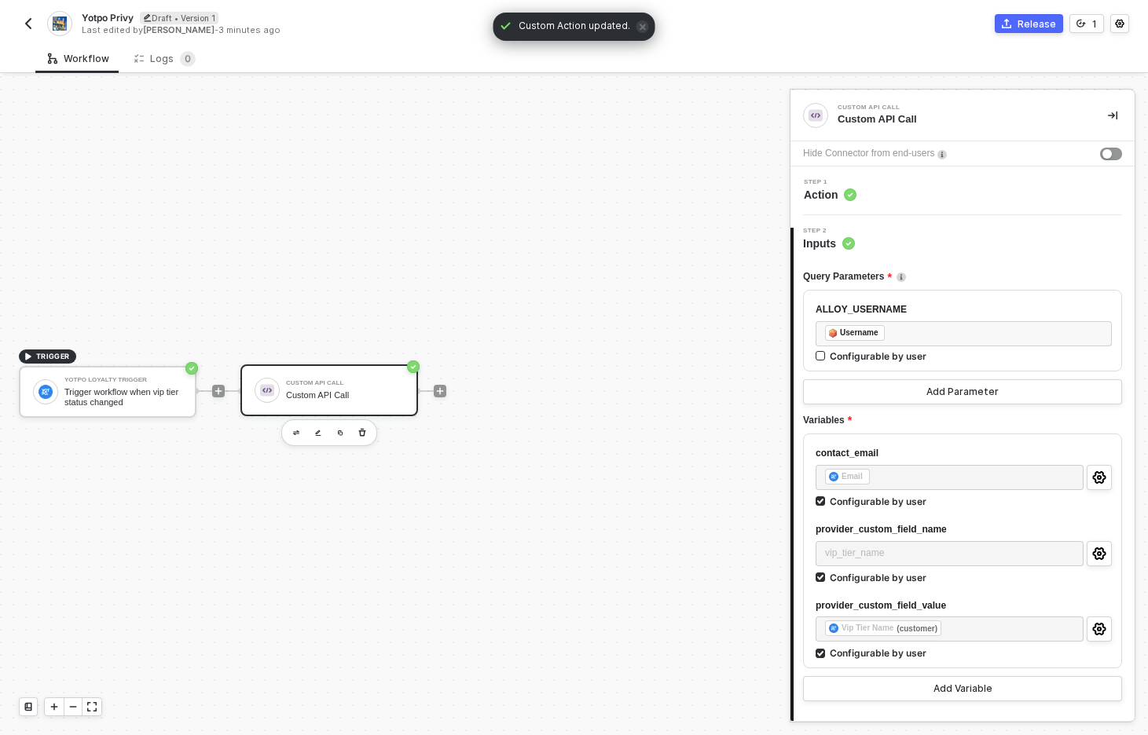
click at [329, 394] on div "Custom API Call" at bounding box center [345, 395] width 118 height 10
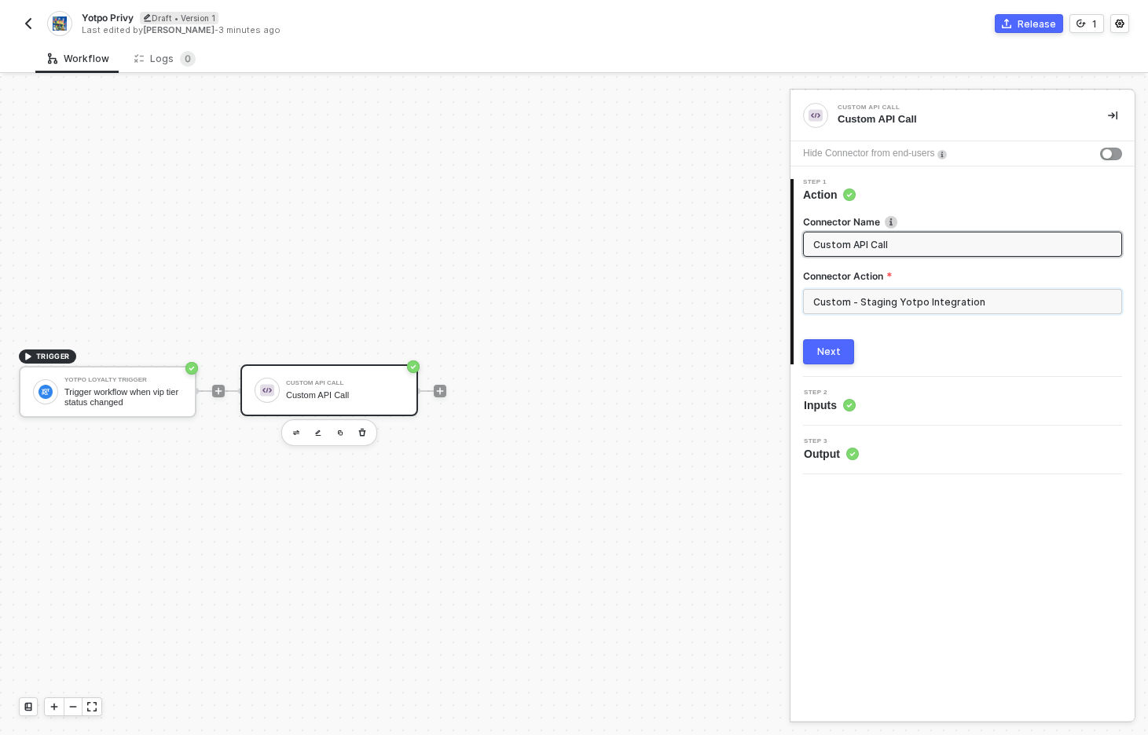
click at [862, 297] on input "Custom - Staging Yotpo Integration" at bounding box center [962, 301] width 319 height 25
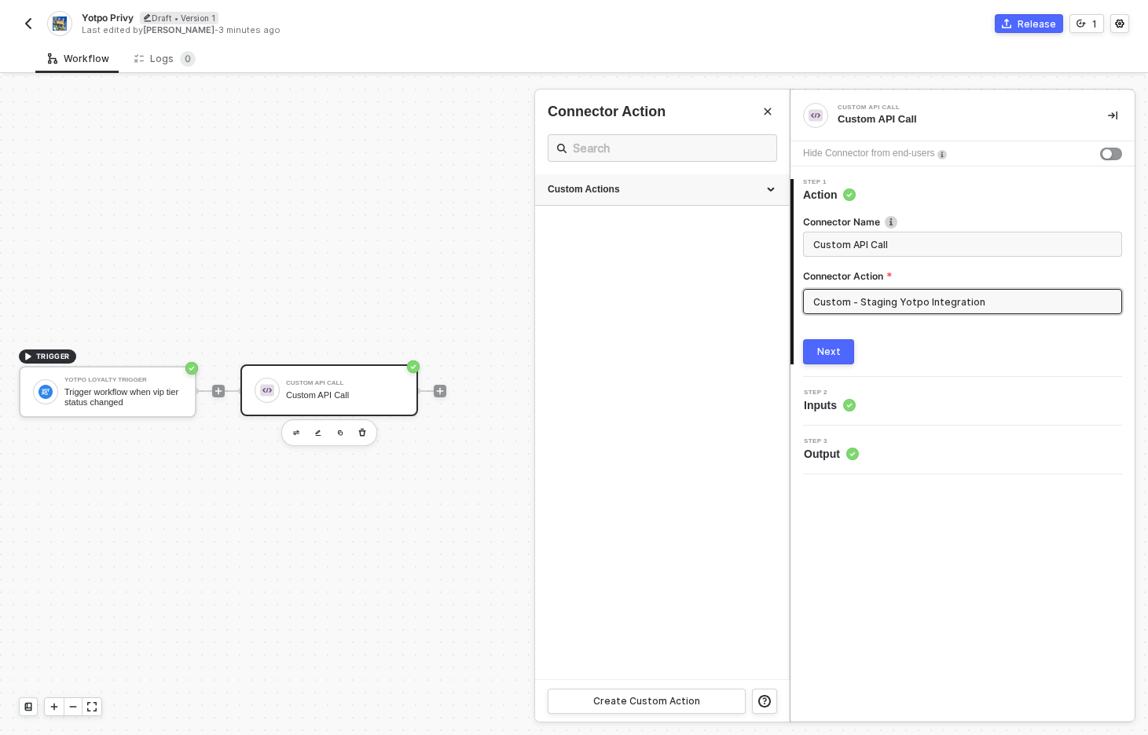
click at [679, 191] on div "Custom Actions" at bounding box center [661, 189] width 229 height 13
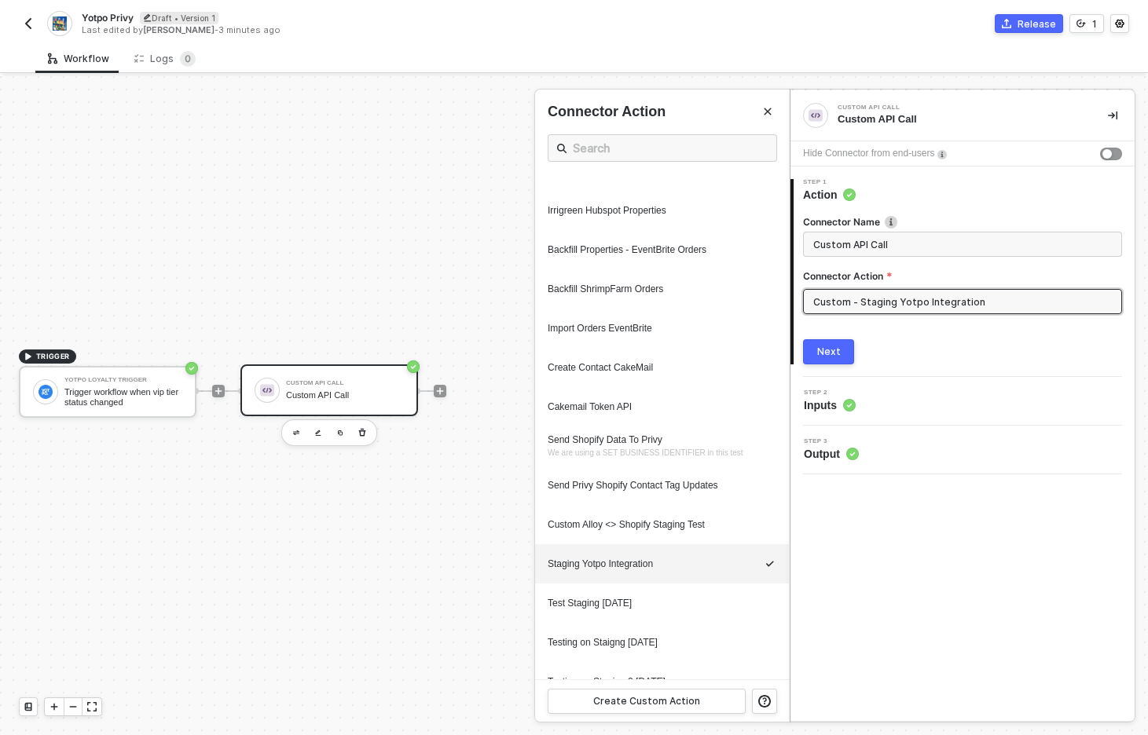
scroll to position [1569, 0]
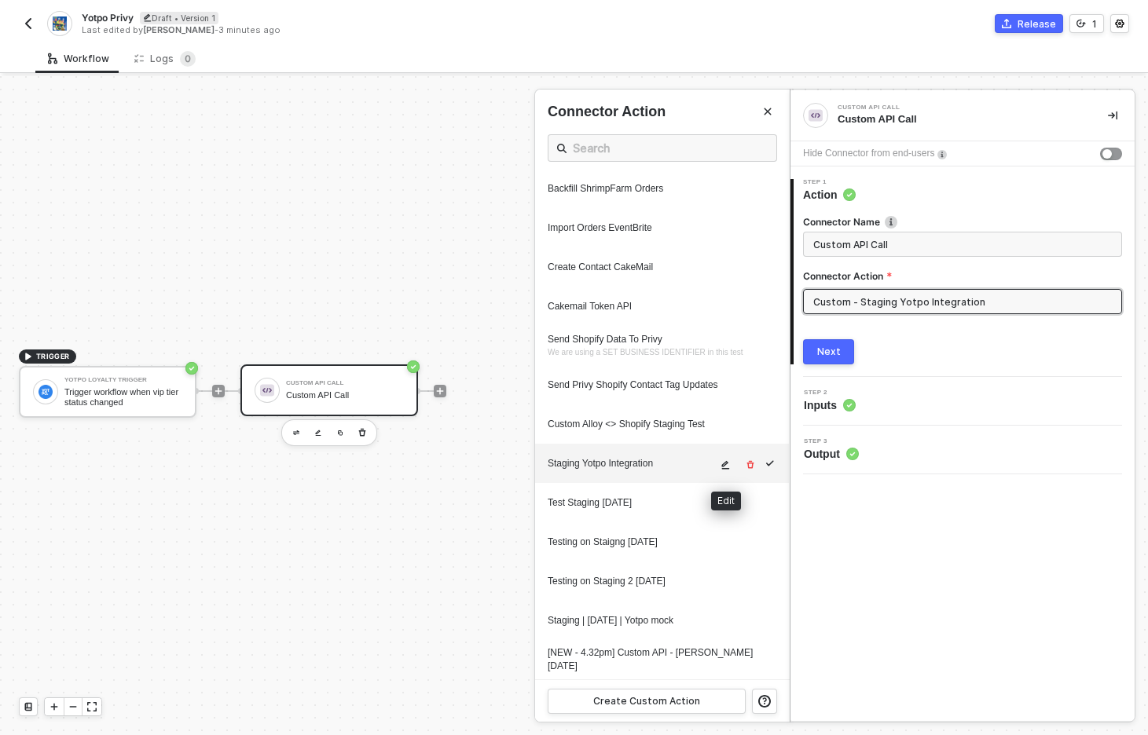
click at [725, 466] on icon "icon-edit" at bounding box center [724, 464] width 9 height 9
type textarea "HTTP/1.1 400 Bad Request { "data": "{\"message\":\"Request failed with status c…"
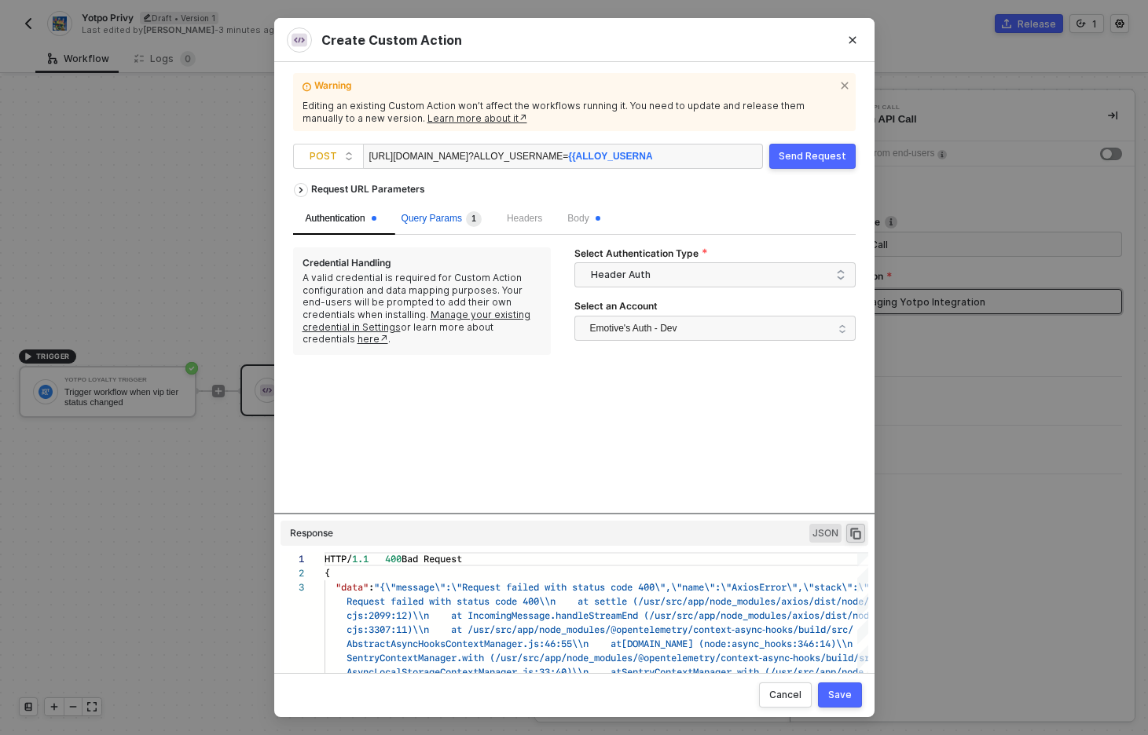
click at [468, 223] on div "Query Params 1" at bounding box center [441, 219] width 80 height 16
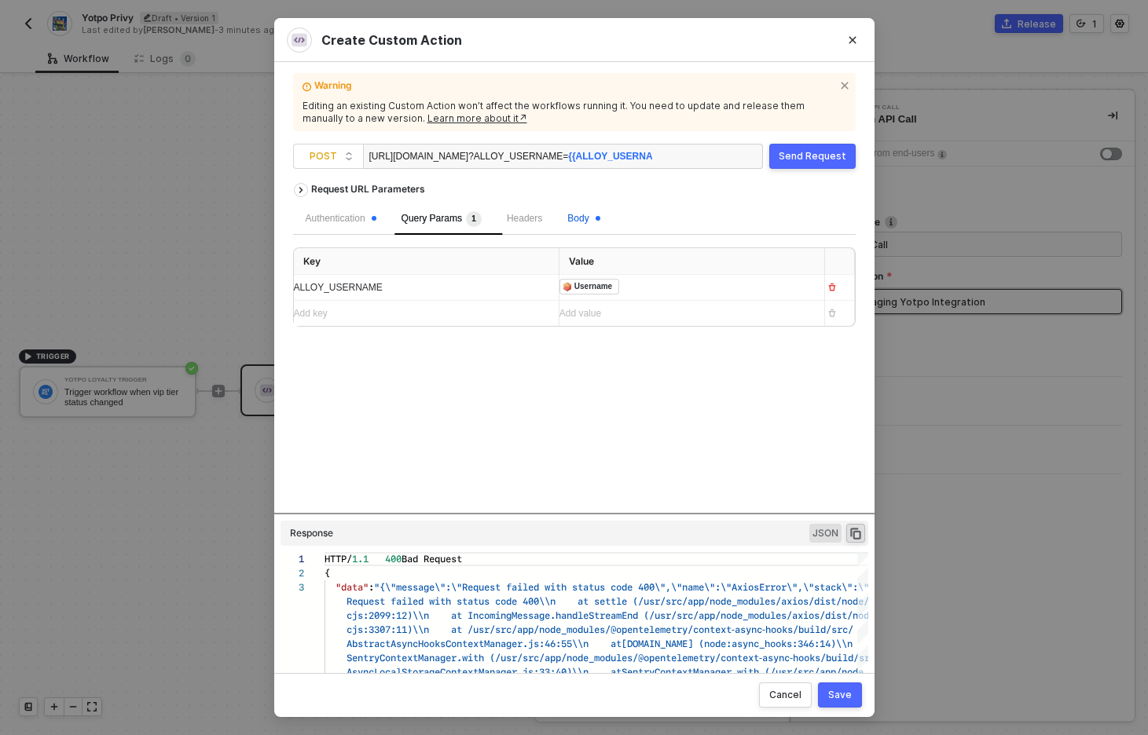
click at [597, 211] on div "Body" at bounding box center [583, 218] width 32 height 15
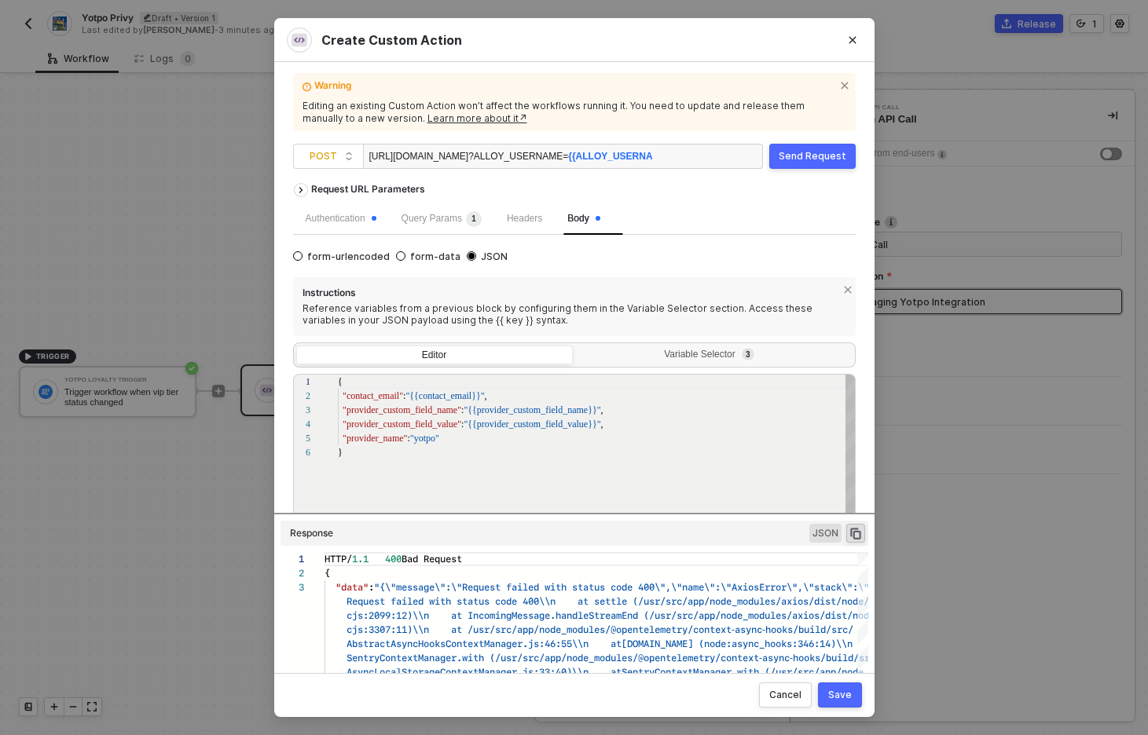
scroll to position [71, 0]
click at [644, 352] on div "Variable Selector 3" at bounding box center [712, 355] width 256 height 13
click at [576, 346] on input "Variable Selector 3" at bounding box center [576, 346] width 0 height 0
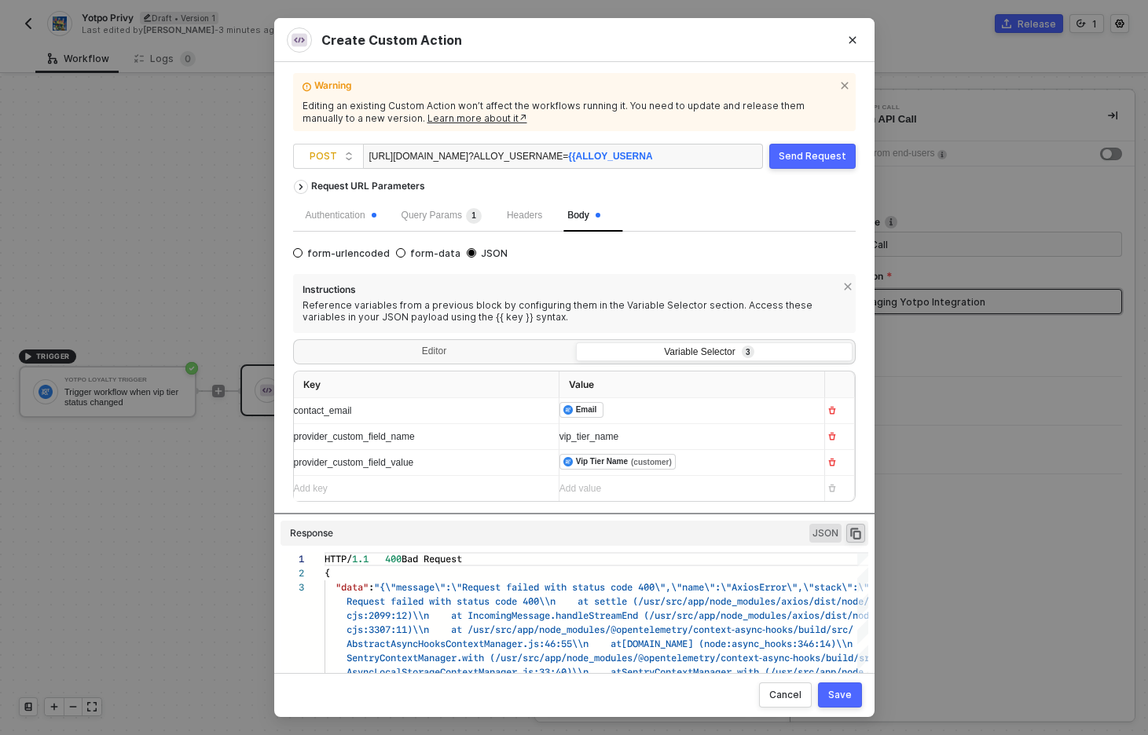
scroll to position [0, 0]
click at [481, 158] on div "https://notify.privy-staging.com/alloy/generic_contact_sync ?ALLOY_USERNAME= {{…" at bounding box center [510, 157] width 283 height 25
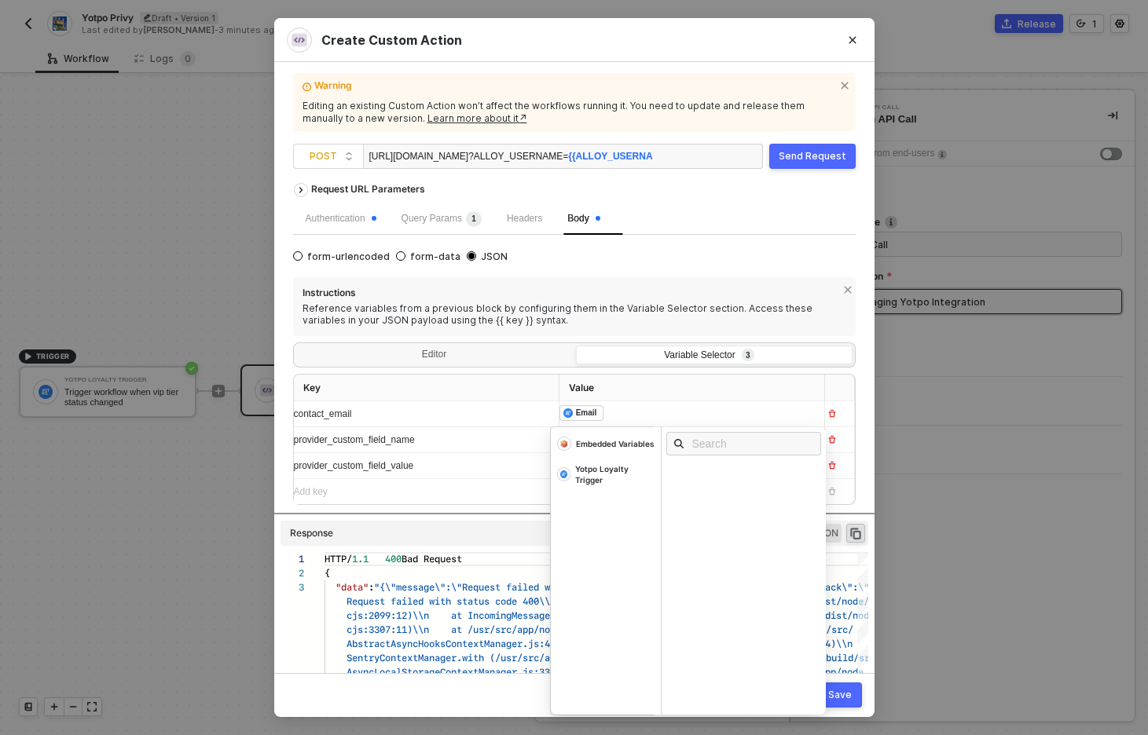
click at [635, 415] on div "﻿ ﻿ Email ﻿" at bounding box center [677, 413] width 236 height 17
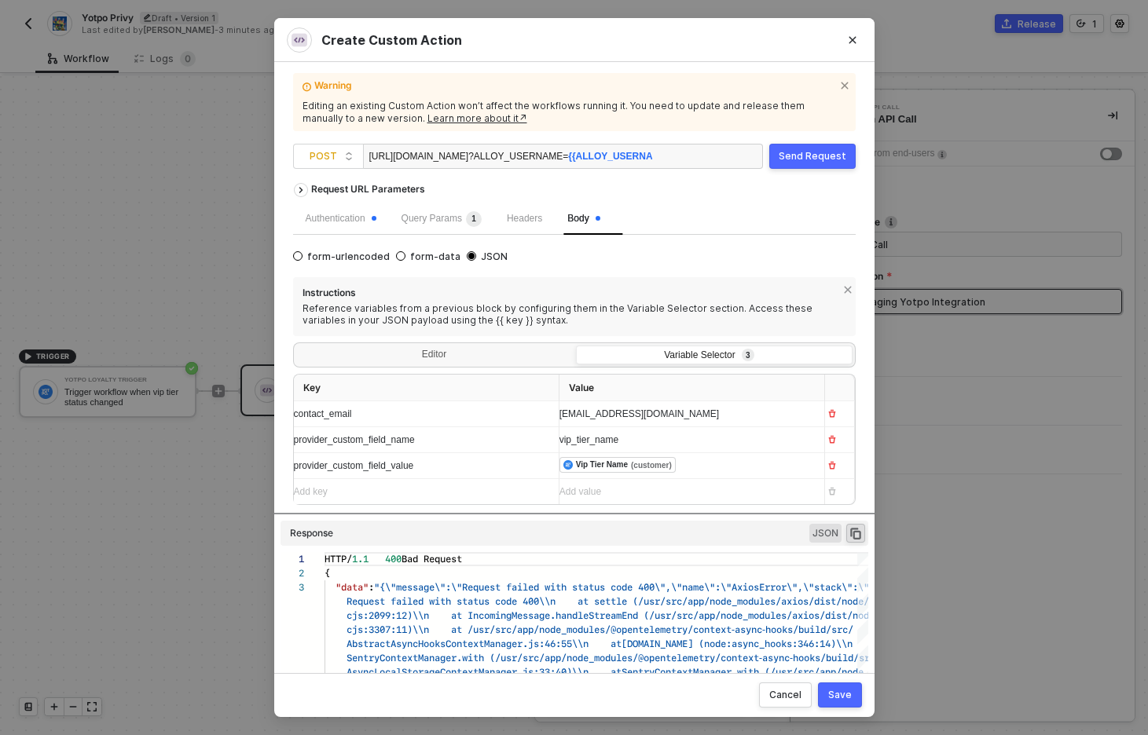
click at [709, 469] on div "﻿ ﻿ Vip Tier Name (customer) ﻿" at bounding box center [677, 465] width 236 height 17
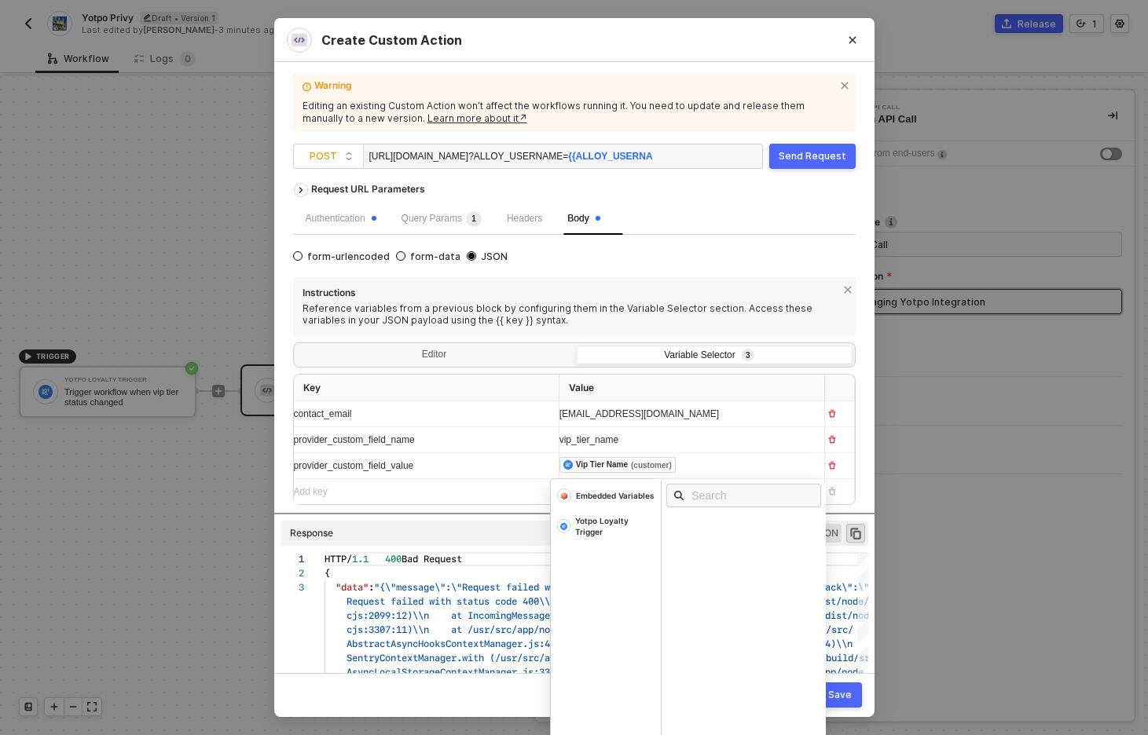
click at [686, 412] on div "buzz@lightyear.com" at bounding box center [685, 414] width 252 height 15
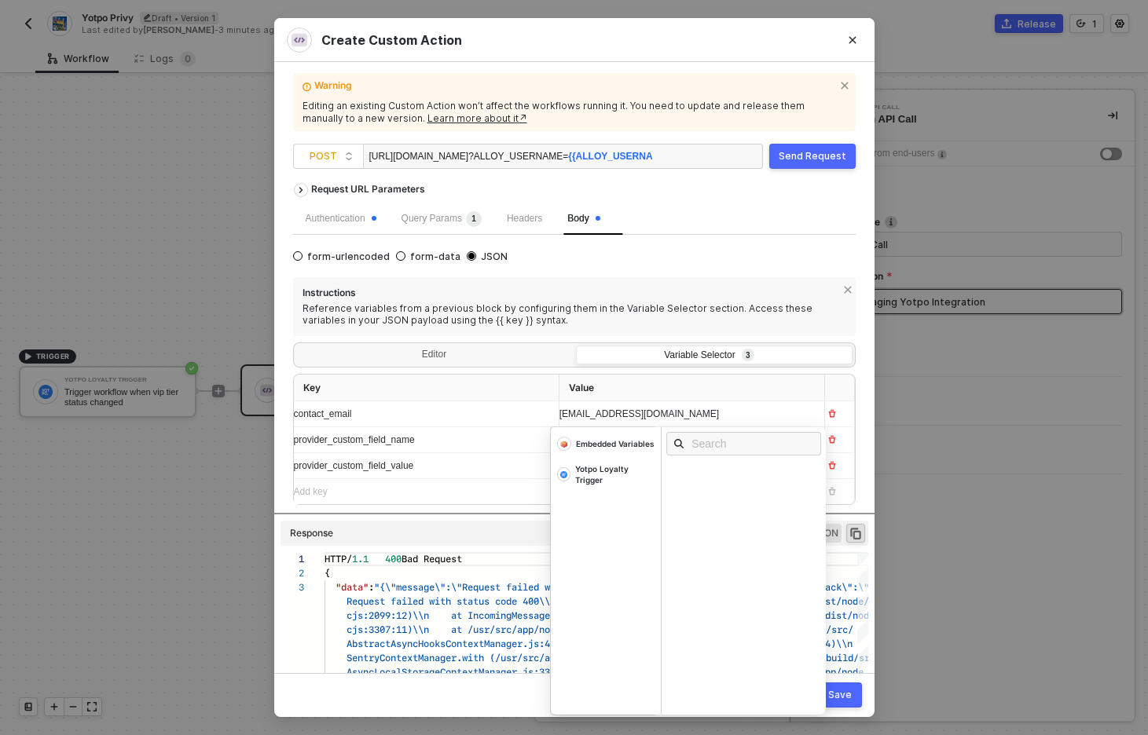
click at [686, 412] on div "buzz@lightyear.com" at bounding box center [677, 414] width 236 height 15
click at [602, 470] on div "Yotpo Loyalty Trigger" at bounding box center [614, 474] width 79 height 22
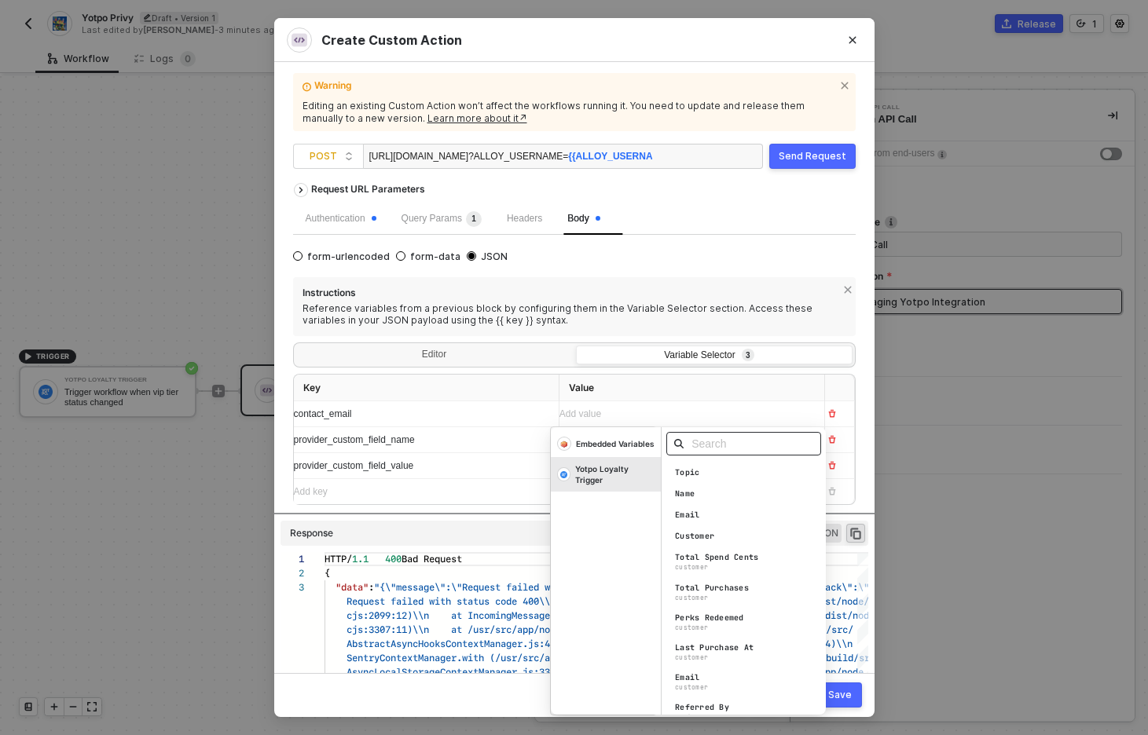
click at [713, 448] on input "text" at bounding box center [748, 443] width 114 height 17
type input "b"
type input "email"
click at [705, 475] on div "Email" at bounding box center [747, 472] width 164 height 17
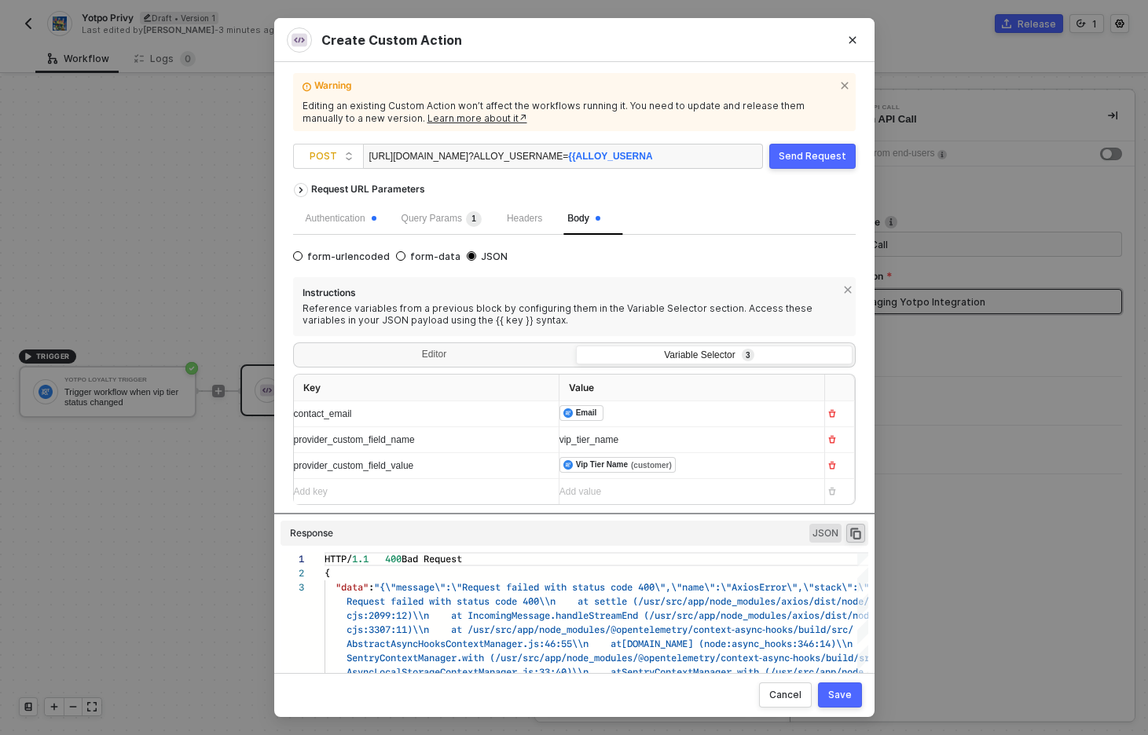
click at [863, 385] on div "Warning Editing an existing Custom Action won’t affect the workflows running it…" at bounding box center [574, 367] width 600 height 610
click at [448, 352] on div "Editor" at bounding box center [434, 357] width 276 height 22
click at [296, 346] on input "Editor" at bounding box center [296, 346] width 0 height 0
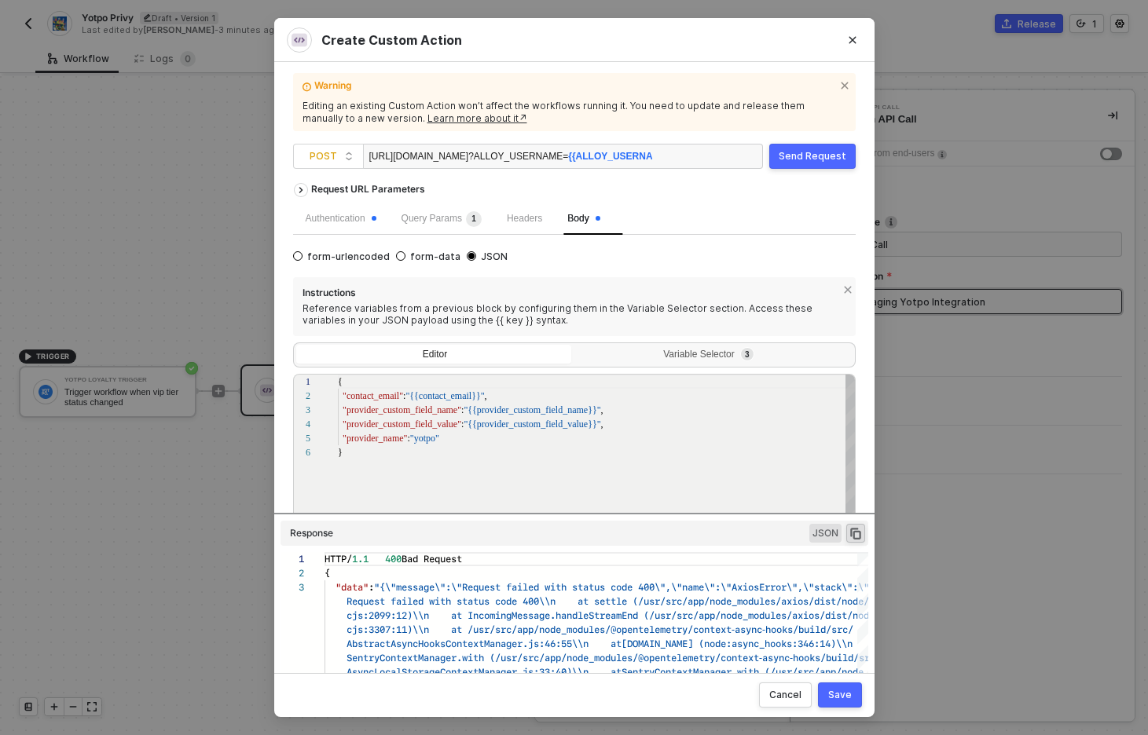
scroll to position [71, 0]
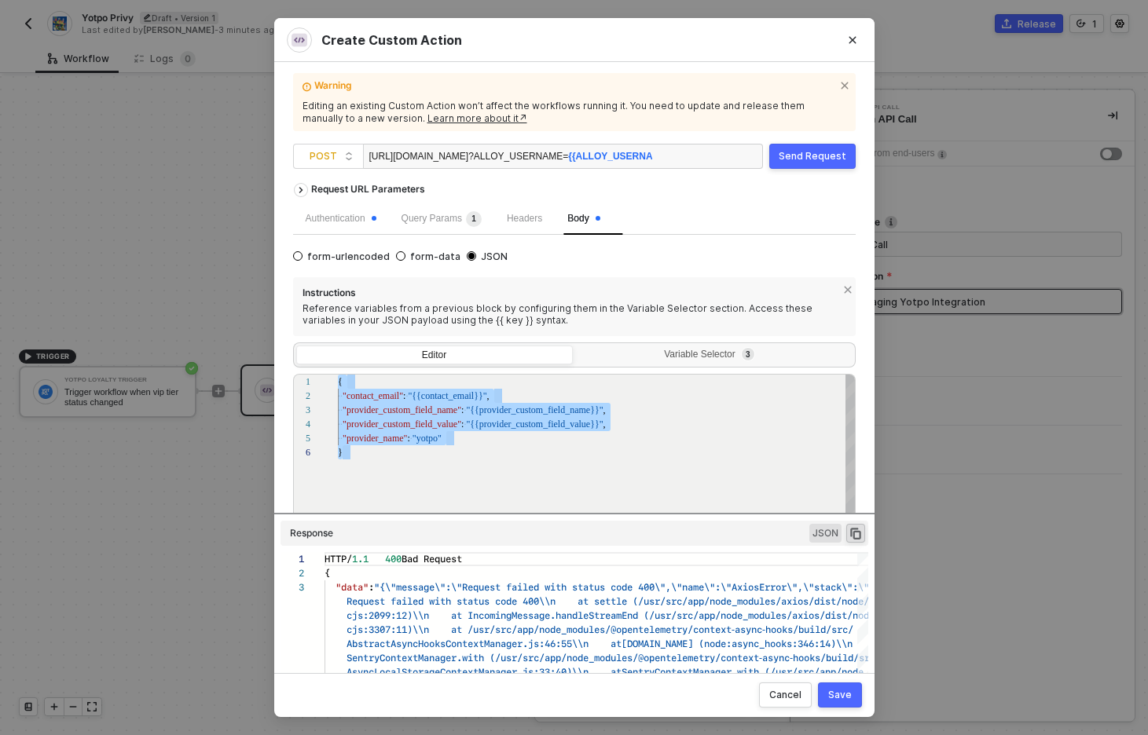
click at [447, 396] on span ""{{contact_email}}"" at bounding box center [447, 395] width 79 height 11
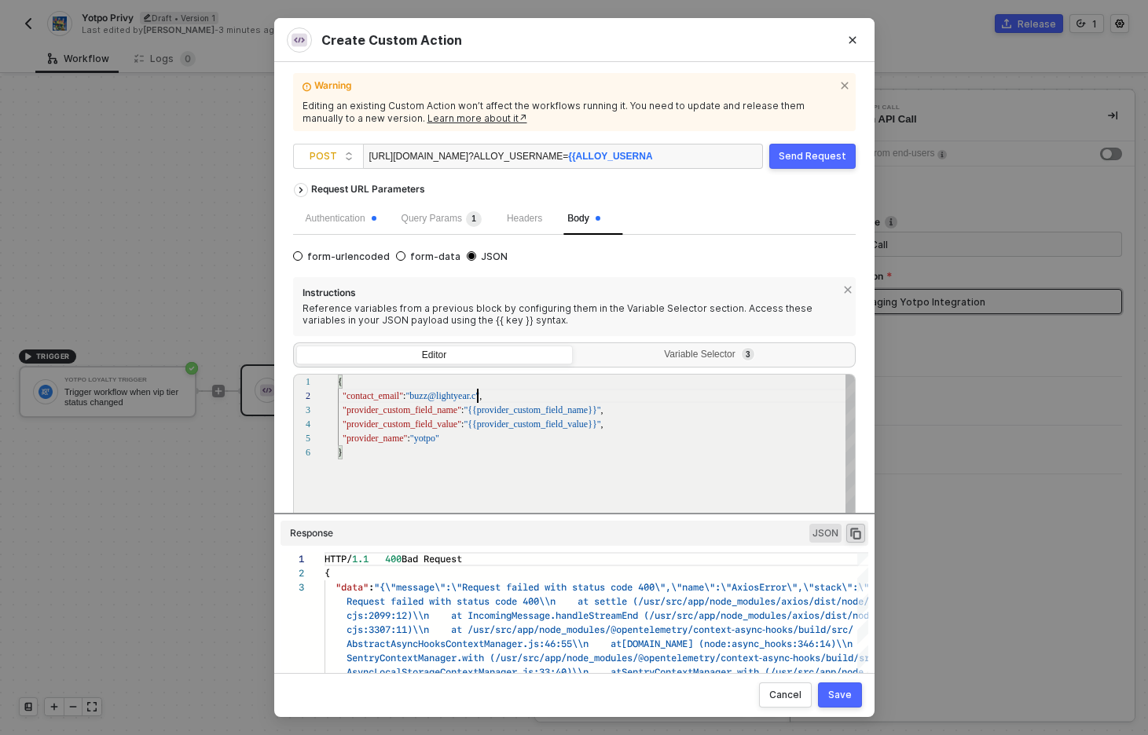
scroll to position [14, 152]
click at [547, 415] on div "1 2 3 4 5 6 { "contact_email" : "buzz@lightyear.com" , "provider_custom_field_n…" at bounding box center [574, 482] width 562 height 217
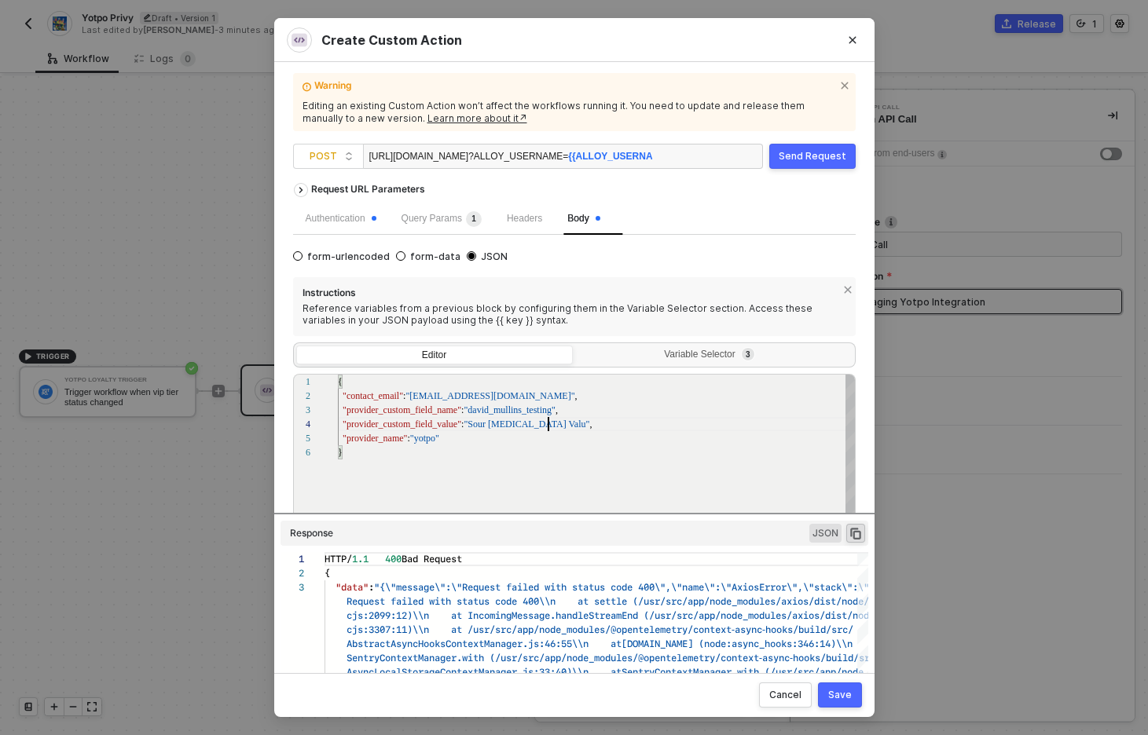
scroll to position [42, 215]
click at [501, 482] on div "{ "contact_email" : "buzz@lightyear.com" , "provider_custom_field_name" : "davi…" at bounding box center [597, 518] width 518 height 287
click at [529, 413] on div "1 2 3 4 5 6 { "contact_email" : "buzz@lightyear.com" , "provider_custom_field_n…" at bounding box center [574, 482] width 562 height 217
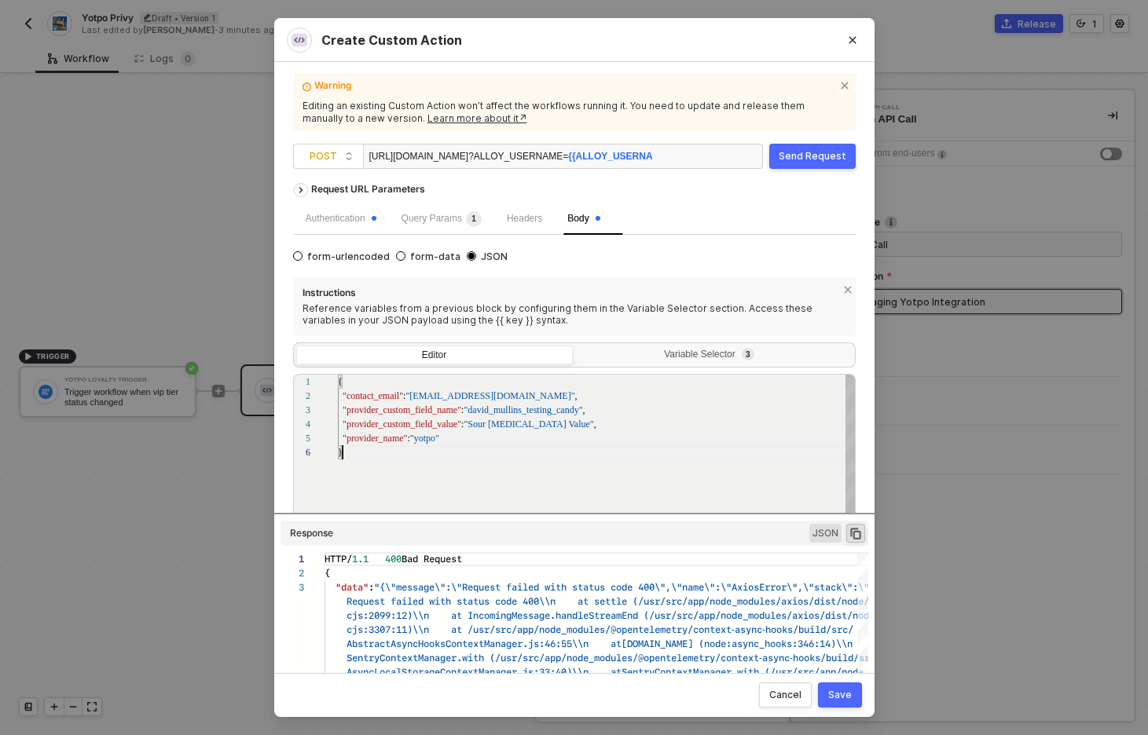
scroll to position [71, 5]
click at [568, 456] on div "}" at bounding box center [597, 452] width 518 height 14
type textarea "{ "contact_email": "buzz@lightyear.com", "provider_custom_field_name": "david_m…"
click at [589, 466] on div "{ "contact_email" : "buzz@lightyear.com" , "provider_custom_field_name" : "davi…" at bounding box center [597, 505] width 518 height 313
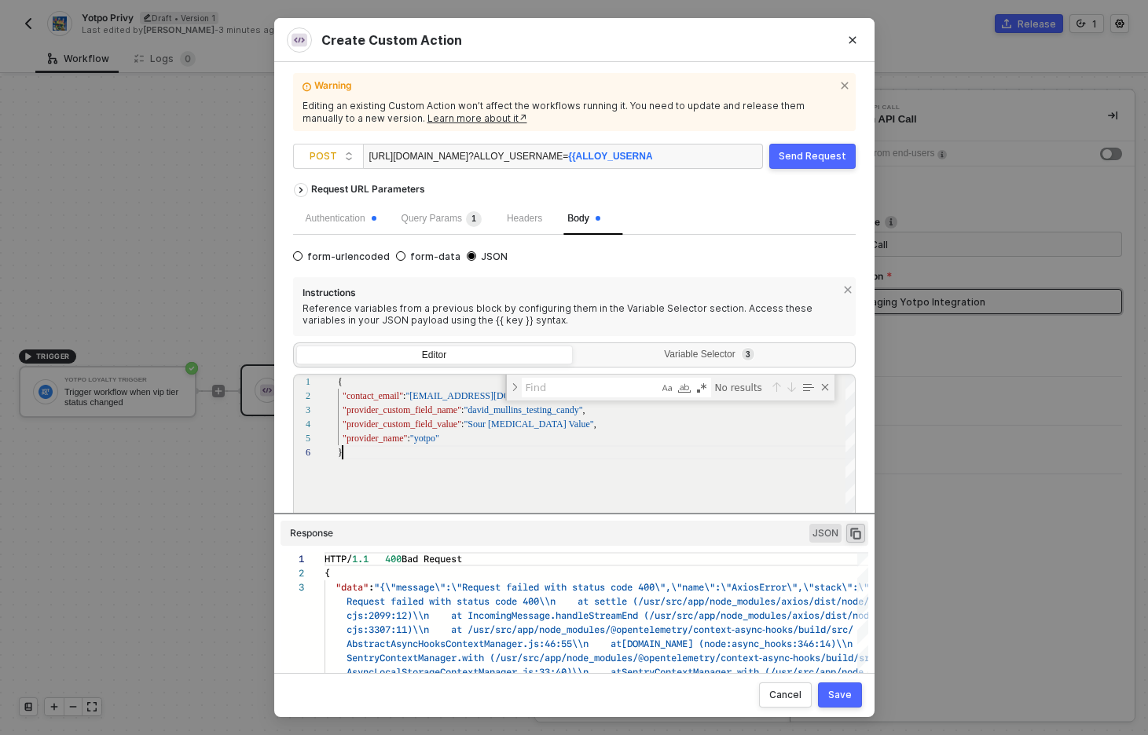
scroll to position [71, 5]
click at [456, 221] on span "Query Params 1" at bounding box center [441, 218] width 80 height 11
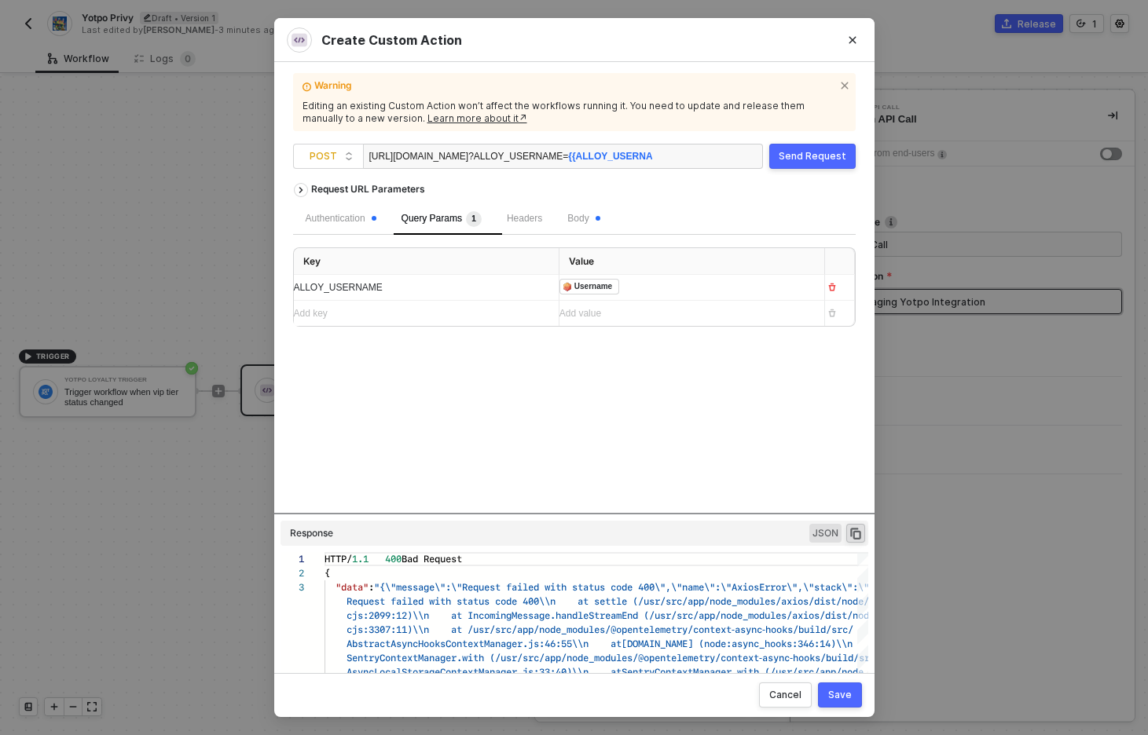
click at [685, 287] on div "﻿ ﻿ Username ﻿" at bounding box center [677, 287] width 236 height 17
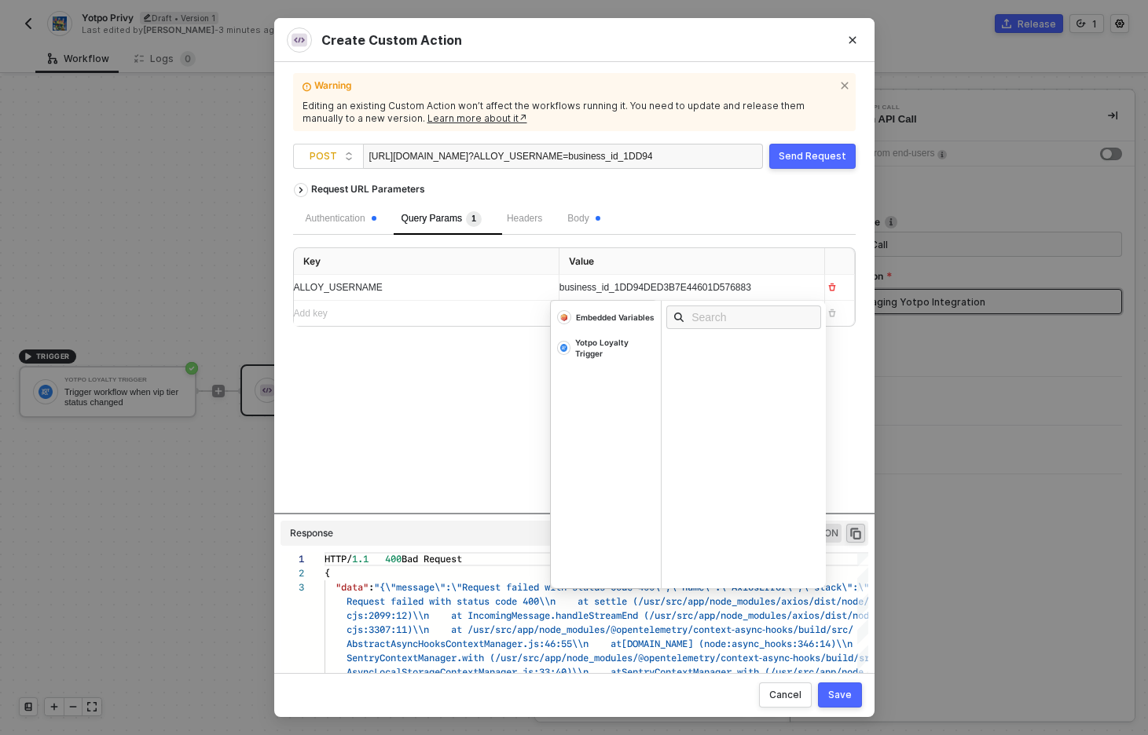
click at [422, 375] on div "Request URL Parameters Authentication Query Params 1 Headers Body Key Value ALL…" at bounding box center [574, 344] width 562 height 338
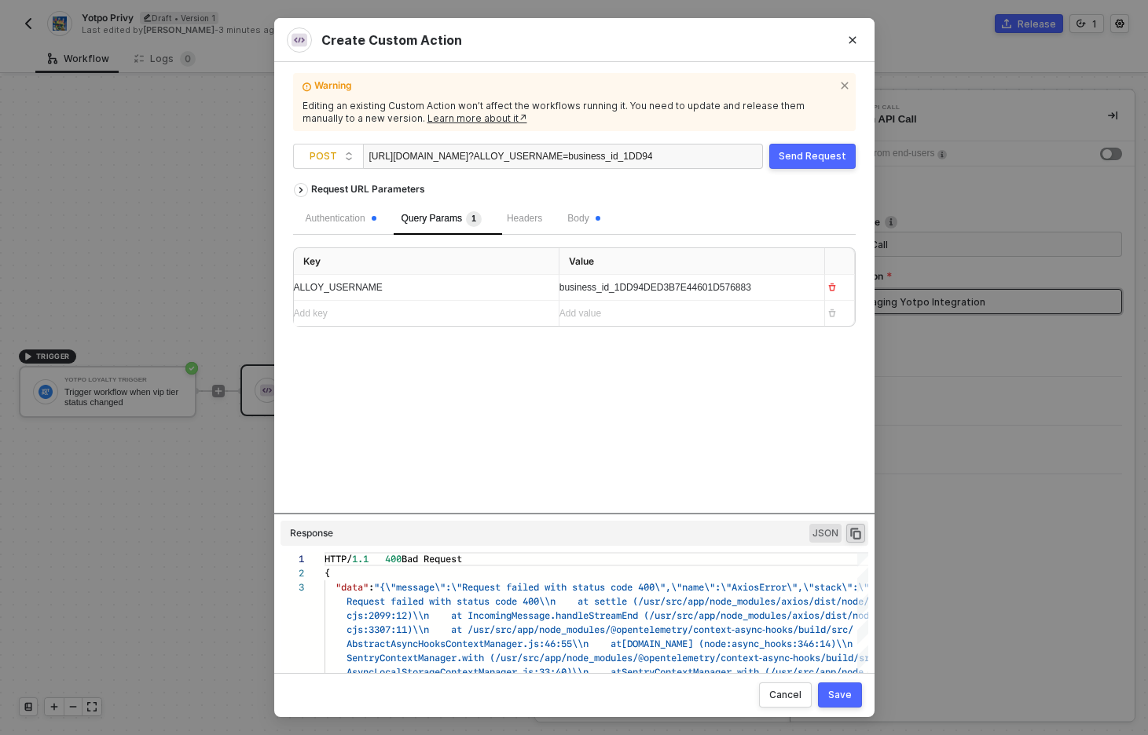
click at [821, 157] on div "Send Request" at bounding box center [812, 156] width 68 height 13
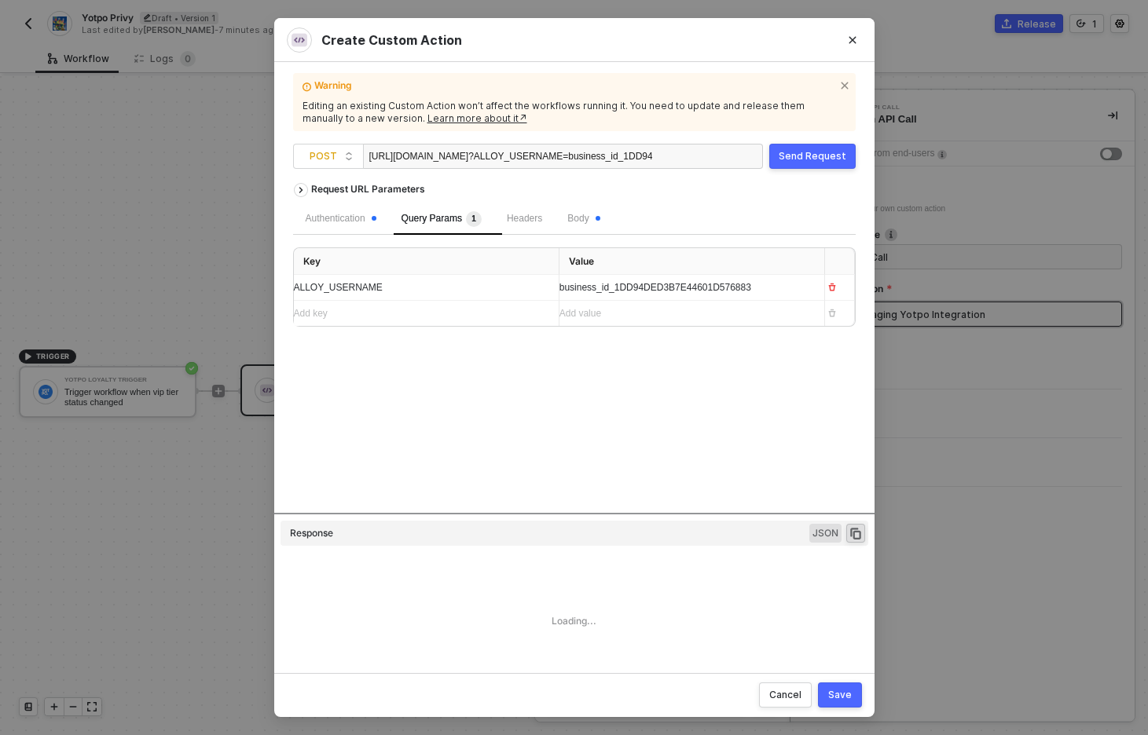
type textarea "HTTP/1.1 404 Not Found { "data": "{\"message\":\"Request failed with status cod…"
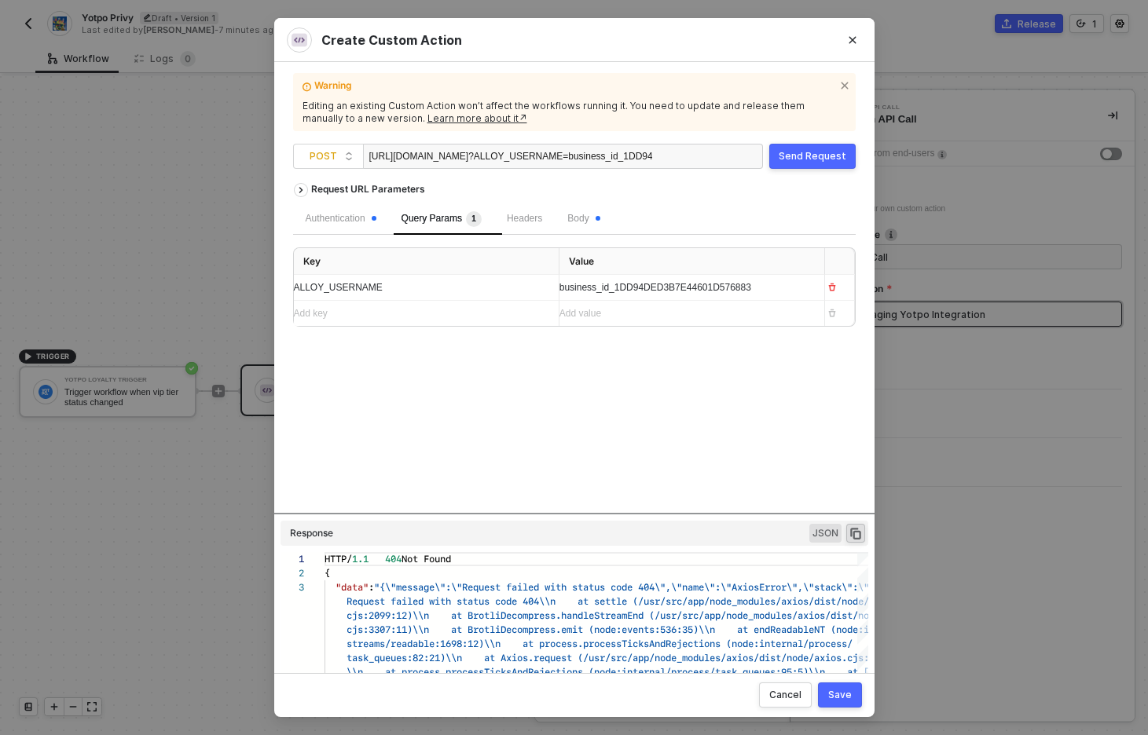
click at [516, 157] on div "https://notify.privy.com/alloy/generic_contact_sync ?ALLOY_USERNAME=business_id…" at bounding box center [510, 157] width 283 height 25
drag, startPoint x: 559, startPoint y: 153, endPoint x: 661, endPoint y: 159, distance: 101.5
click at [661, 159] on div "https://notify.privy.com/alloy/generic_contact_sync ?ALLOY_USERNAME=business_id…" at bounding box center [563, 156] width 400 height 25
click at [676, 441] on div "Request URL Parameters Authentication Query Params 1 Headers Body Key Value ALL…" at bounding box center [574, 344] width 562 height 338
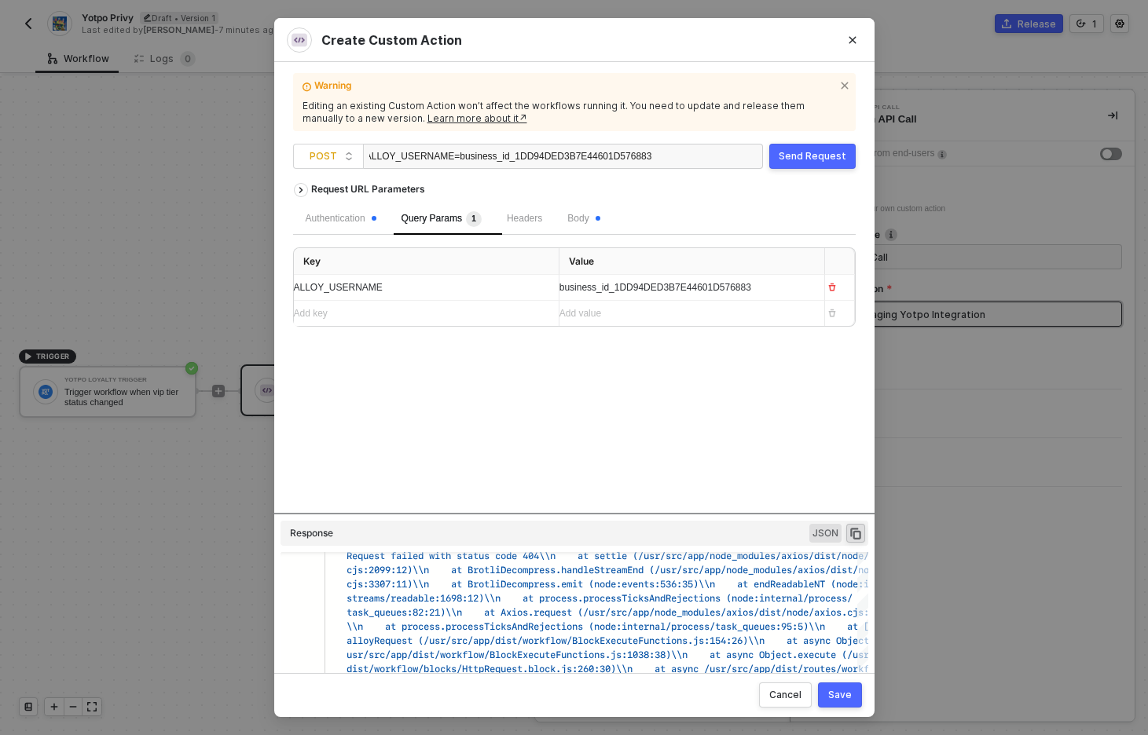
click at [813, 157] on div "Send Request" at bounding box center [812, 156] width 68 height 13
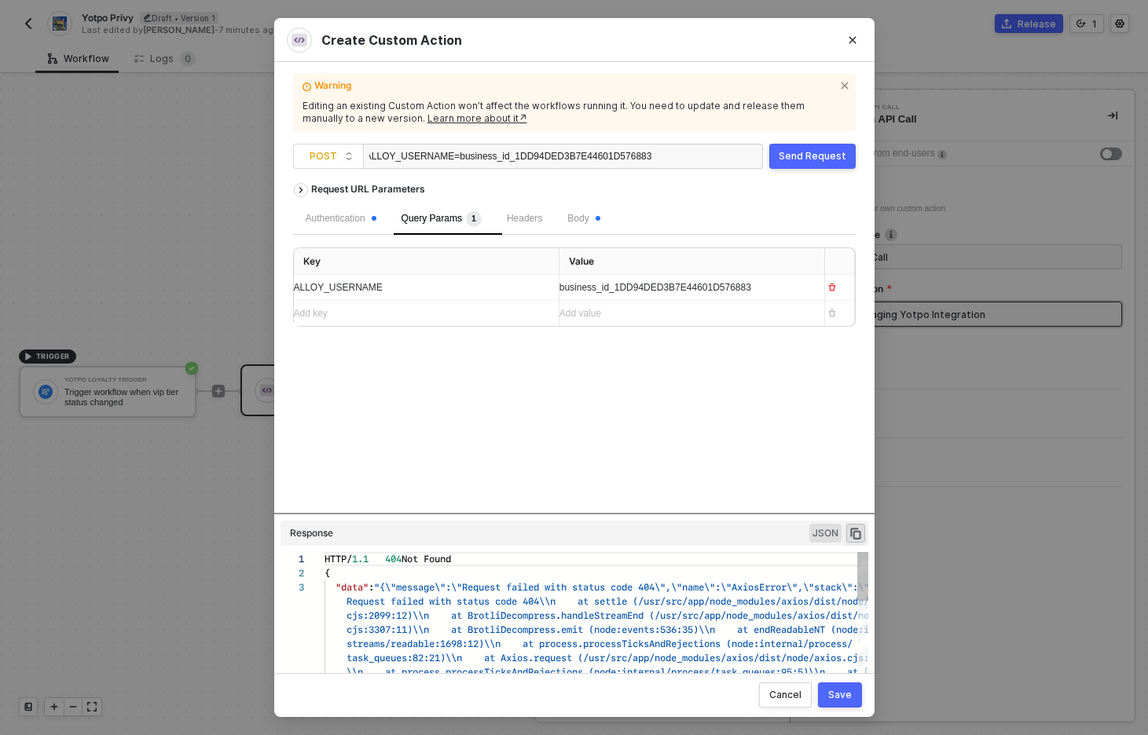
scroll to position [28, 0]
click at [815, 530] on span "JSON" at bounding box center [825, 533] width 32 height 19
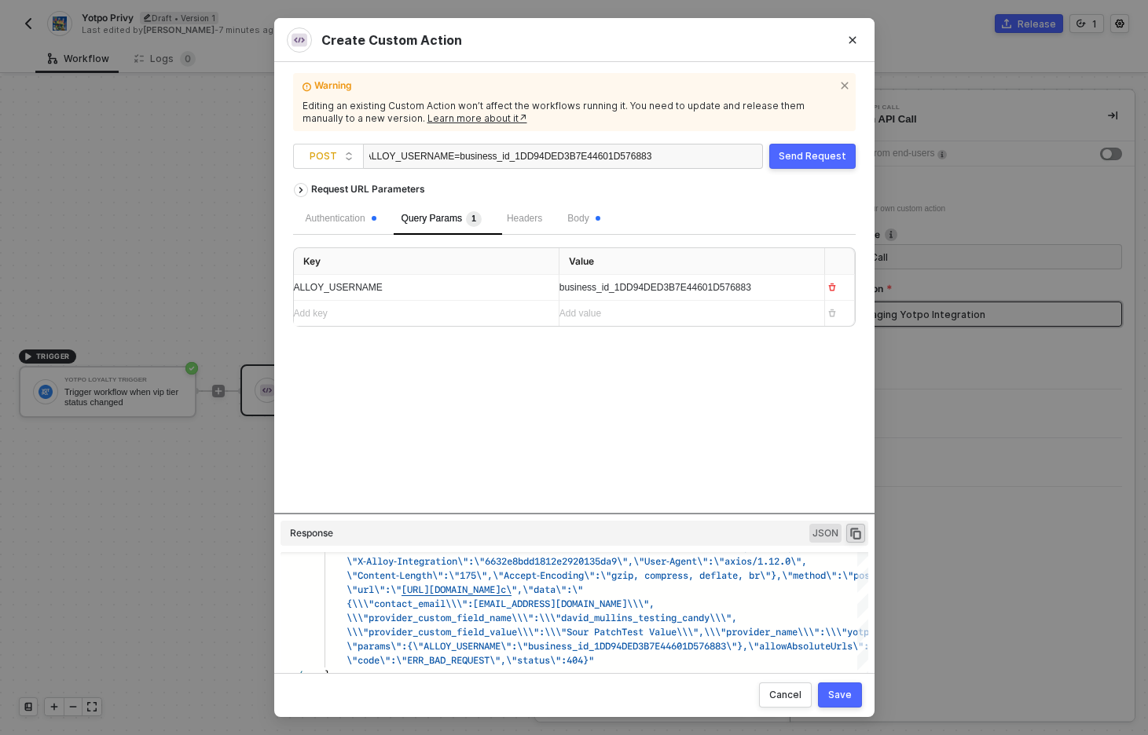
click at [472, 153] on span "?ALLOY_USERNAME=business_id_1DD94DED3B7E44601D576883" at bounding box center [505, 156] width 291 height 11
click at [418, 156] on div "https://notify.privy.com/alloy/generic_contact_sync ?ALLOY_USERNAME=business_id…" at bounding box center [510, 157] width 283 height 25
drag, startPoint x: 418, startPoint y: 156, endPoint x: 460, endPoint y: 157, distance: 42.4
click at [460, 157] on div "https://notify.privy.com/alloy/generic_contact_sync ?ALLOY_USERNAME=business_id…" at bounding box center [510, 157] width 283 height 25
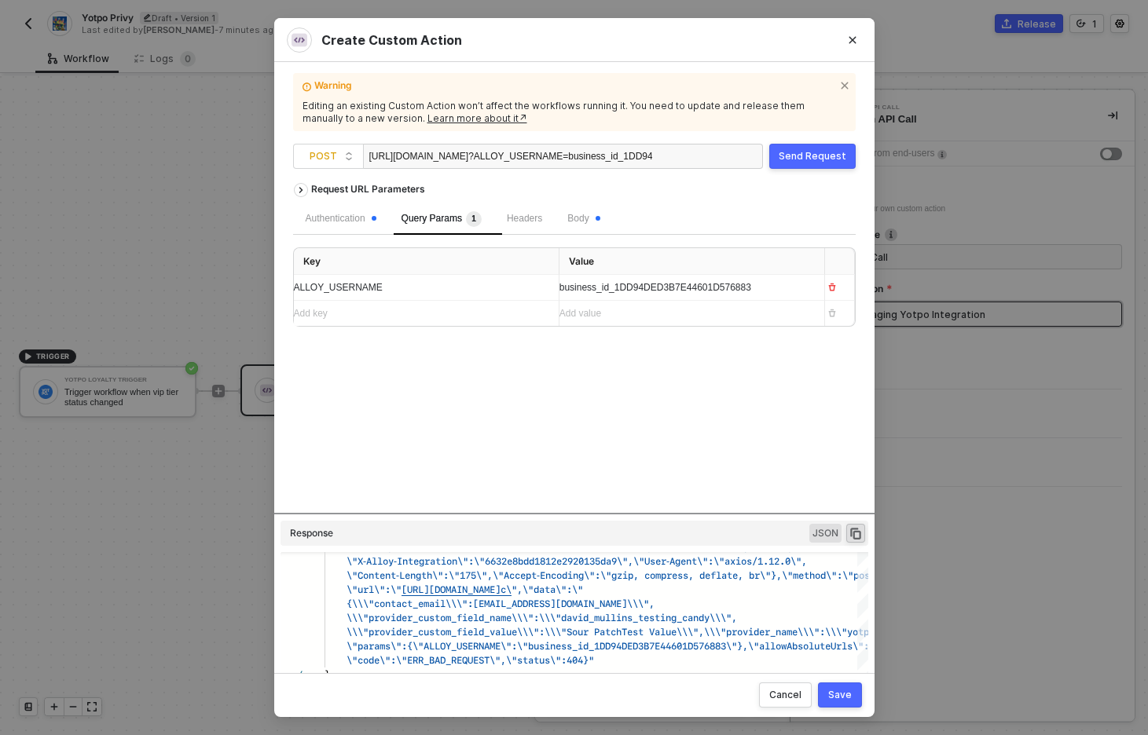
click at [460, 157] on div "https://notify.privy.com/alloy/generic_contact_sync ?ALLOY_USERNAME=business_id…" at bounding box center [510, 157] width 283 height 25
click at [527, 158] on div "https://notify.privy.com/alloy/generic_contact_sync ?ALLOY_USERNAME=business_id…" at bounding box center [510, 157] width 283 height 25
drag, startPoint x: 527, startPoint y: 158, endPoint x: 697, endPoint y: 155, distance: 169.7
click at [697, 155] on div "https://notify.privy.com/alloy/generic_contact_sync ?ALLOY_USERNAME=business_id…" at bounding box center [563, 156] width 400 height 25
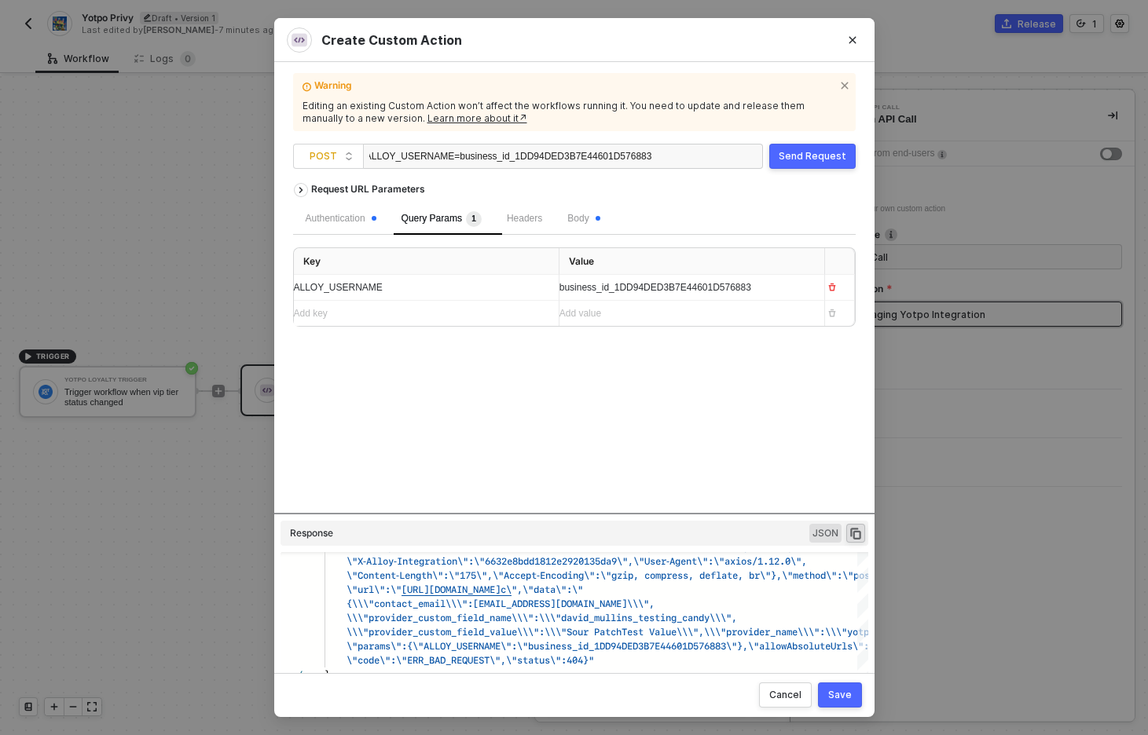
click at [615, 401] on div "Request URL Parameters Authentication Query Params 1 Headers Body Key Value ALL…" at bounding box center [574, 344] width 562 height 338
click at [568, 159] on span "?ALLOY_USERNAME=business_id_1DD94DED3B7E44601D576883" at bounding box center [505, 156] width 291 height 11
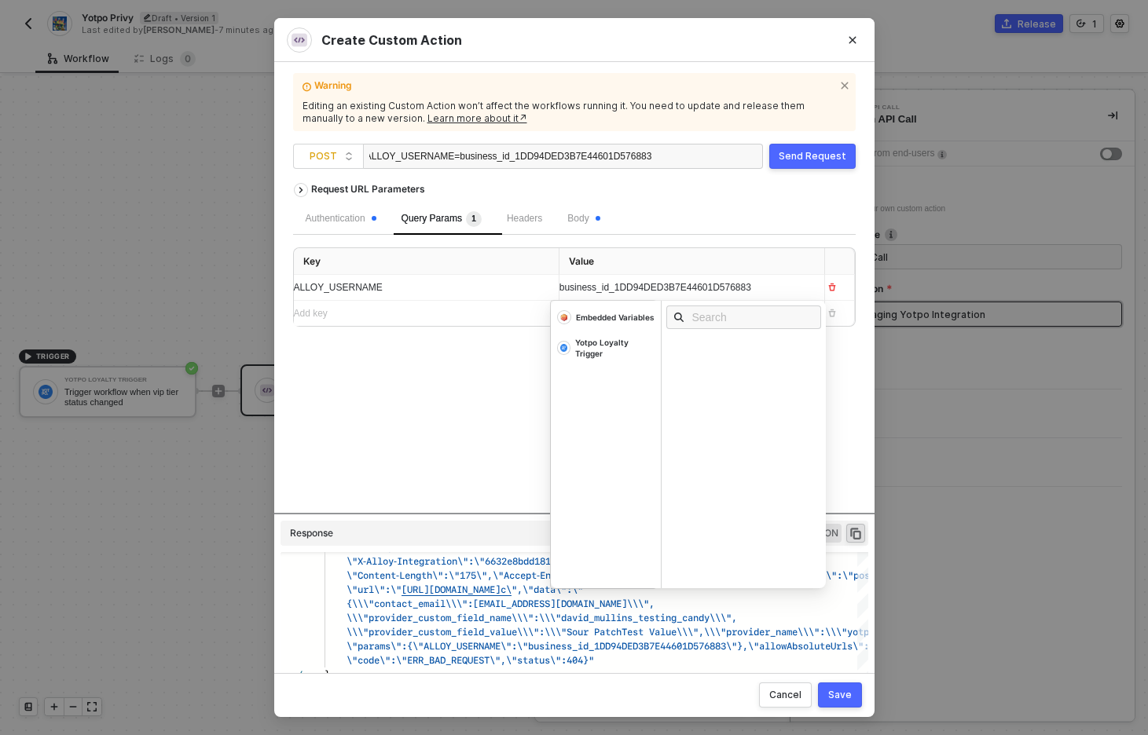
click at [619, 290] on span "business_id_1DD94DED3B7E44601D576883" at bounding box center [655, 287] width 192 height 11
click at [610, 317] on div "Embedded Variables" at bounding box center [615, 317] width 79 height 11
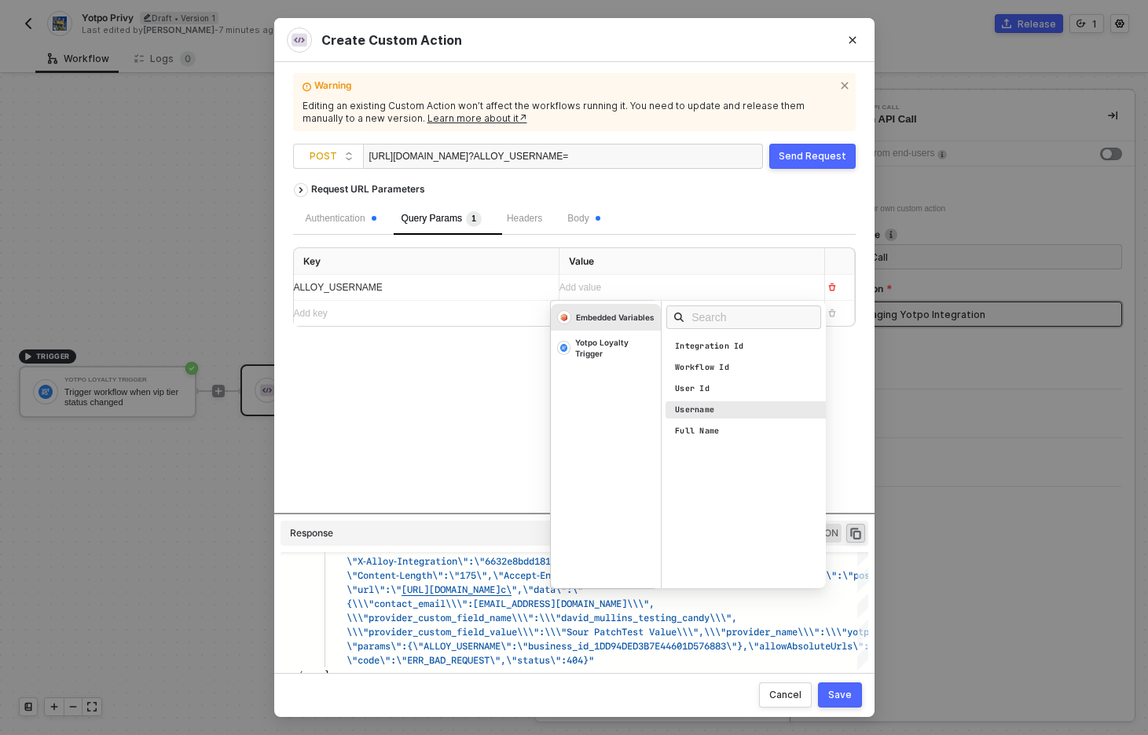
click at [705, 408] on div "Username" at bounding box center [694, 410] width 39 height 11
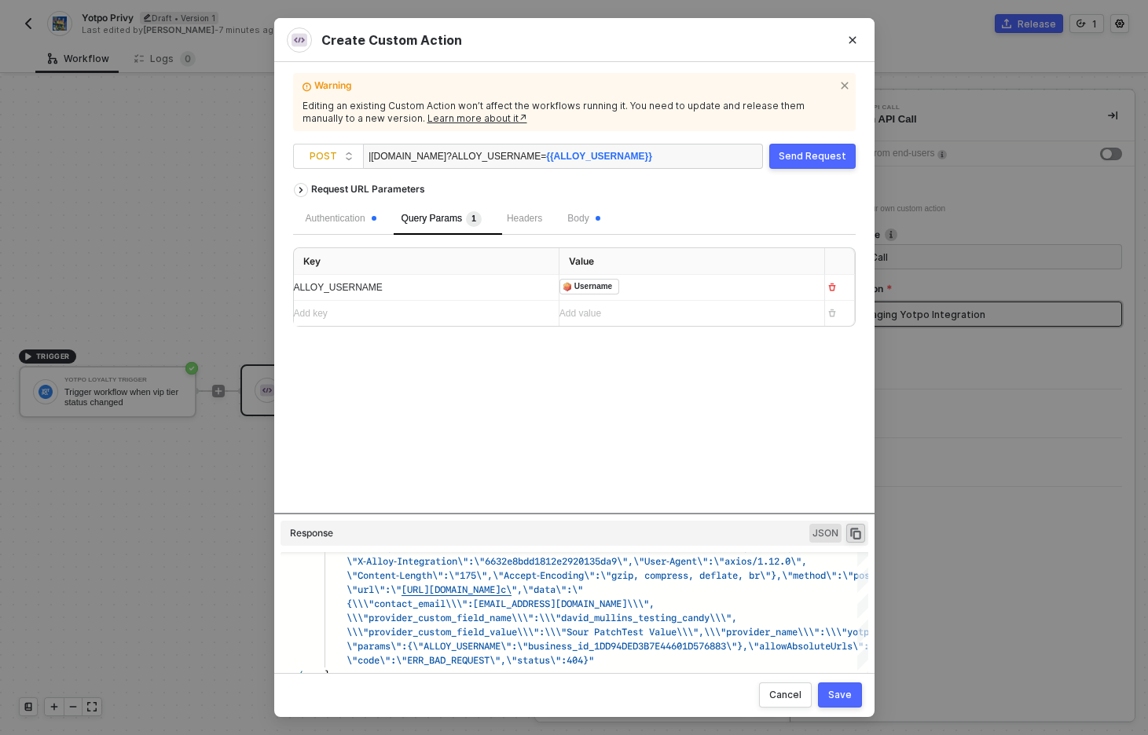
click at [481, 411] on div "Request URL Parameters Authentication Query Params 1 Headers Body Key Value ALL…" at bounding box center [574, 344] width 562 height 338
click at [588, 218] on span "Body" at bounding box center [583, 218] width 32 height 11
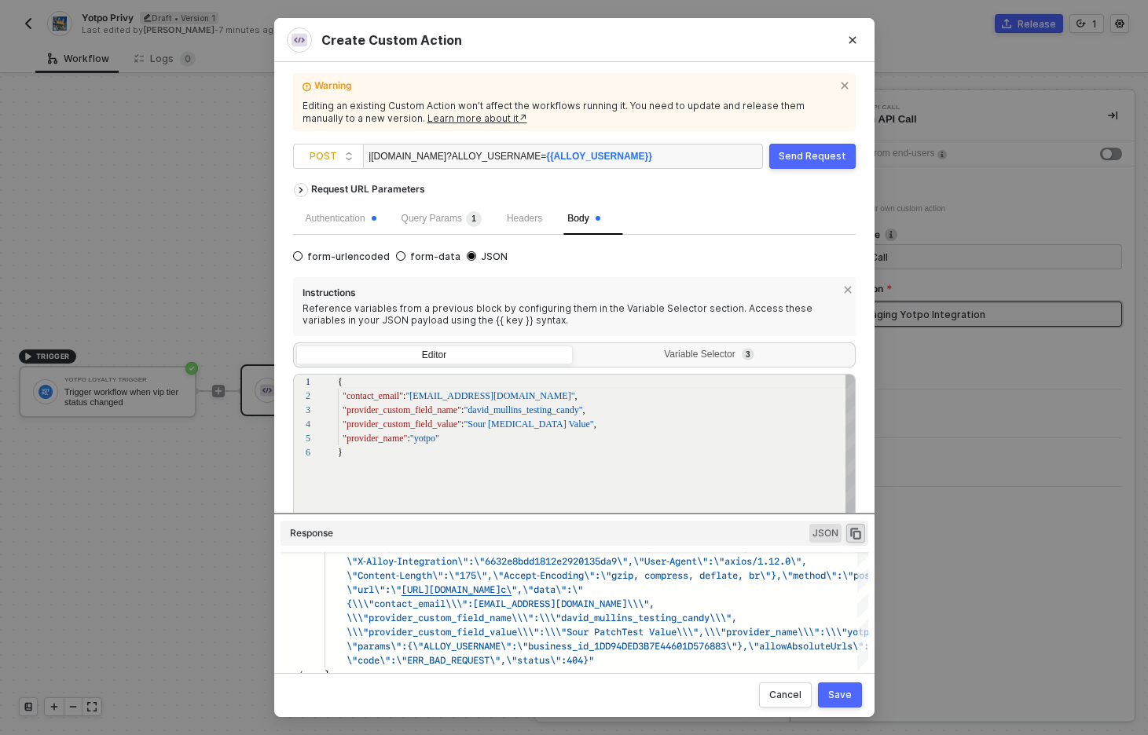
scroll to position [71, 5]
click at [513, 466] on div "{ "contact_email" : "buzz@lightyear.com" , "provider_custom_field_name" : "davi…" at bounding box center [597, 518] width 518 height 287
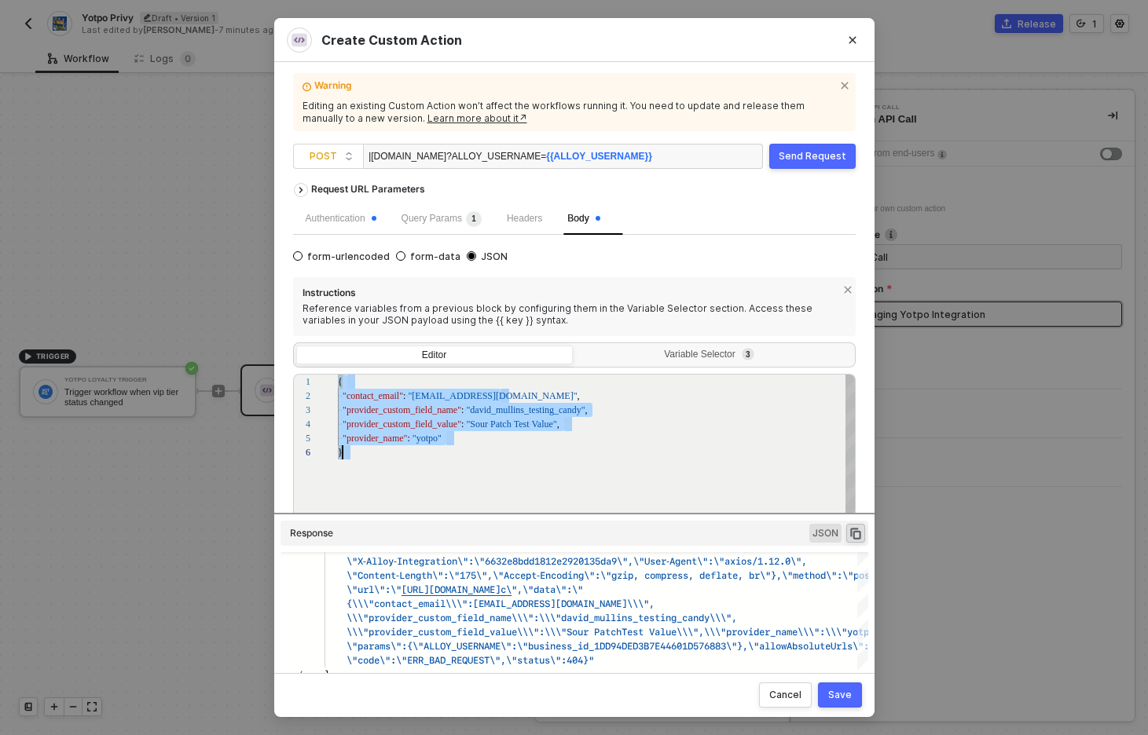
scroll to position [0, 5]
paste textarea "{{contact_email}}", "provider_custom_field_name": "{{provider_custom_field_name…"
type textarea "{ "contact_email": "{{contact_email}}", "provider_custom_field_name": "{{provid…"
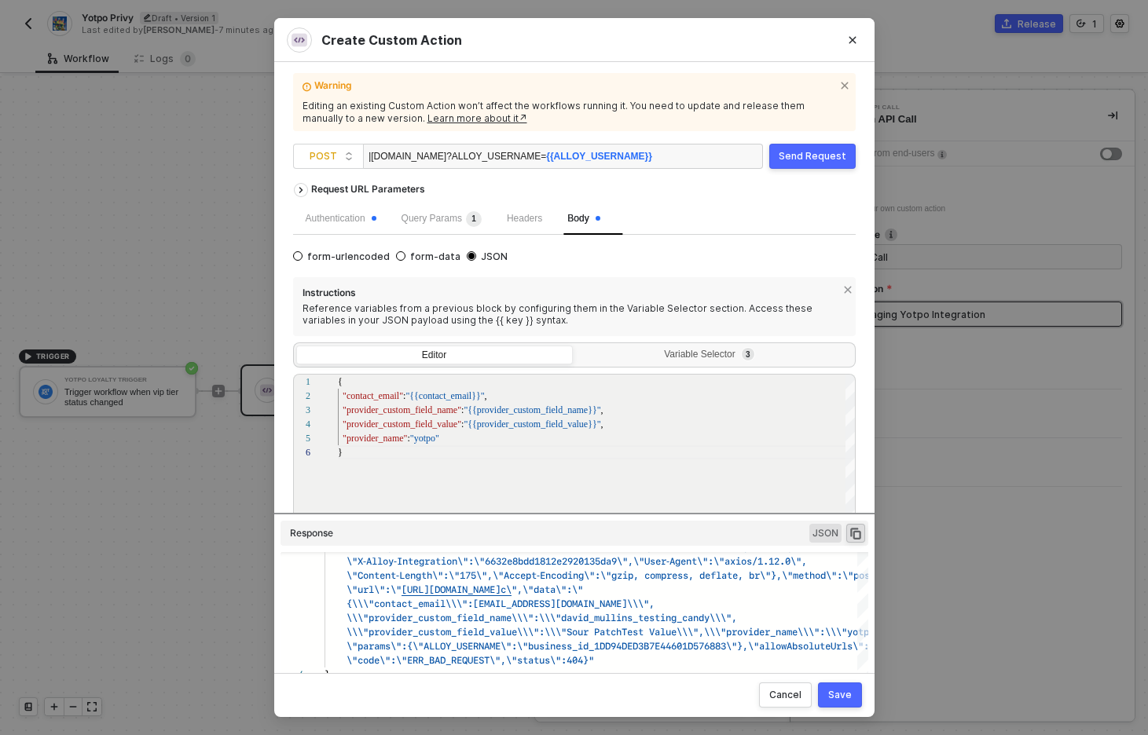
click at [840, 697] on div "Save" at bounding box center [840, 695] width 24 height 13
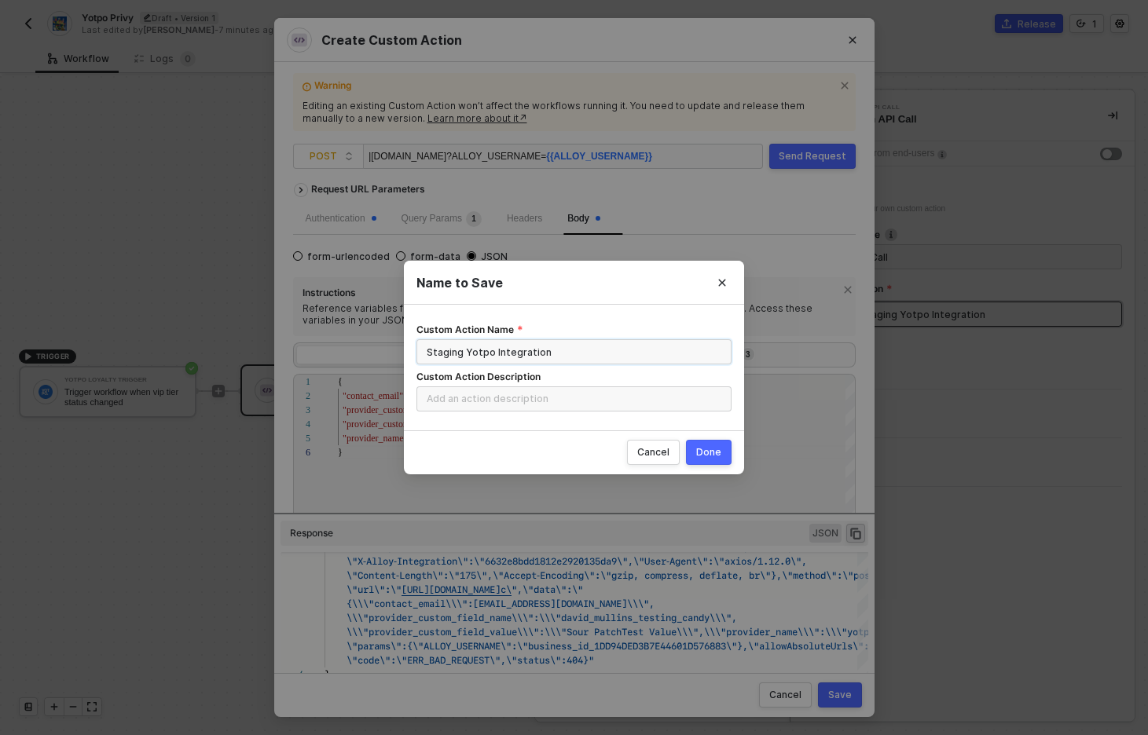
click at [648, 348] on input "Staging Yotpo Integration" at bounding box center [573, 351] width 315 height 25
type input "Staging Yotpo Integration | U"
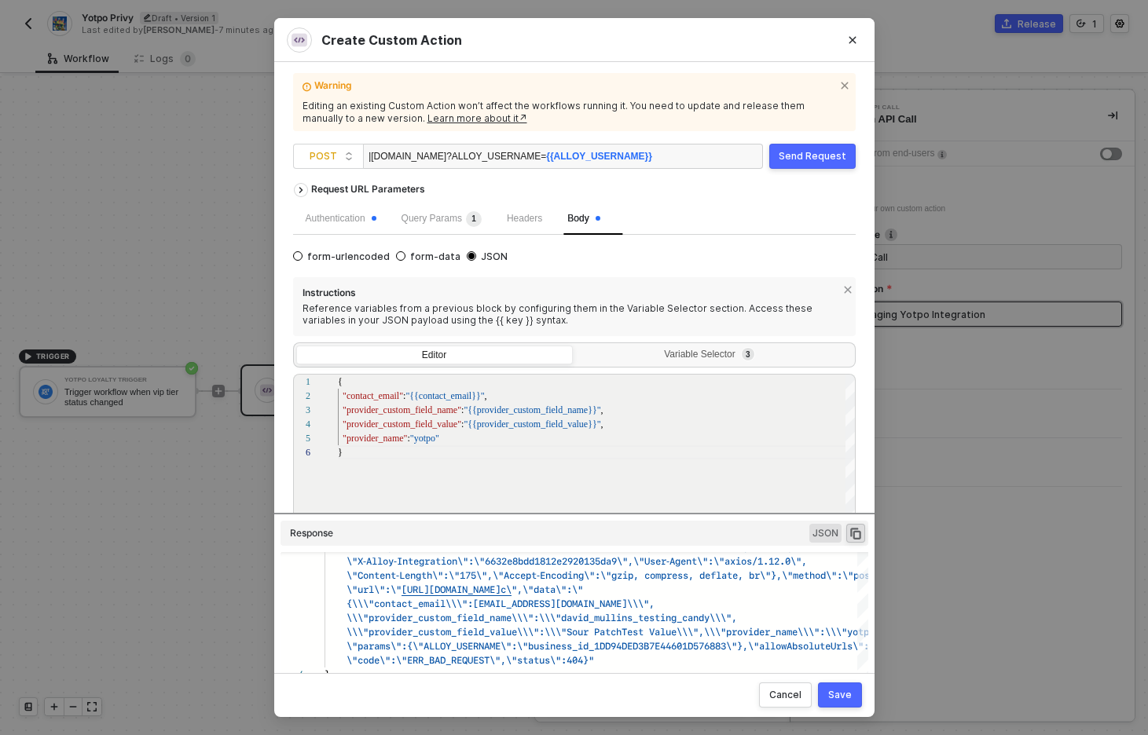
click at [481, 148] on div "https://notify.privy.com/alloy/generic_contact_sync ?ALLOY_USERNAME= {{ALLOY_US…" at bounding box center [510, 157] width 283 height 25
click at [448, 156] on div "https://notify.privy.com/alloy/generic_contact_sync ?ALLOY_USERNAME= {{ALLOY_US…" at bounding box center [510, 157] width 283 height 25
click at [843, 697] on div "Save" at bounding box center [840, 695] width 24 height 13
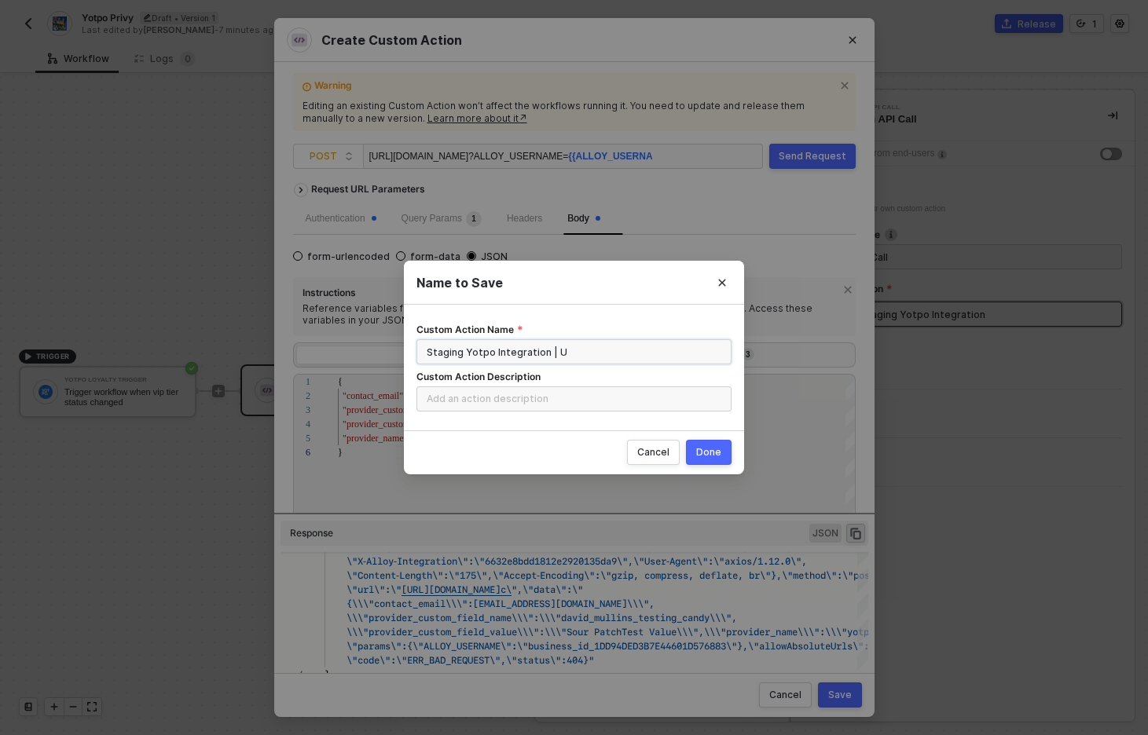
click at [599, 350] on input "Staging Yotpo Integration | U" at bounding box center [573, 351] width 315 height 25
type input "Staging Yotpo Integration | Updated 09.17.25"
click at [711, 453] on div "Done" at bounding box center [708, 452] width 25 height 13
radio input "true"
radio input "false"
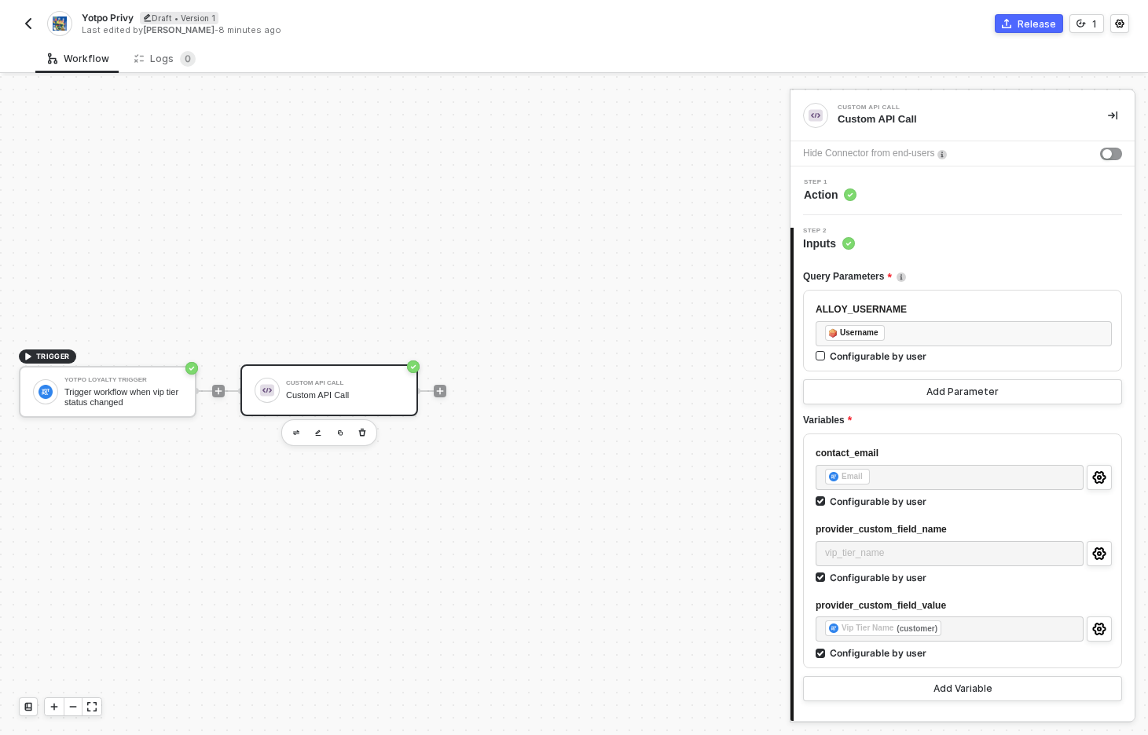
click at [28, 24] on img "button" at bounding box center [28, 23] width 13 height 13
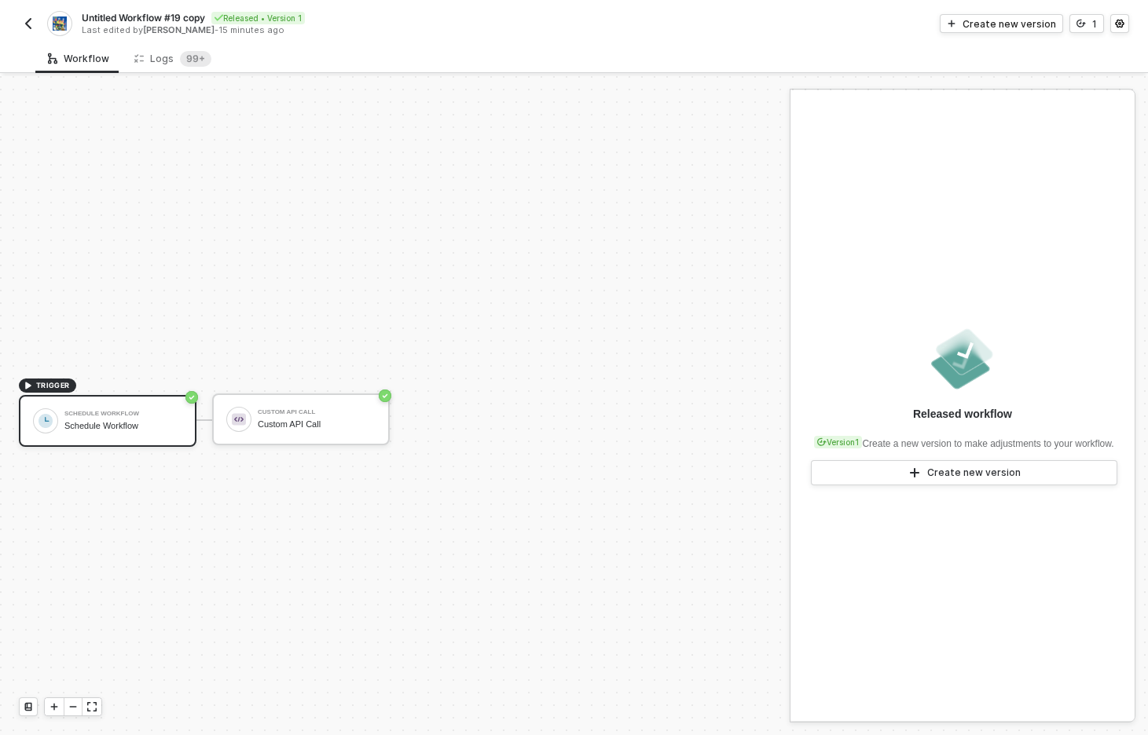
scroll to position [29, 0]
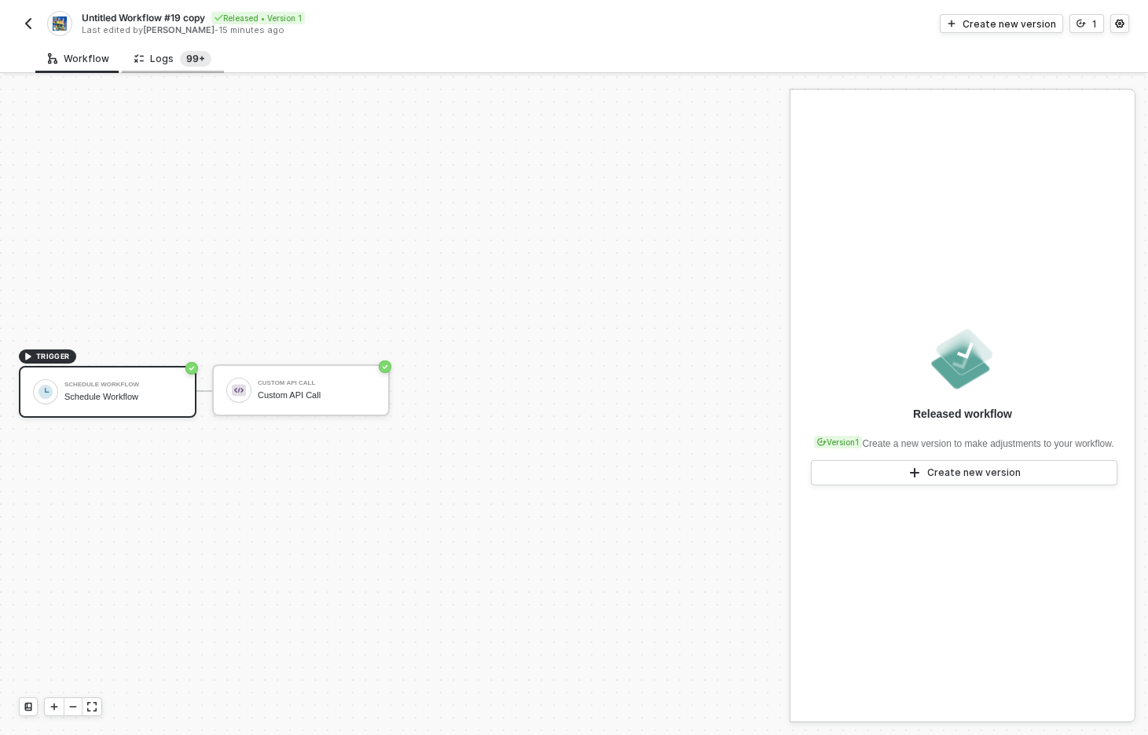
click at [182, 62] on sup "99+" at bounding box center [195, 59] width 31 height 16
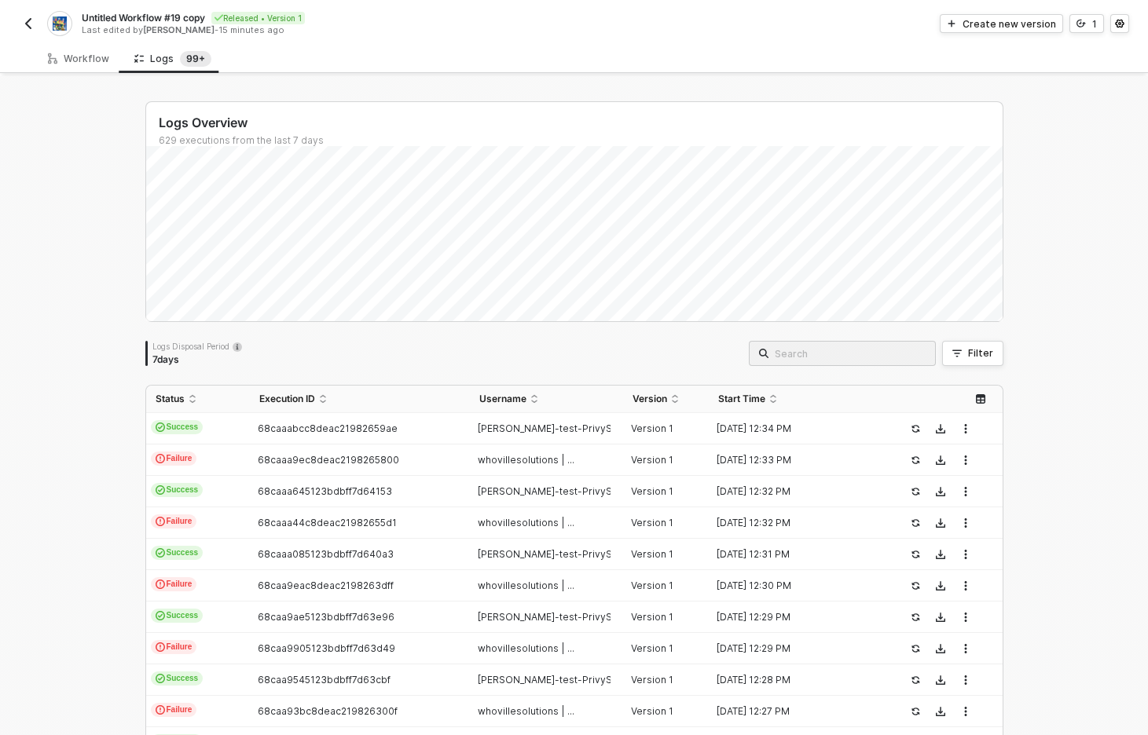
click at [94, 480] on div "Logs Overview 629 executions from the last 7 days Thu 11 Success 0 Failure 0 Lo…" at bounding box center [574, 593] width 1148 height 1035
click at [89, 450] on div "Logs Overview 629 executions from the last 7 days Thu 11 Success 0 Failure 0 Lo…" at bounding box center [574, 593] width 1148 height 1035
click at [79, 447] on div "Logs Overview 629 executions from the last 7 days Thu 11 Success 0 Failure 0 Lo…" at bounding box center [574, 593] width 1148 height 1035
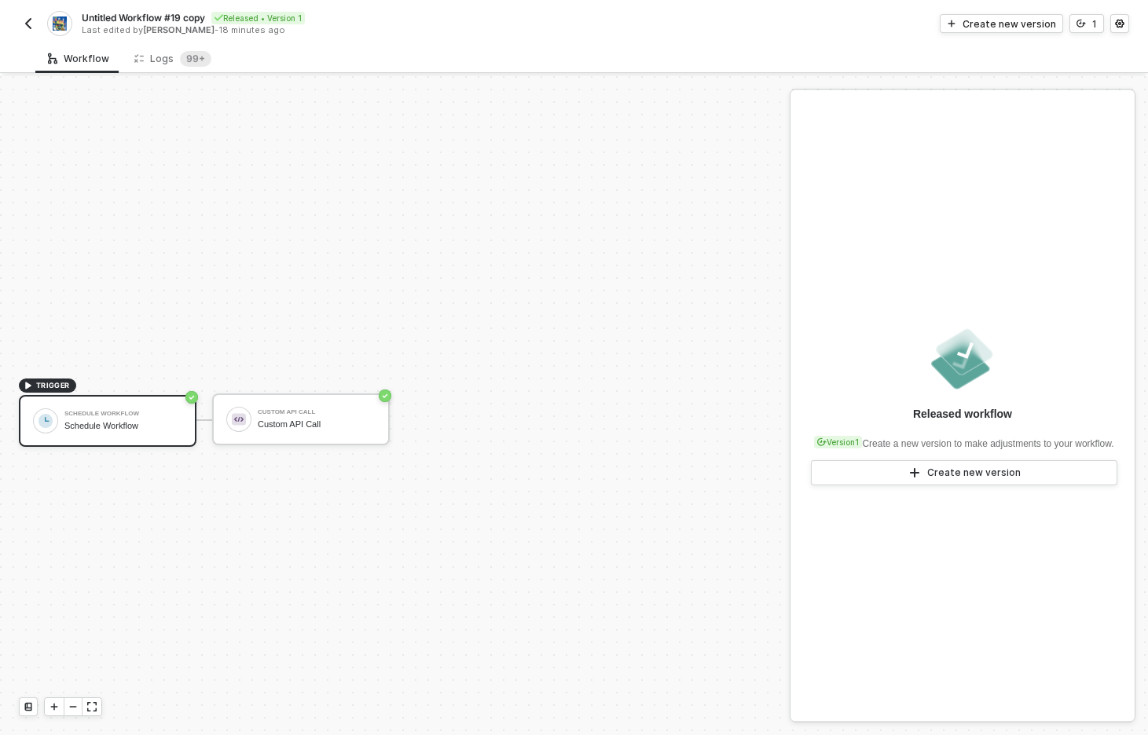
scroll to position [29, 0]
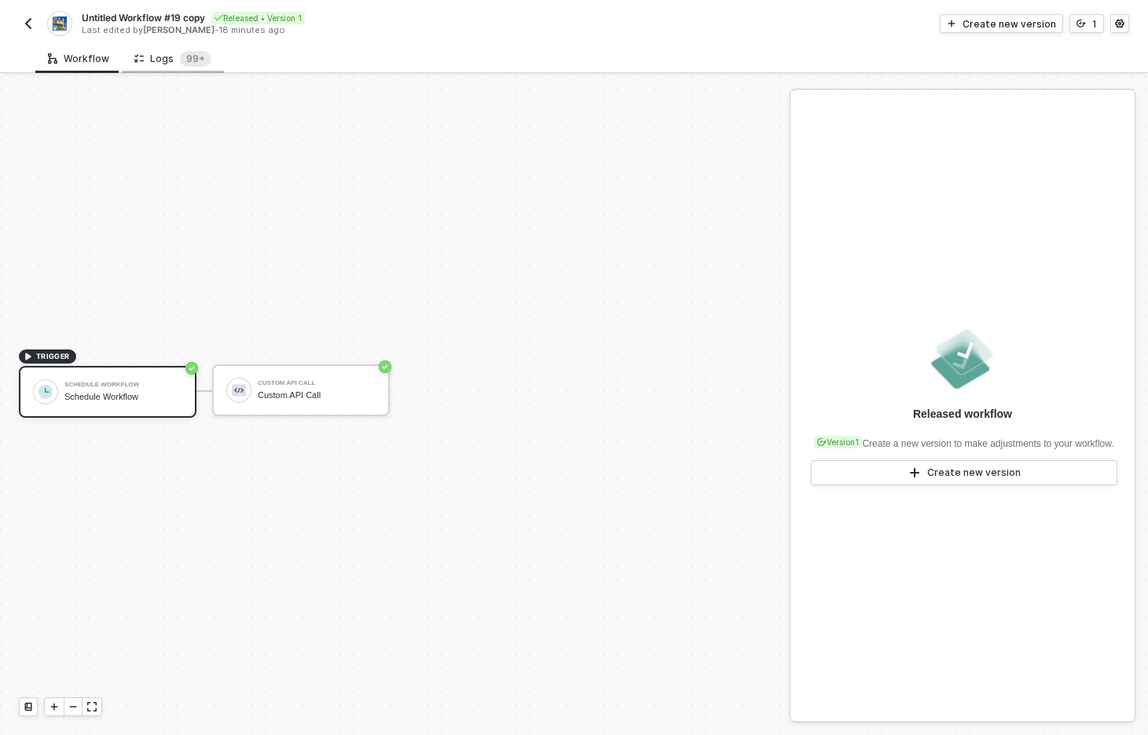
click at [173, 57] on div "Logs 99+" at bounding box center [172, 59] width 77 height 16
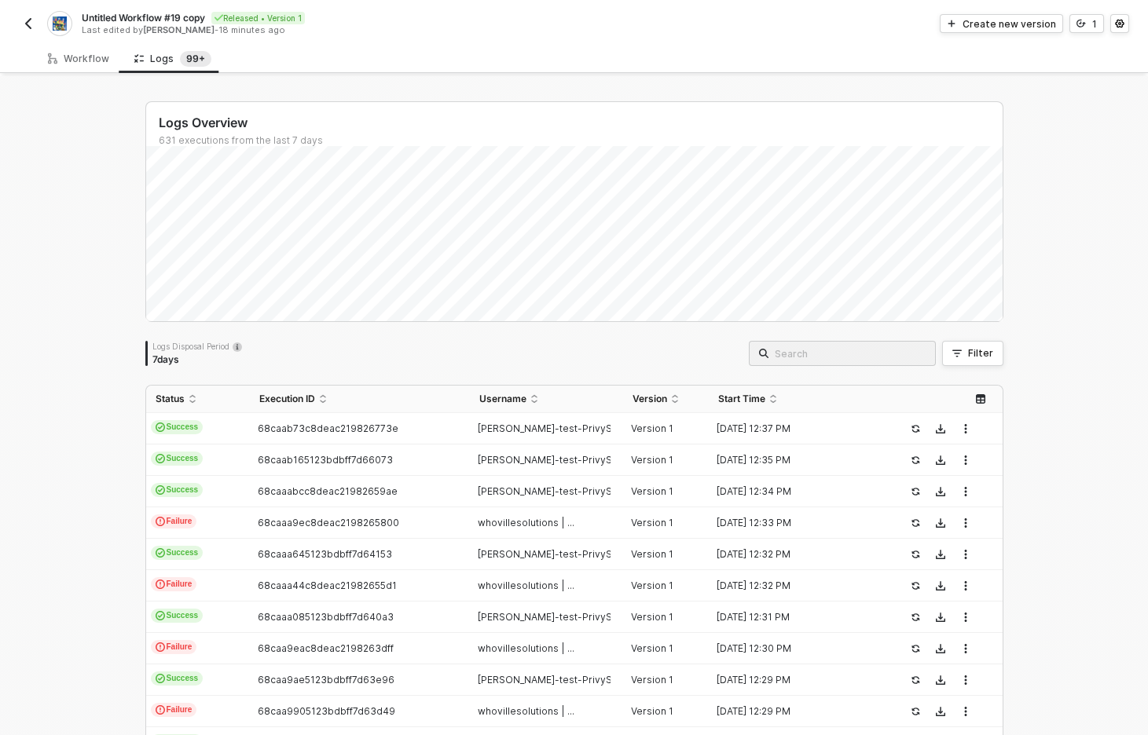
click at [61, 449] on div "Logs Overview 631 executions from the last 7 days Logs Disposal Period 7 days F…" at bounding box center [574, 593] width 1148 height 1035
click at [1083, 174] on div "Logs Overview 631 executions from the last 7 days Sun 14 Success 0 Failure 0 Lo…" at bounding box center [574, 593] width 1148 height 1035
